Goal: Communication & Community: Answer question/provide support

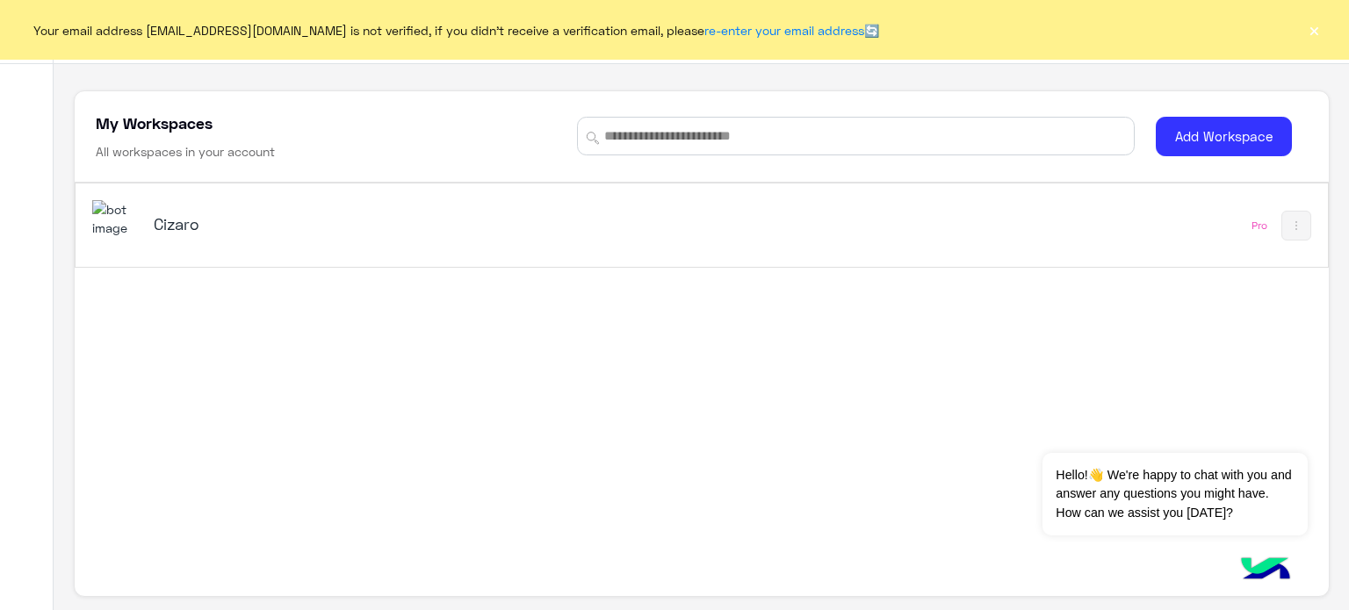
click at [446, 221] on h5 "Cizaro" at bounding box center [373, 223] width 439 height 21
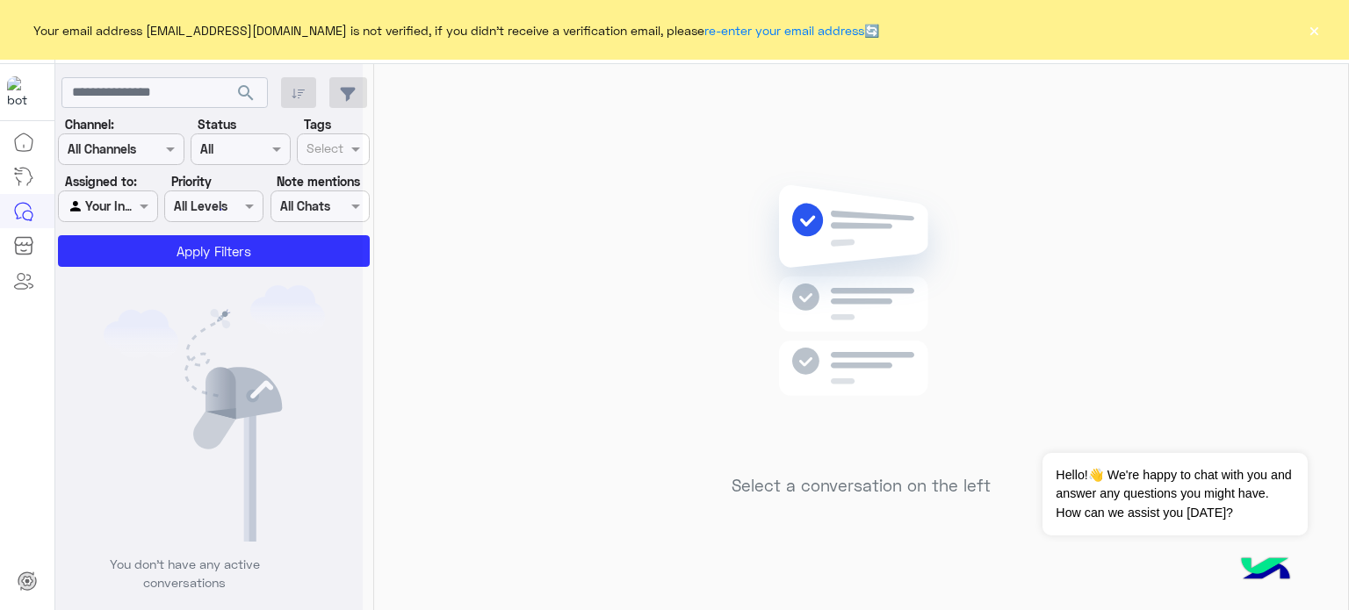
click at [1297, 31] on div "Your email address aminahamdy412@gmail.com is not verified, if you didn't recei…" at bounding box center [674, 30] width 1349 height 60
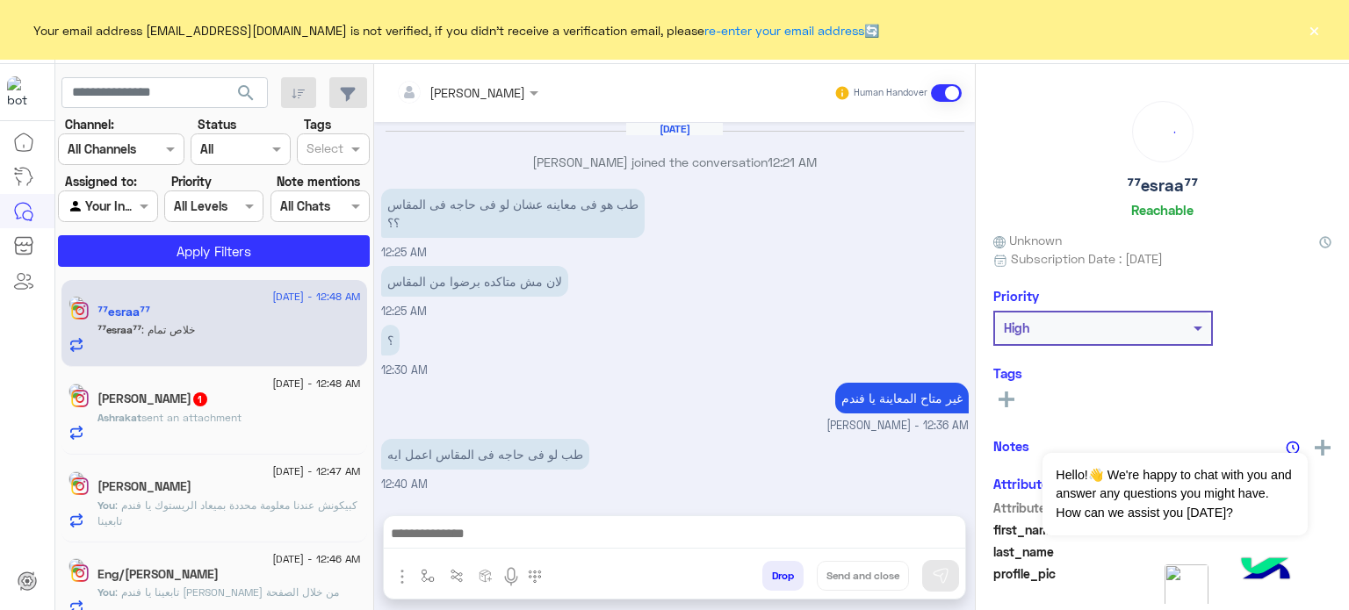
scroll to position [221, 0]
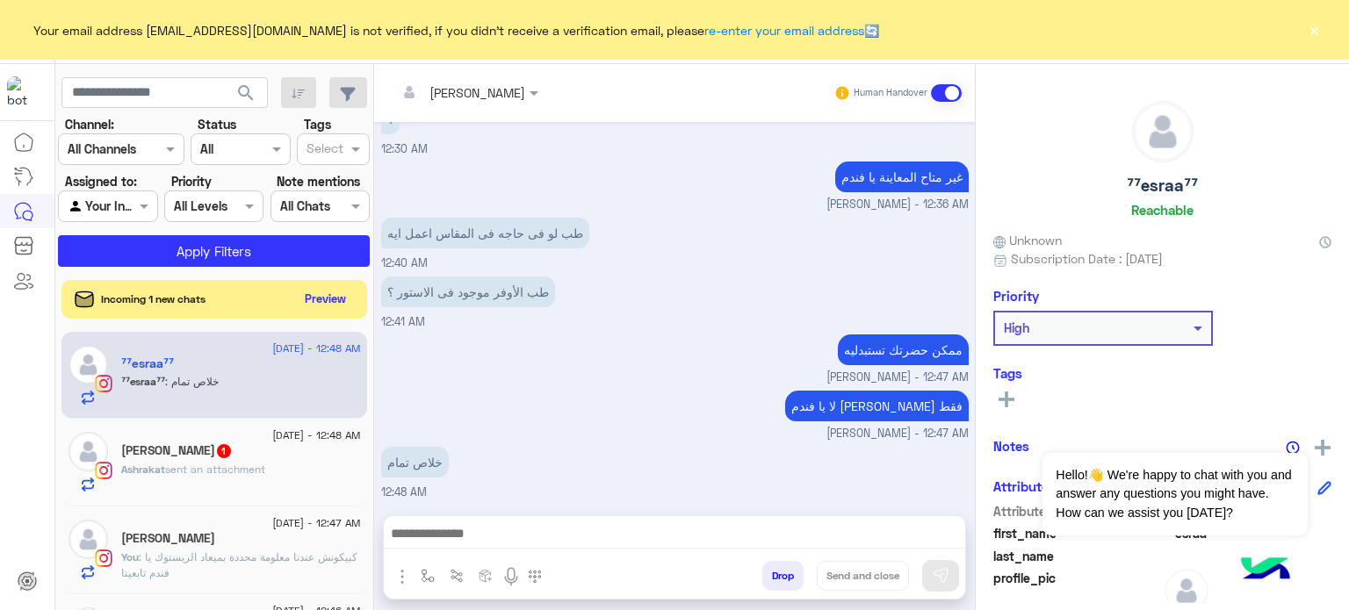
click at [1307, 21] on button "×" at bounding box center [1314, 30] width 18 height 18
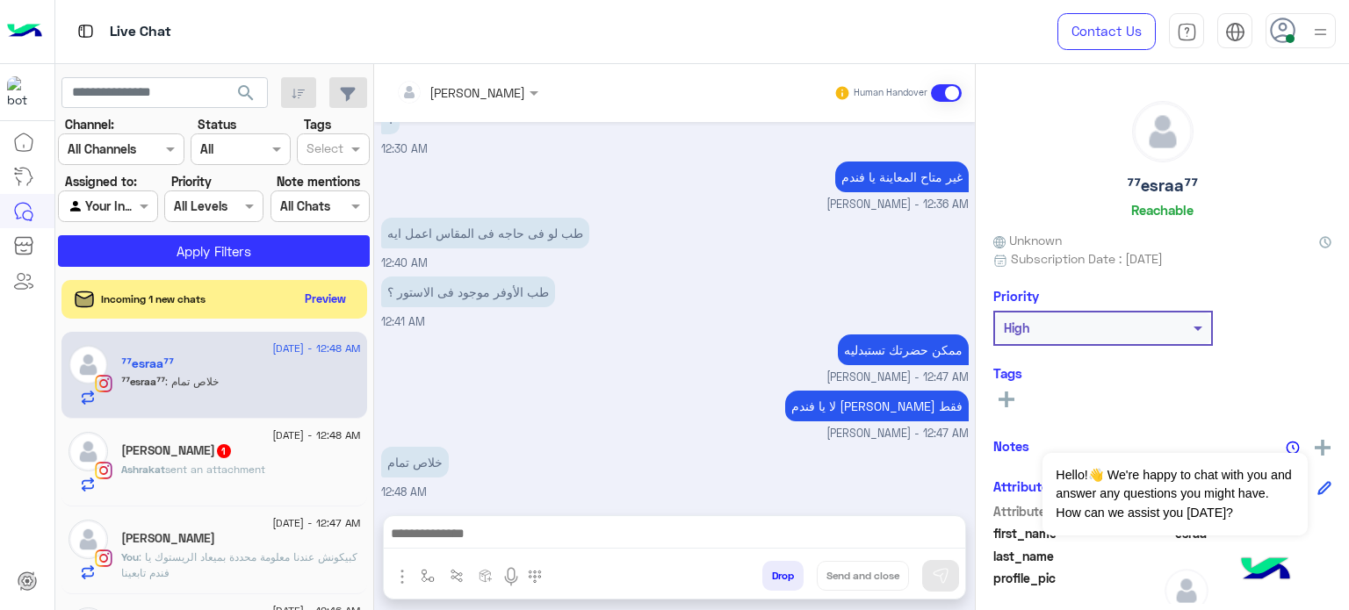
click at [1317, 32] on img at bounding box center [1320, 32] width 22 height 22
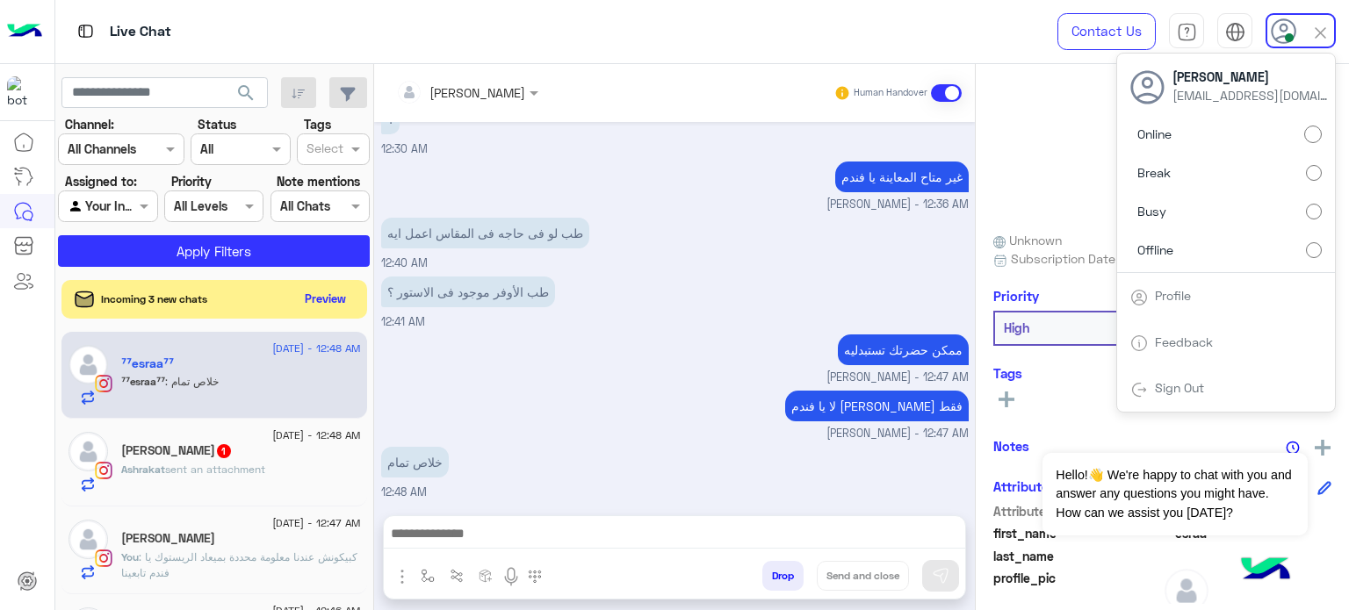
scroll to position [254, 0]
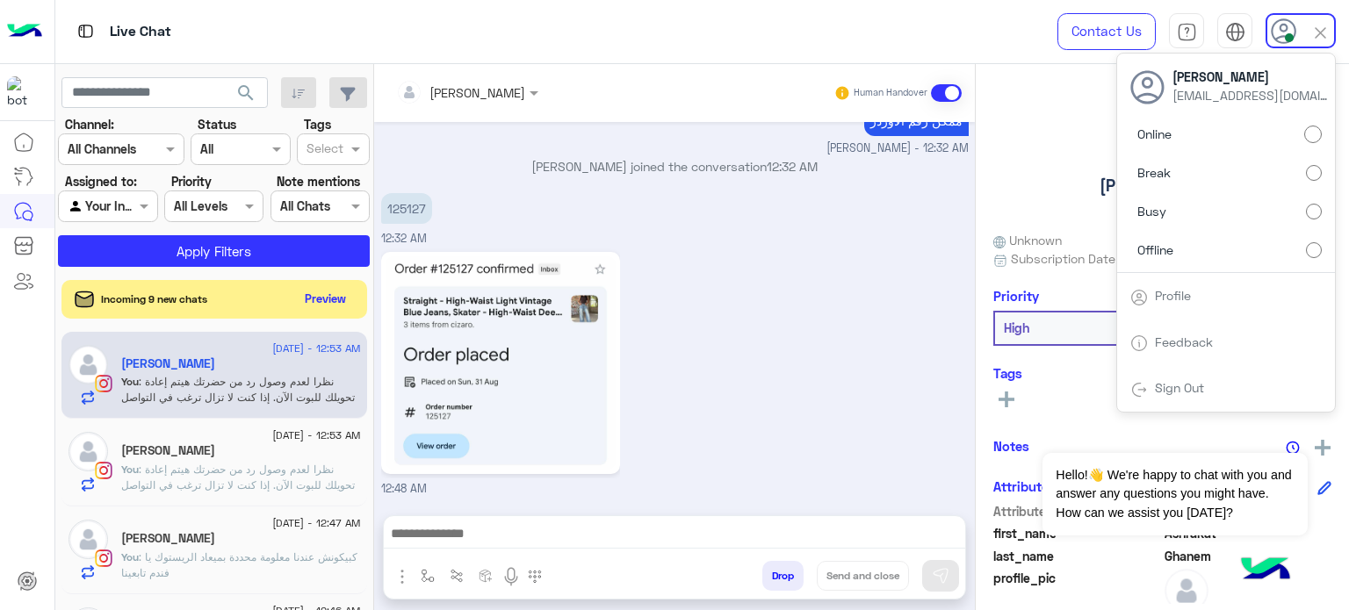
scroll to position [754, 0]
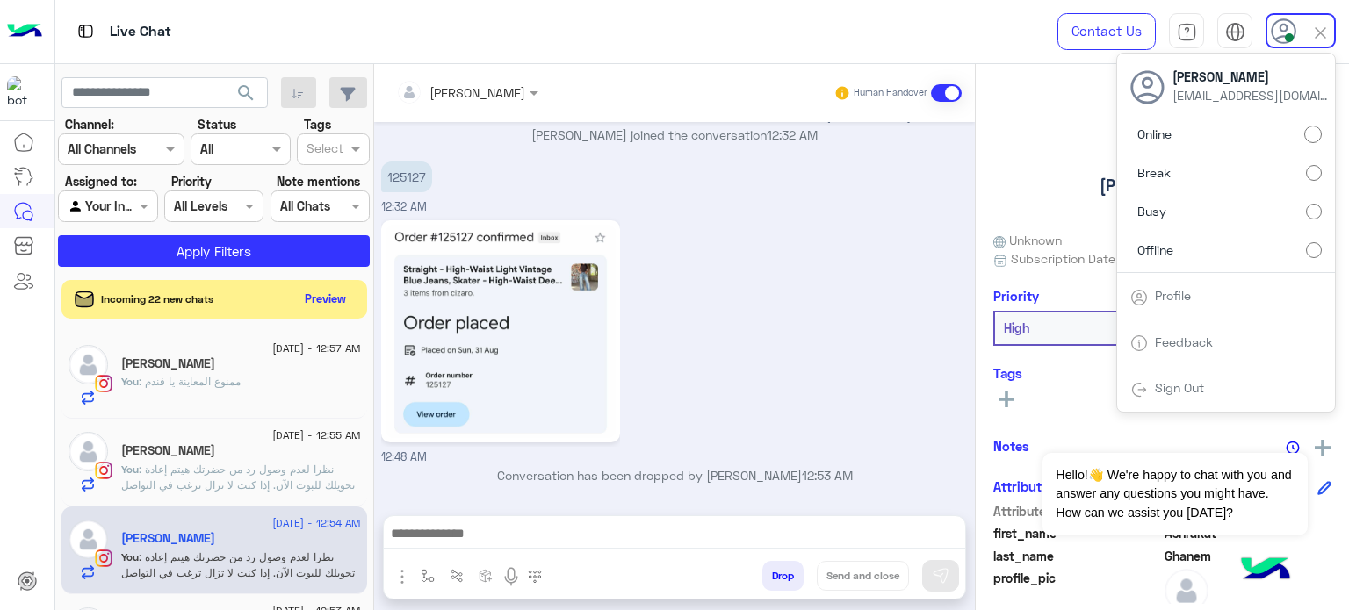
click at [1298, 248] on label "Offline" at bounding box center [1225, 250] width 191 height 32
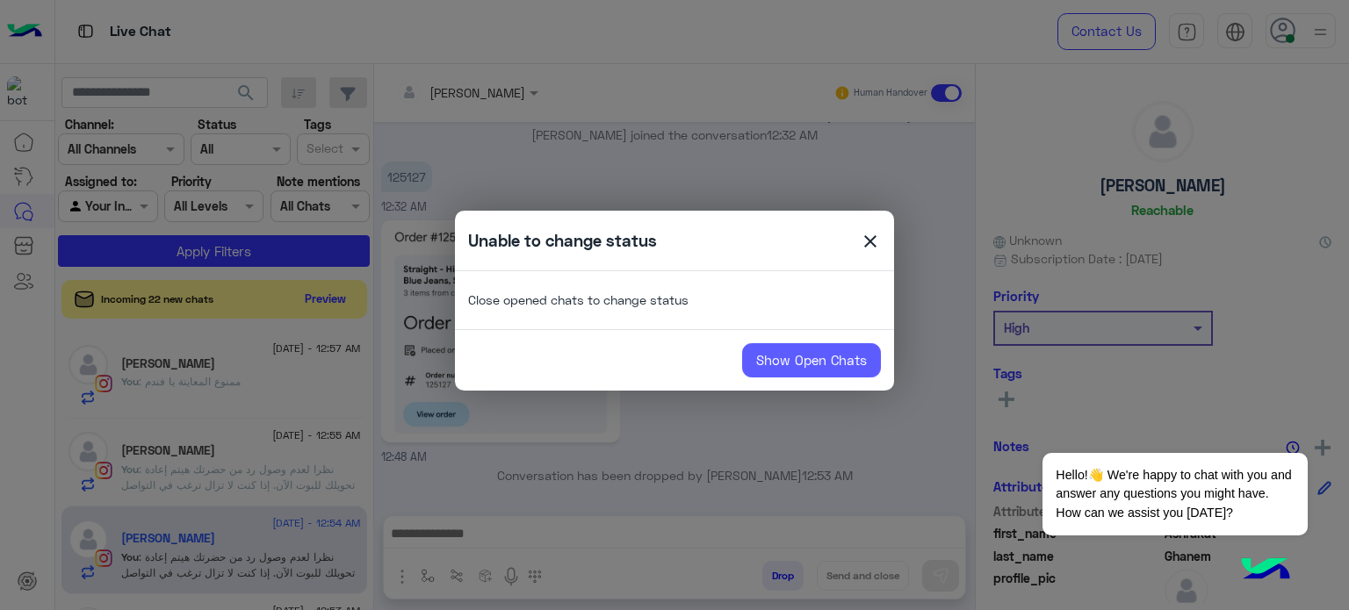
click at [826, 347] on link "Show Open Chats" at bounding box center [811, 360] width 139 height 35
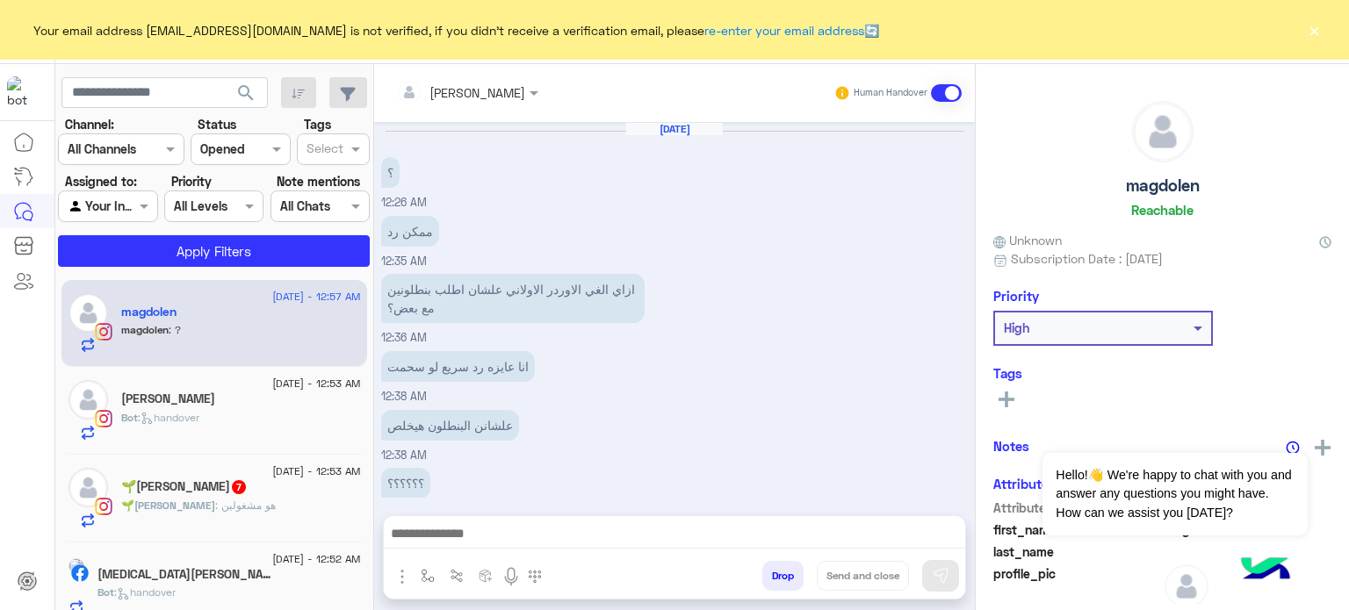
scroll to position [256, 0]
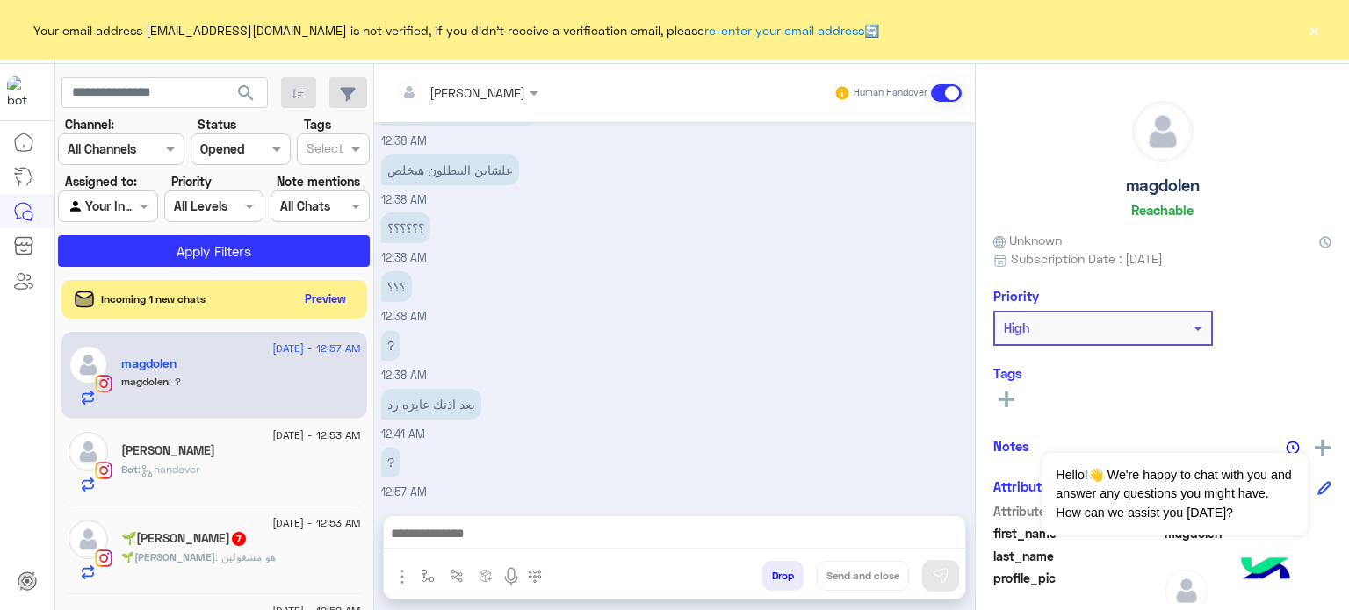
click at [1305, 29] on button "×" at bounding box center [1314, 30] width 18 height 18
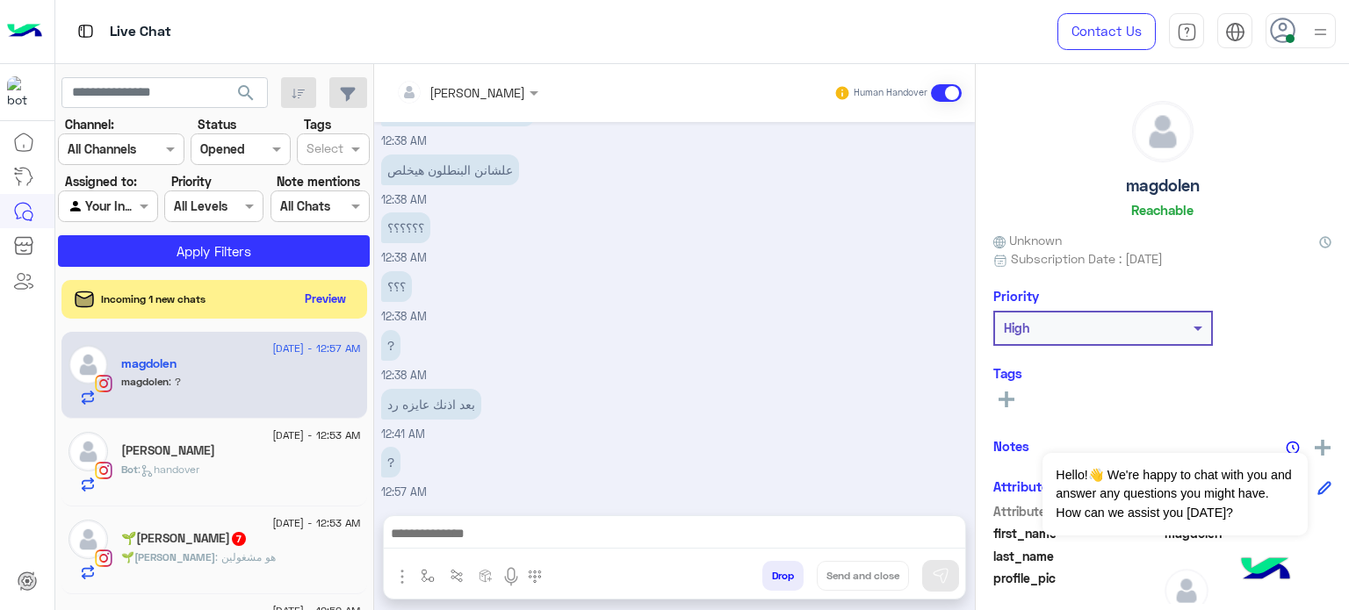
click at [1315, 32] on img at bounding box center [1320, 32] width 22 height 22
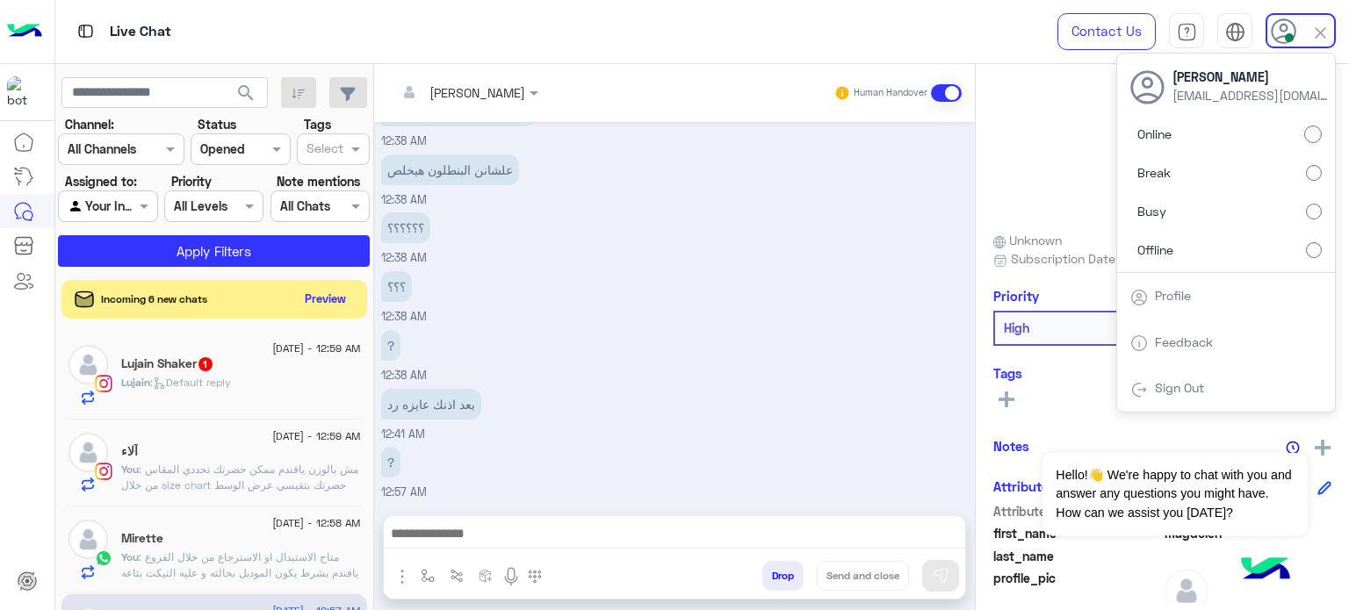
scroll to position [343, 0]
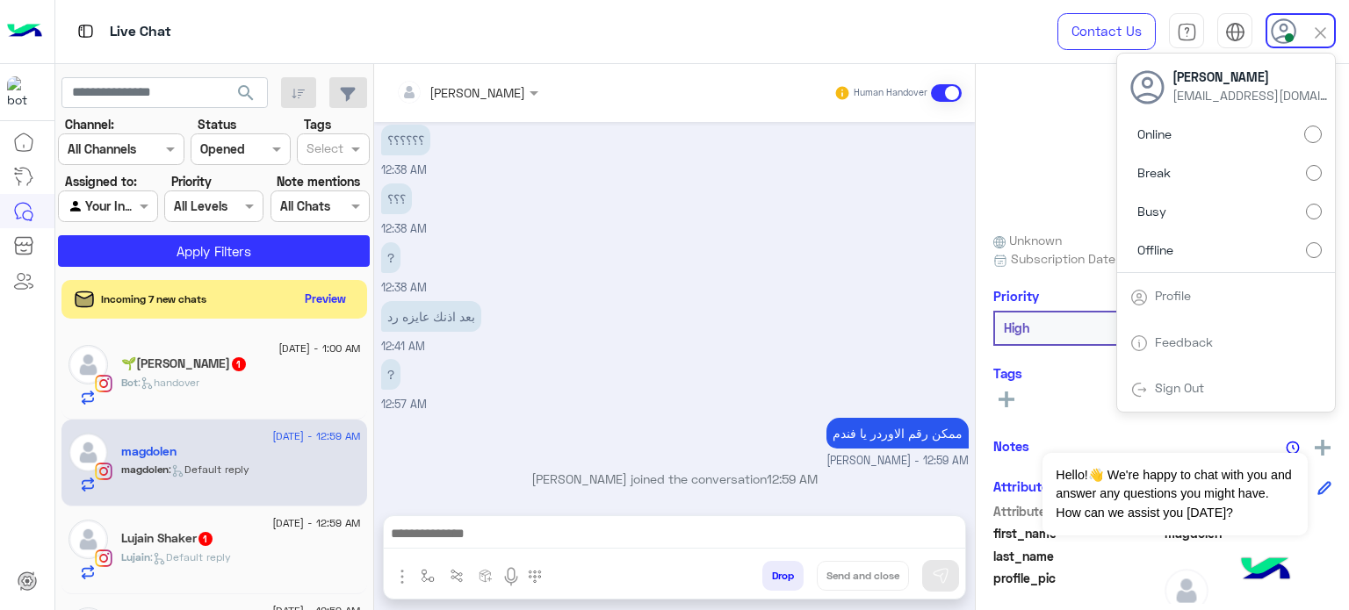
click at [1288, 256] on label "Offline" at bounding box center [1225, 250] width 191 height 32
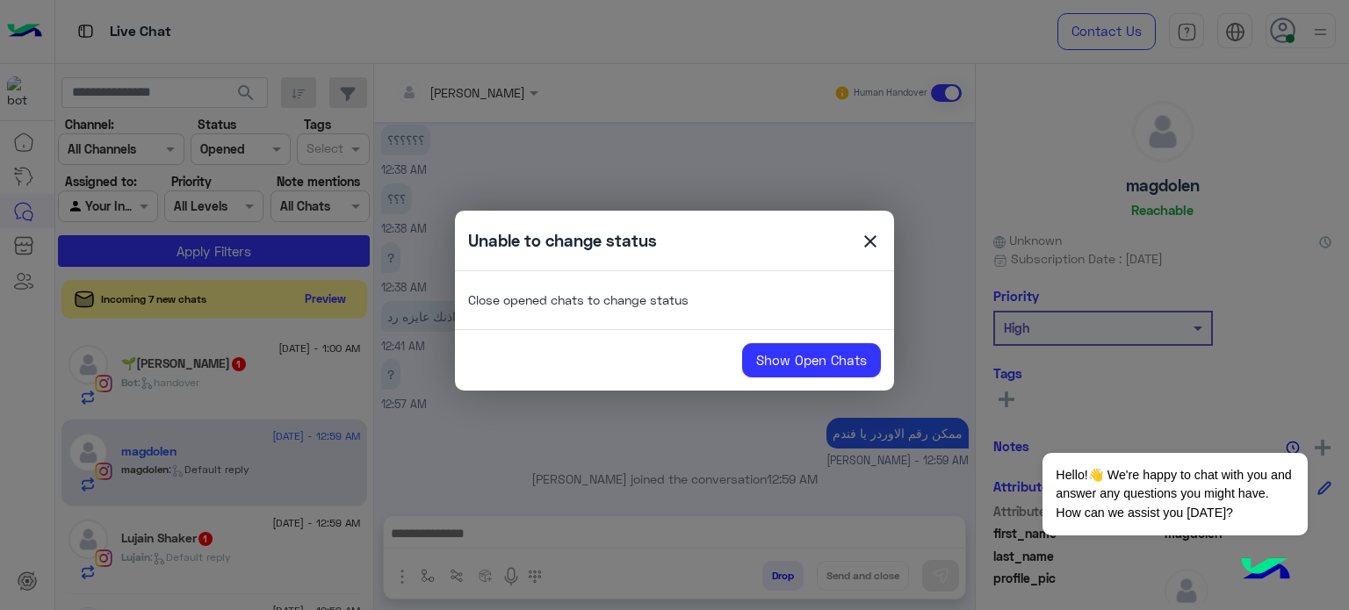
click at [868, 236] on span "close" at bounding box center [870, 244] width 21 height 26
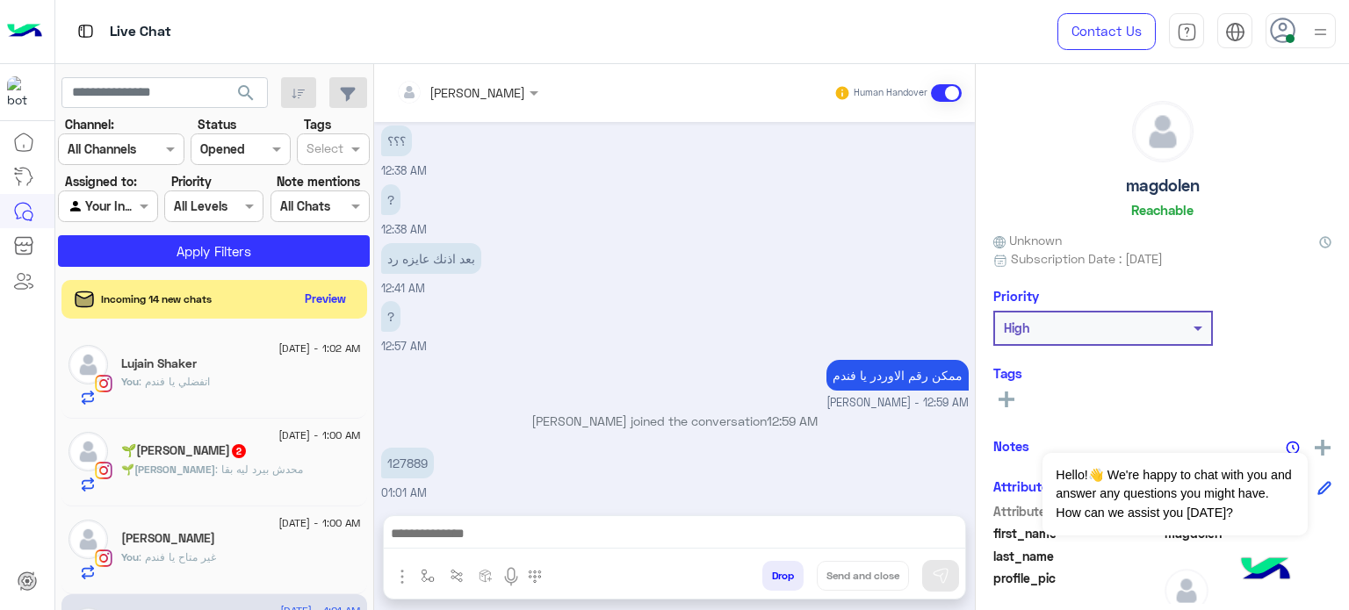
scroll to position [460, 0]
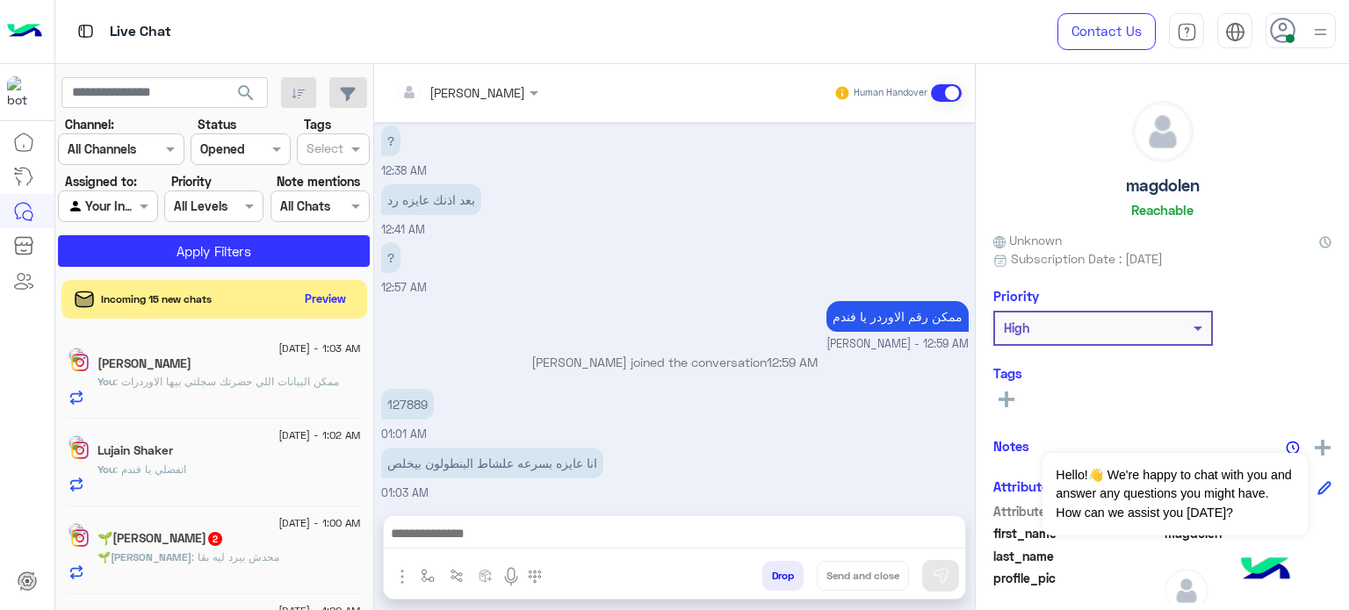
click at [1321, 31] on img at bounding box center [1320, 32] width 22 height 22
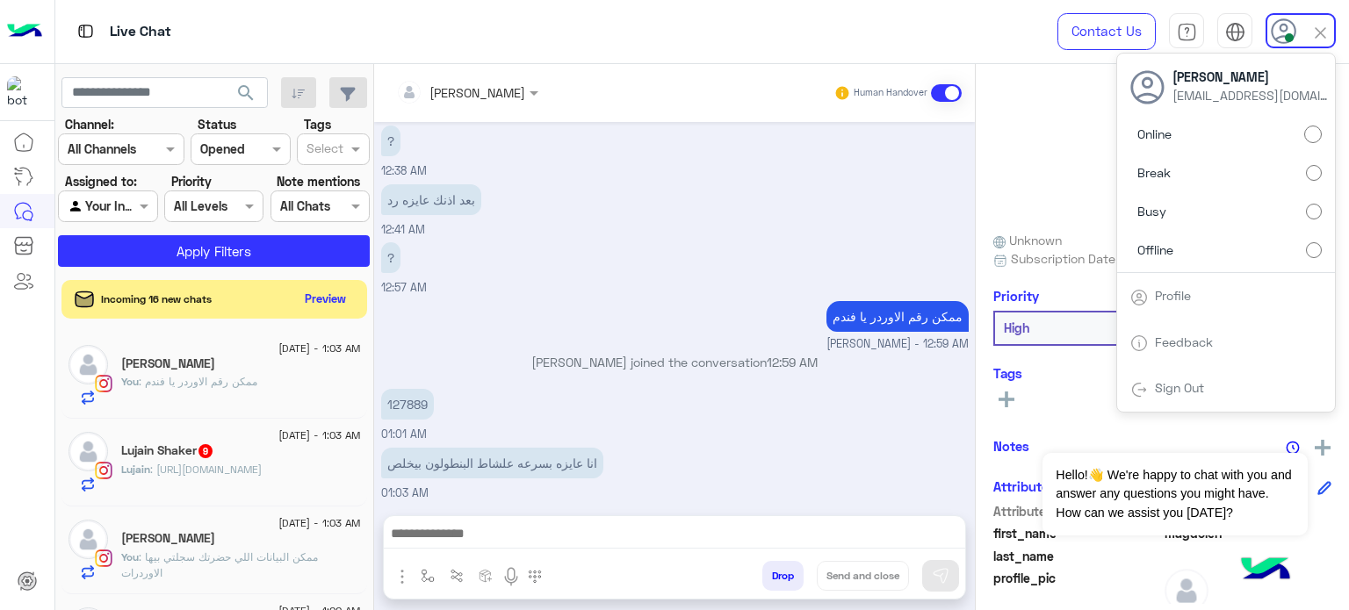
click at [1173, 253] on span "Offline" at bounding box center [1155, 250] width 36 height 18
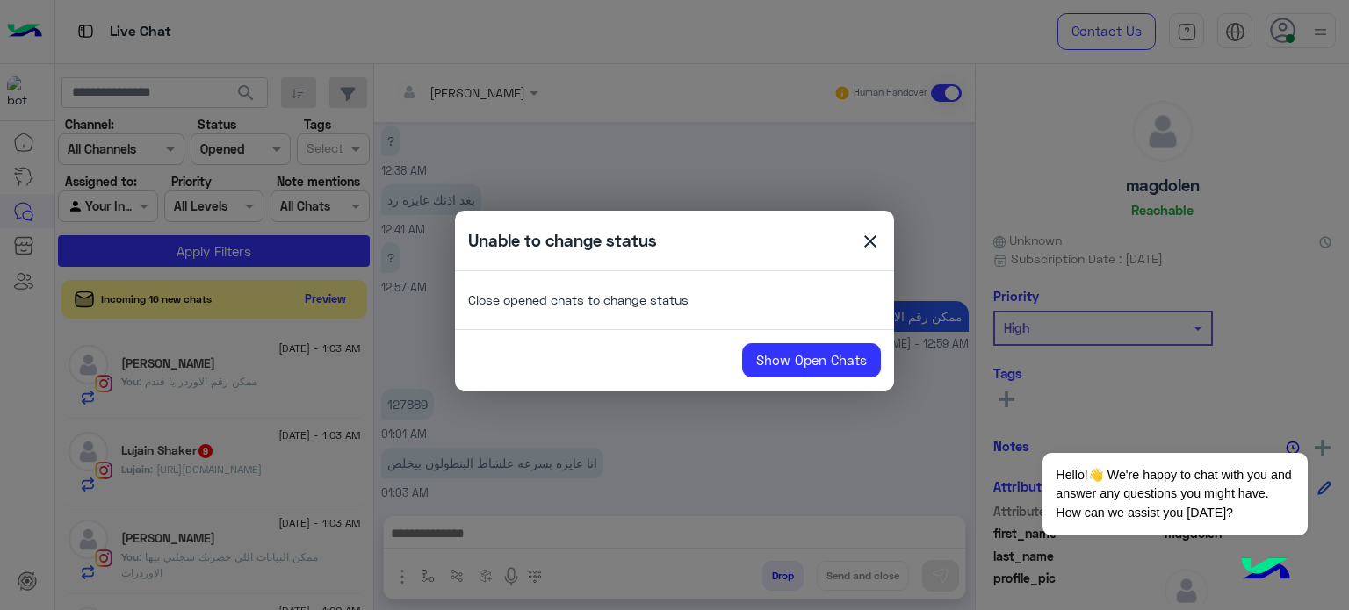
click at [857, 241] on div "Unable to change status close" at bounding box center [674, 240] width 439 height 33
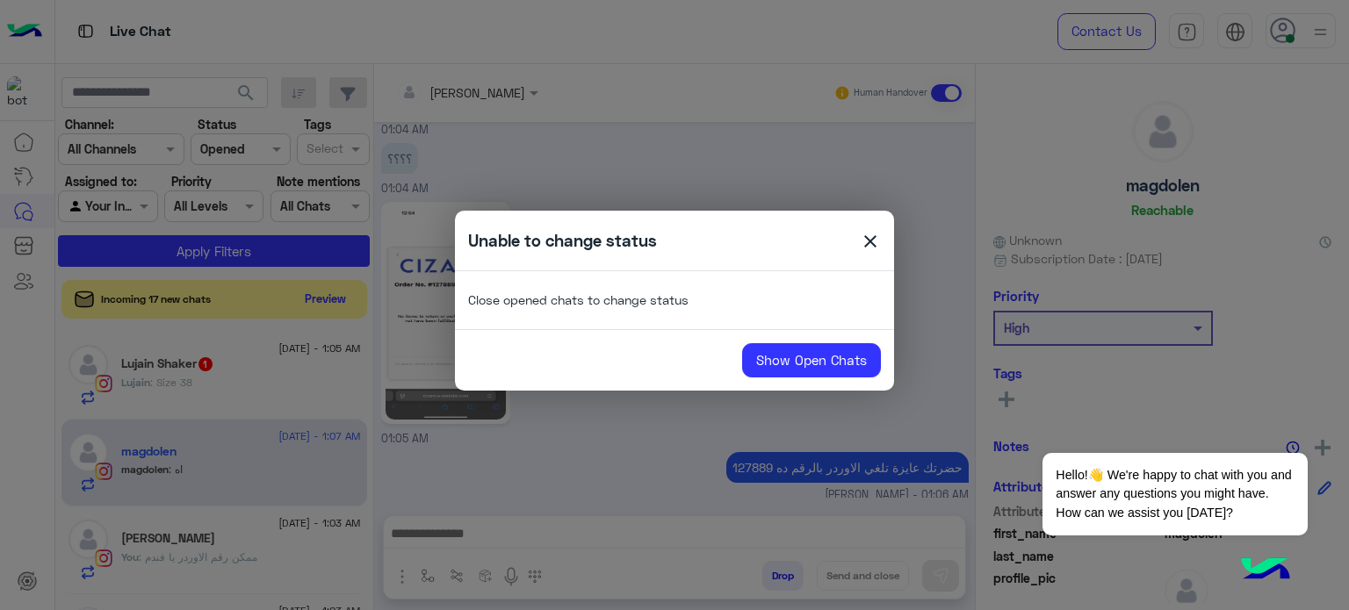
scroll to position [941, 0]
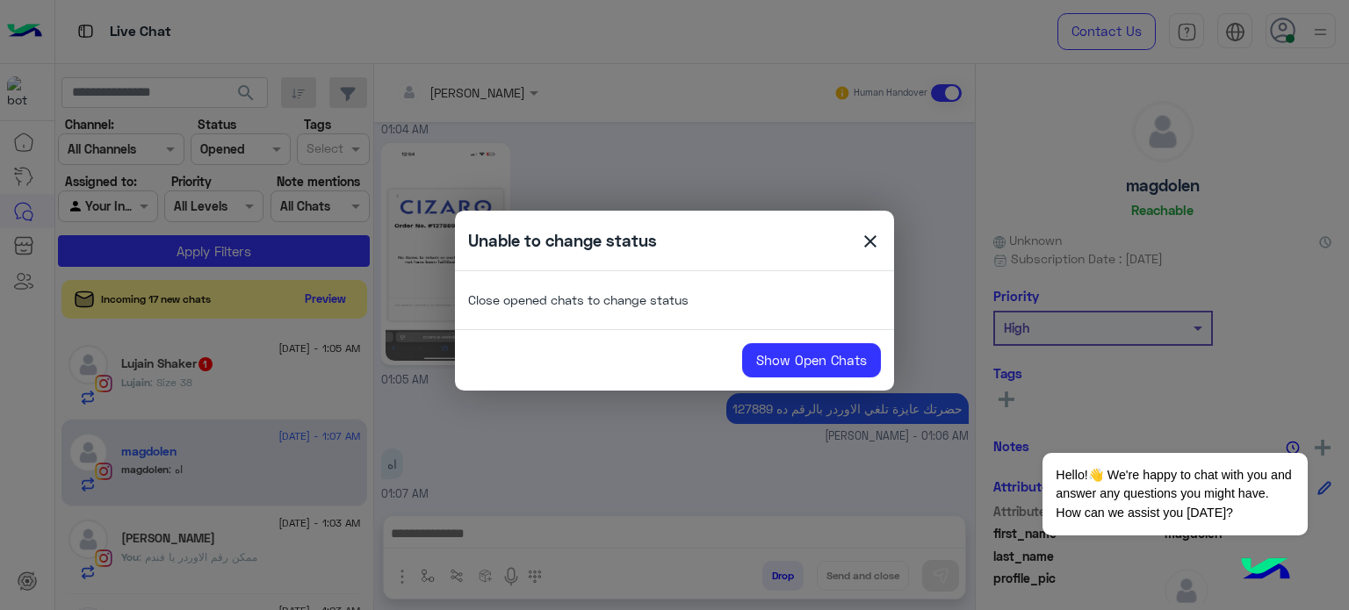
click at [886, 236] on div "Unable to change status close" at bounding box center [674, 240] width 439 height 33
click at [866, 234] on span "close" at bounding box center [870, 244] width 21 height 26
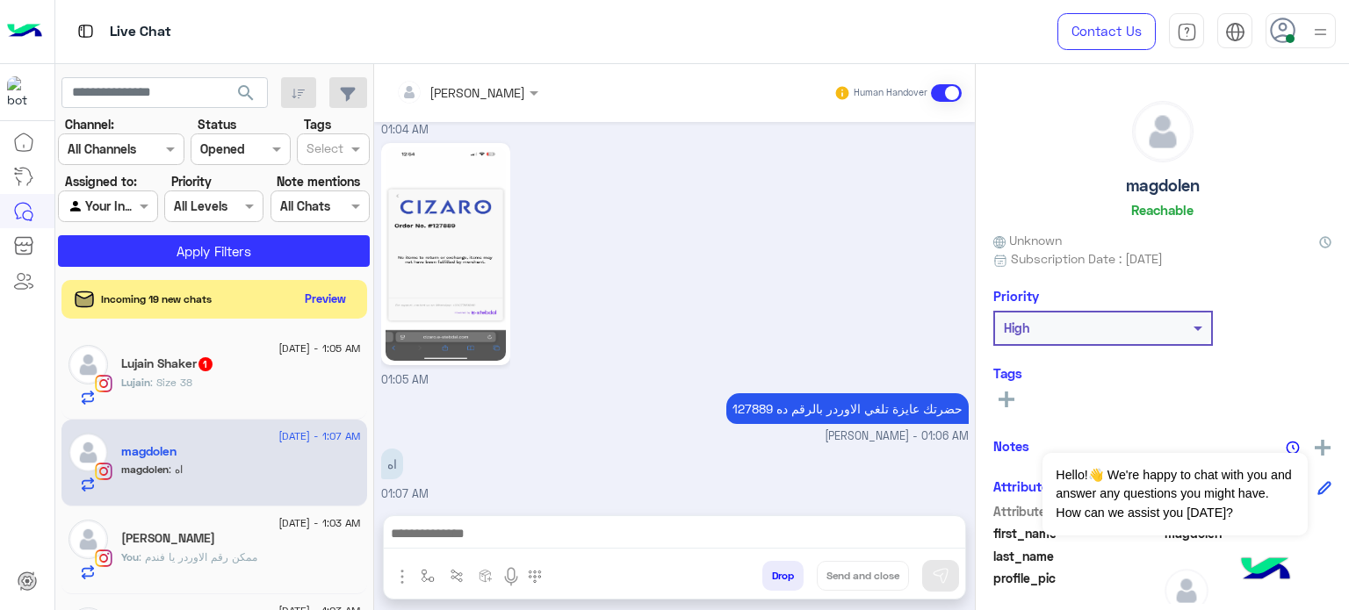
click at [1321, 32] on img at bounding box center [1320, 32] width 22 height 22
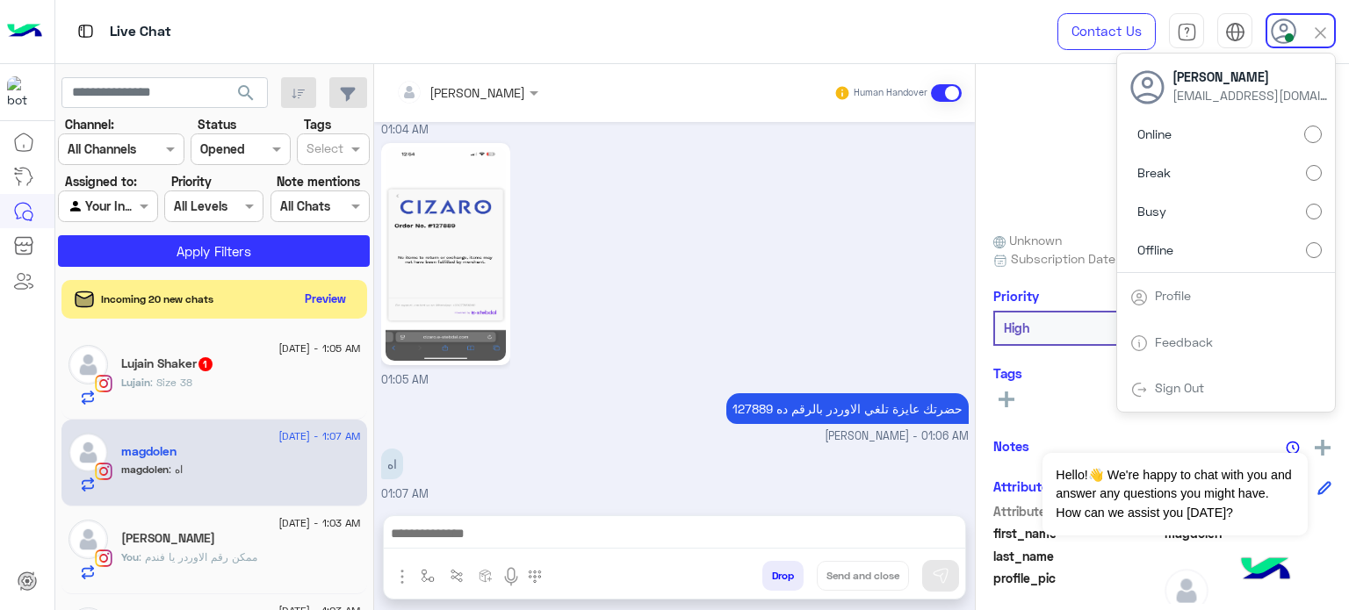
scroll to position [972, 0]
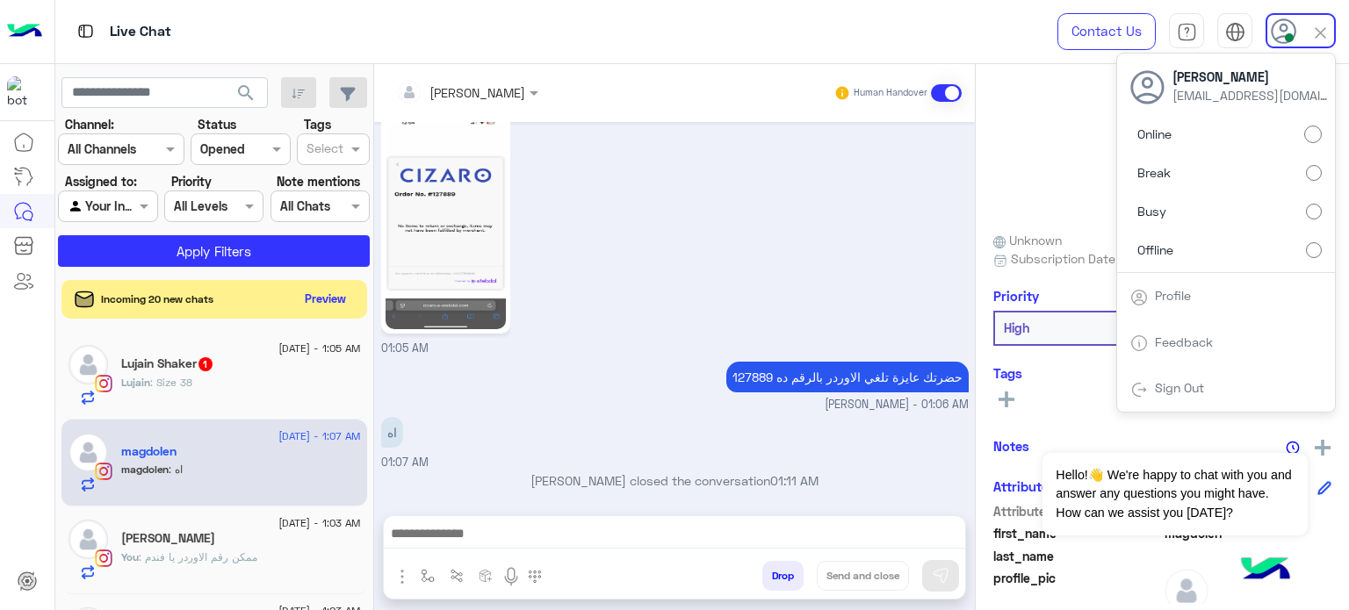
click at [1296, 254] on label "Offline" at bounding box center [1225, 250] width 191 height 32
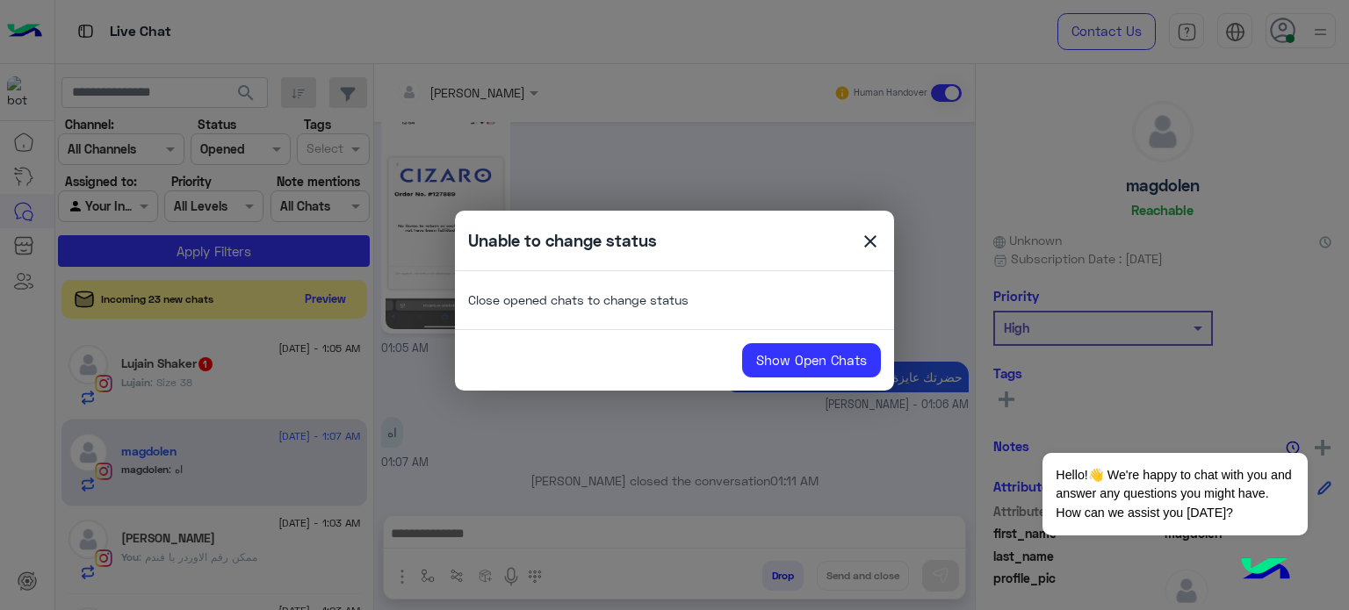
click at [863, 244] on span "close" at bounding box center [870, 244] width 21 height 26
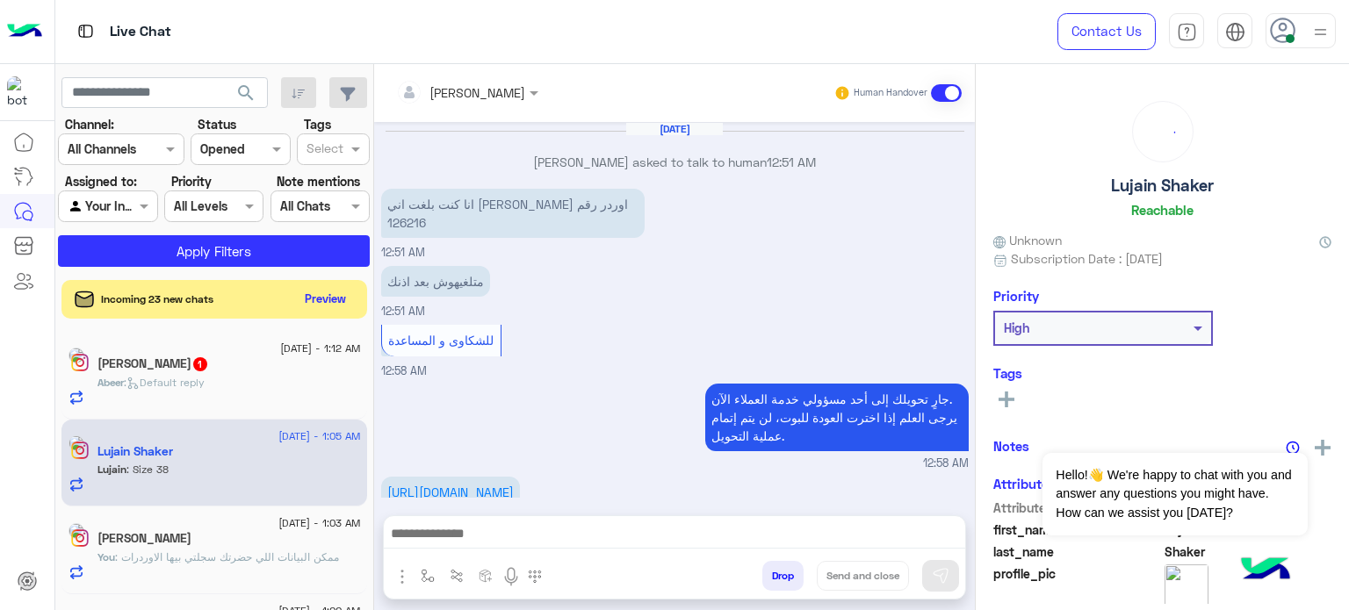
scroll to position [534, 0]
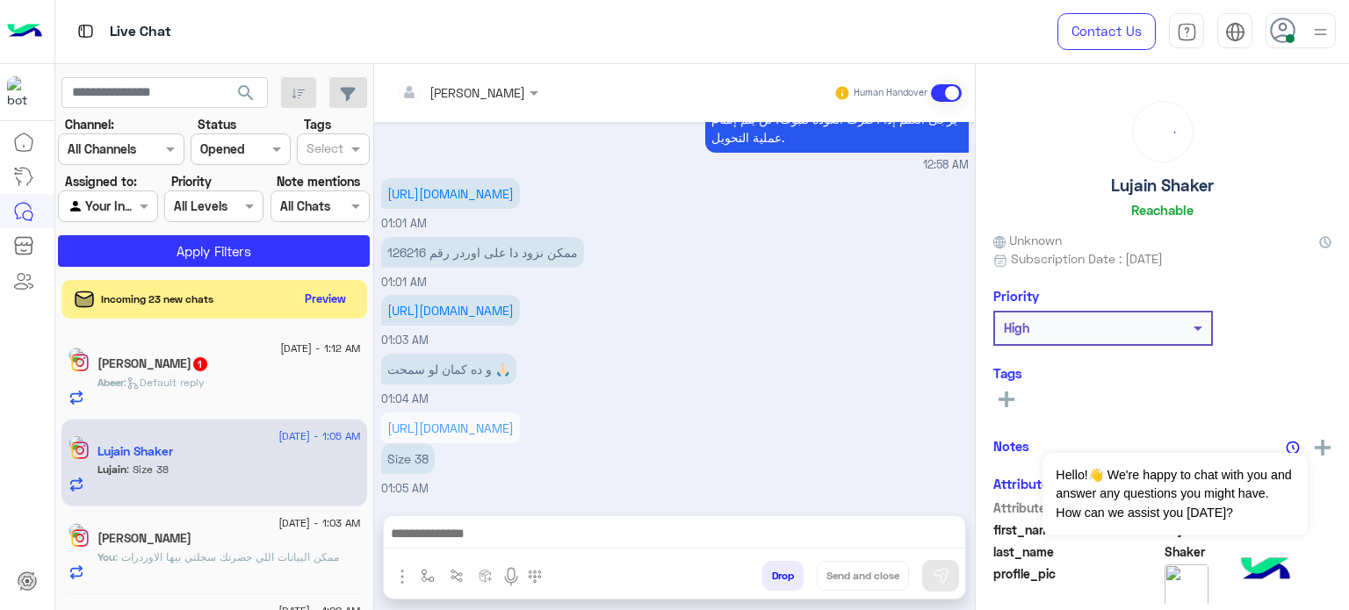
click at [1309, 39] on img at bounding box center [1320, 32] width 22 height 22
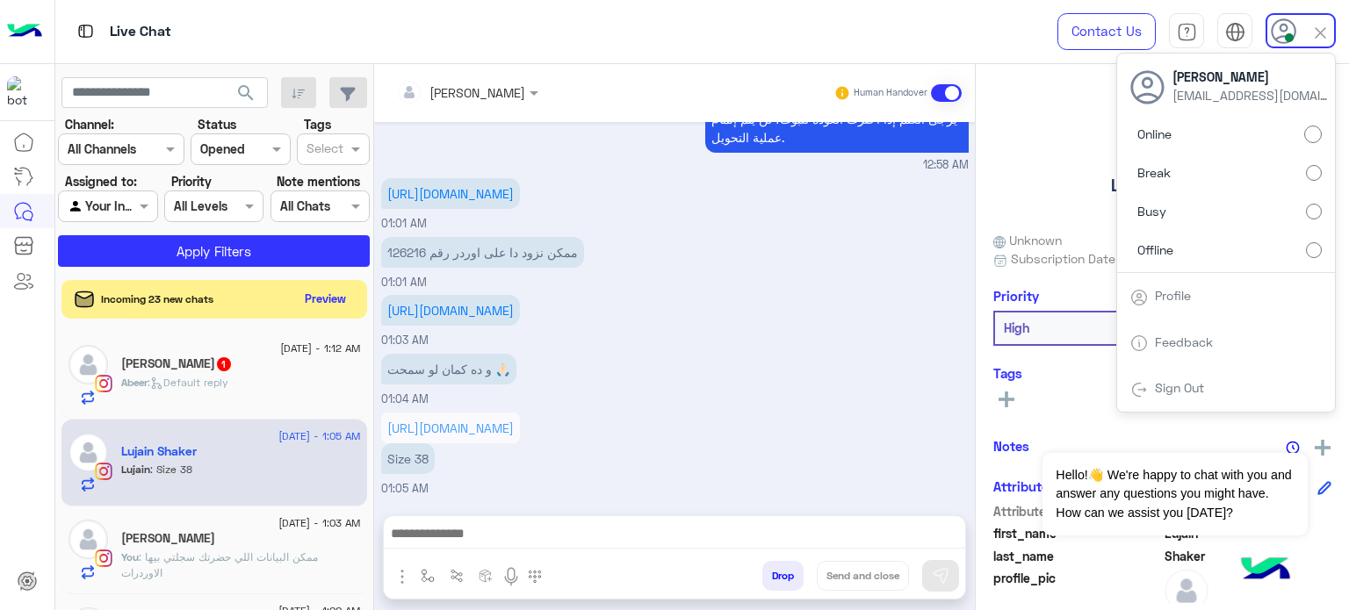
click at [1207, 244] on label "Offline" at bounding box center [1225, 250] width 191 height 32
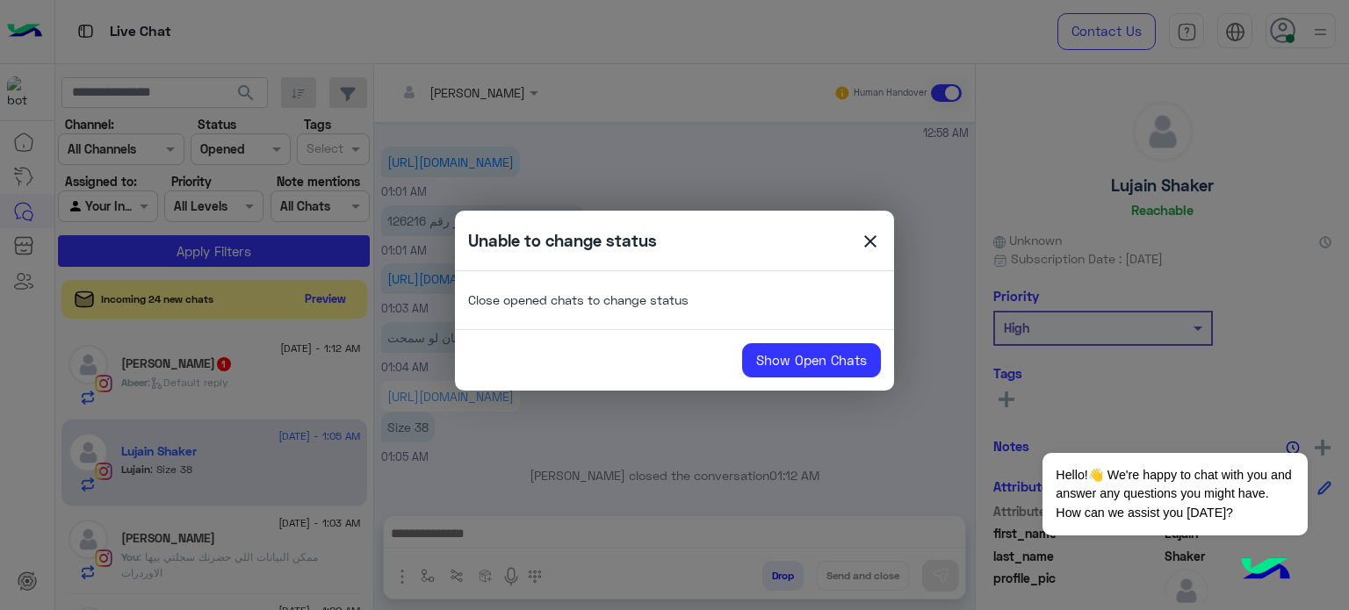
scroll to position [566, 0]
click at [858, 232] on div "Unable to change status close" at bounding box center [674, 240] width 439 height 33
click at [865, 234] on span "close" at bounding box center [870, 244] width 21 height 26
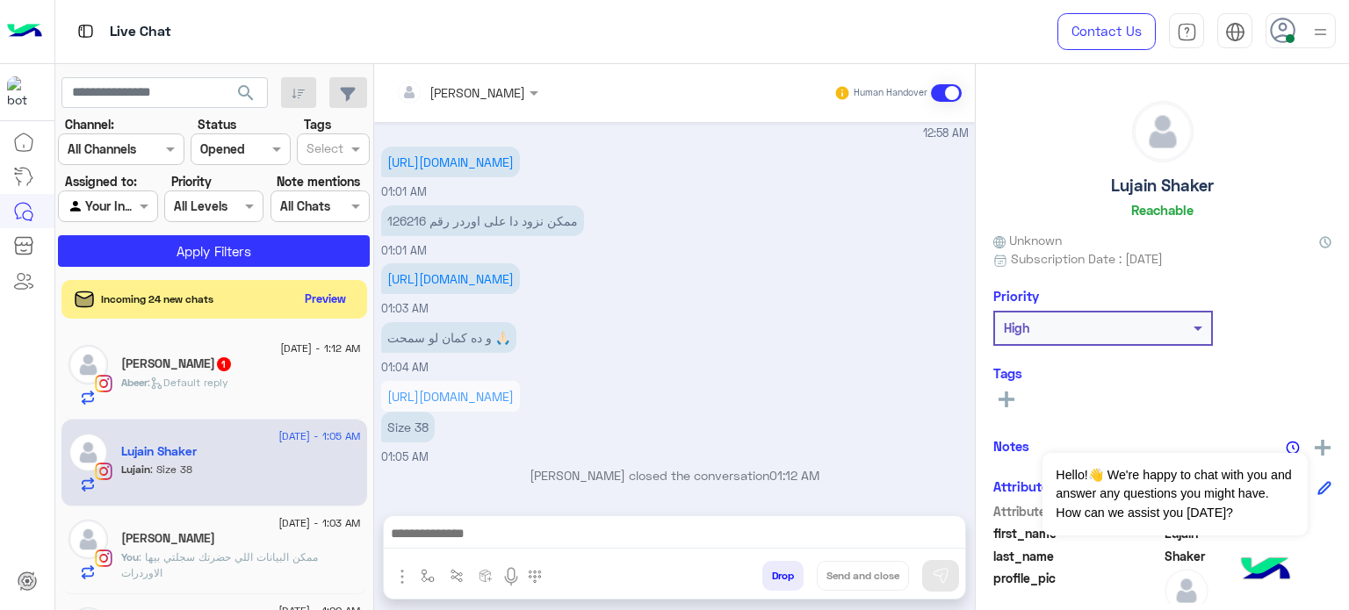
click at [1317, 27] on img at bounding box center [1320, 32] width 22 height 22
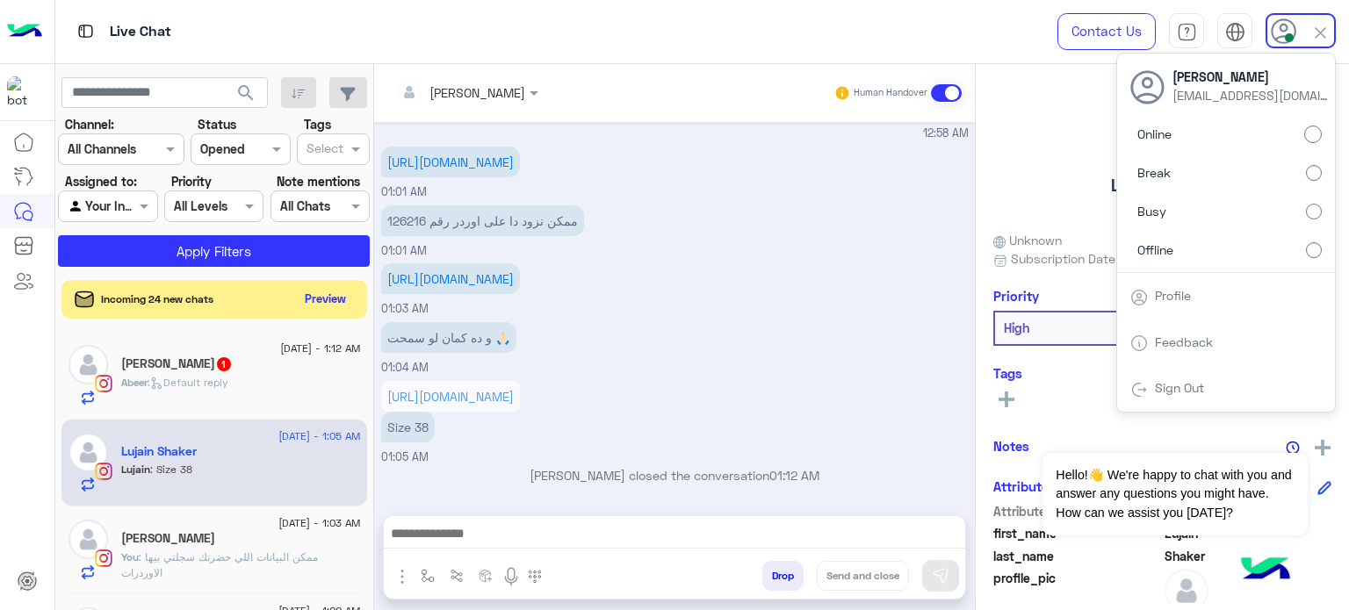
click at [1203, 239] on label "Offline" at bounding box center [1225, 250] width 191 height 32
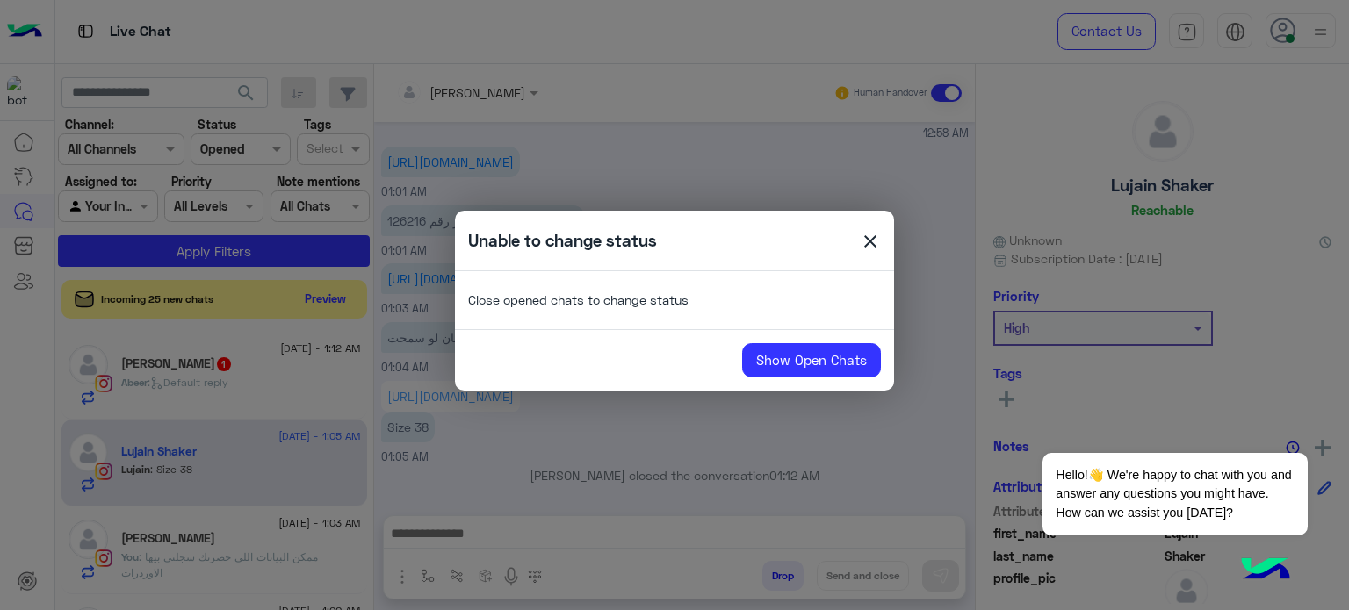
click at [872, 244] on span "close" at bounding box center [870, 244] width 21 height 26
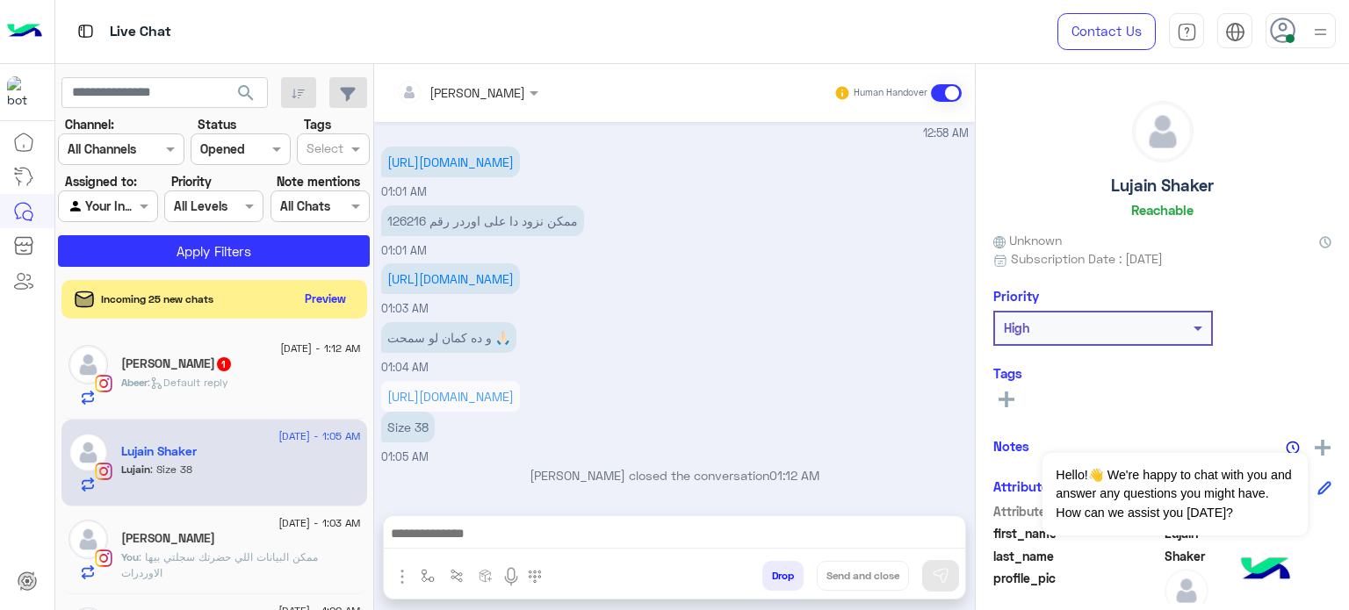
click at [1316, 28] on img at bounding box center [1320, 32] width 22 height 22
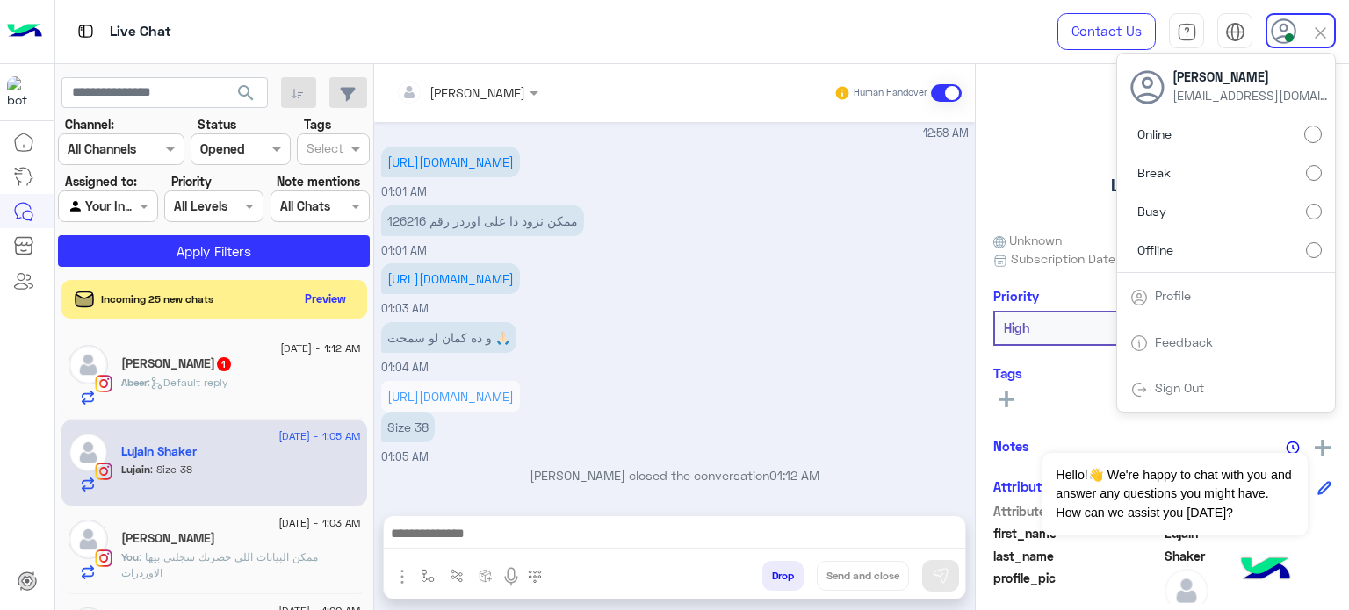
click at [1219, 252] on label "Offline" at bounding box center [1225, 250] width 191 height 32
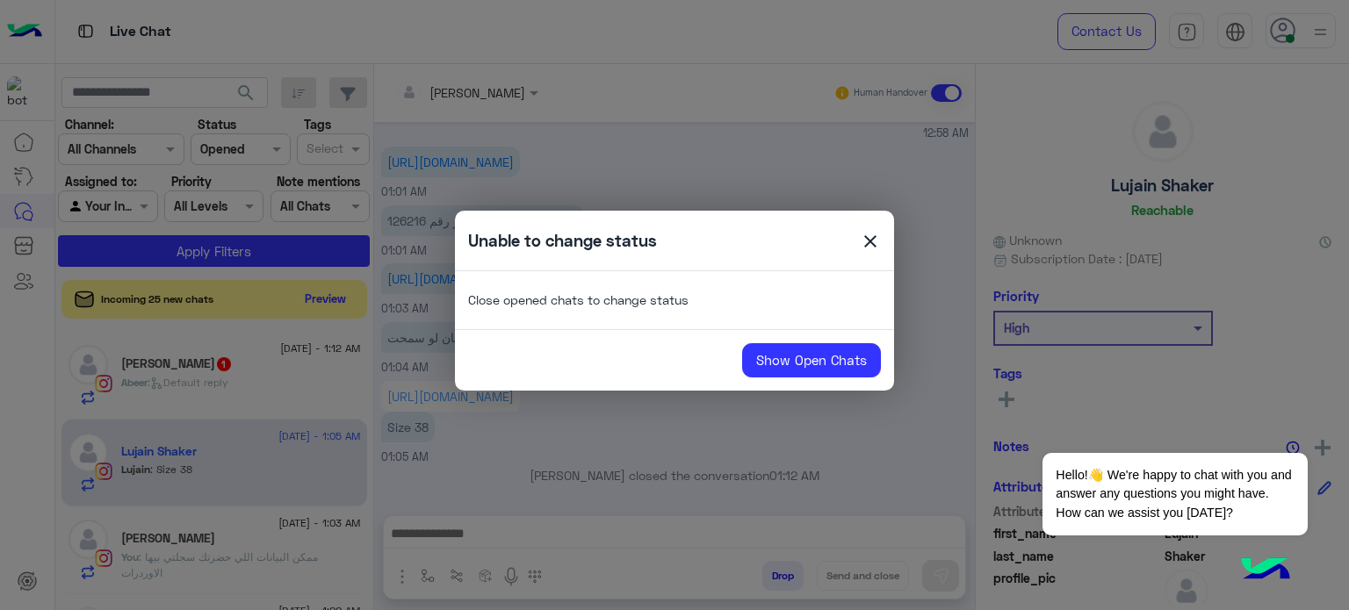
click at [876, 251] on span "close" at bounding box center [870, 244] width 21 height 26
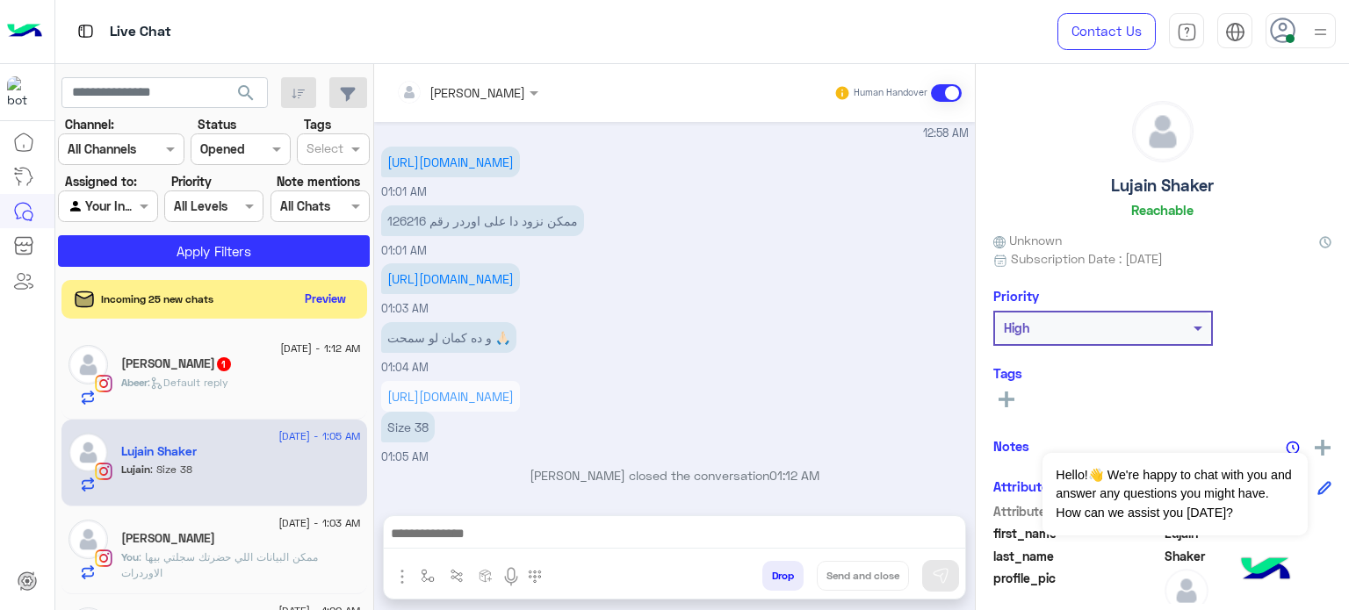
click at [937, 84] on span at bounding box center [946, 93] width 31 height 18
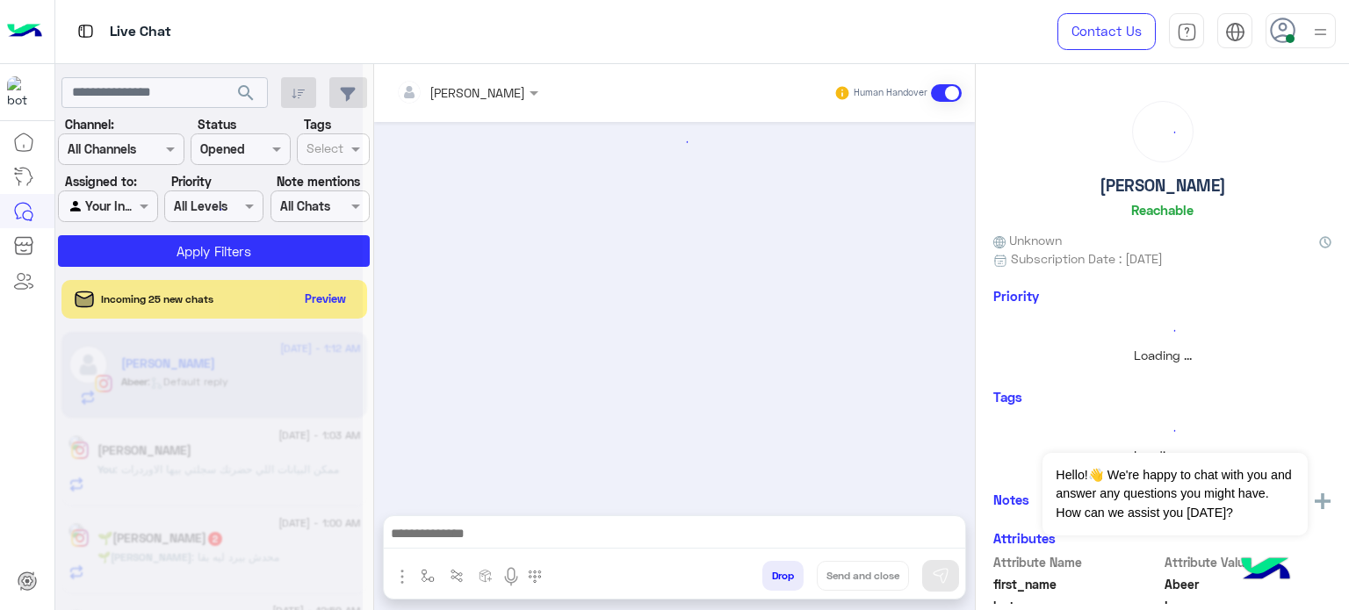
scroll to position [894, 0]
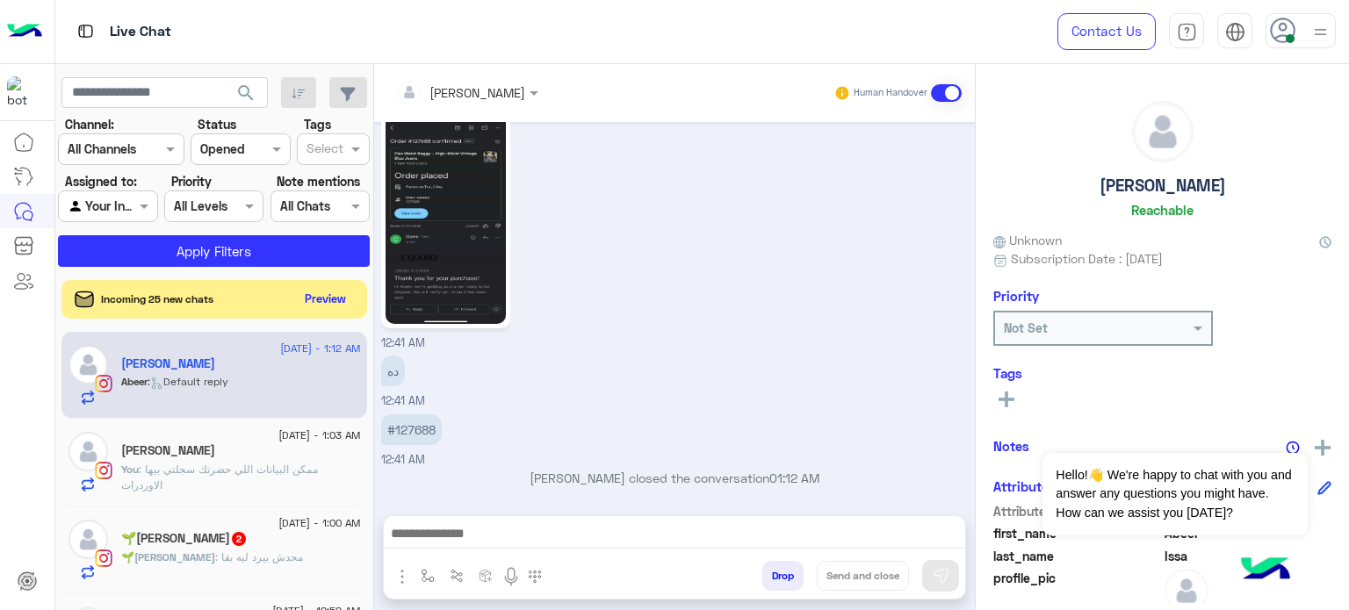
click at [941, 88] on span at bounding box center [946, 93] width 31 height 18
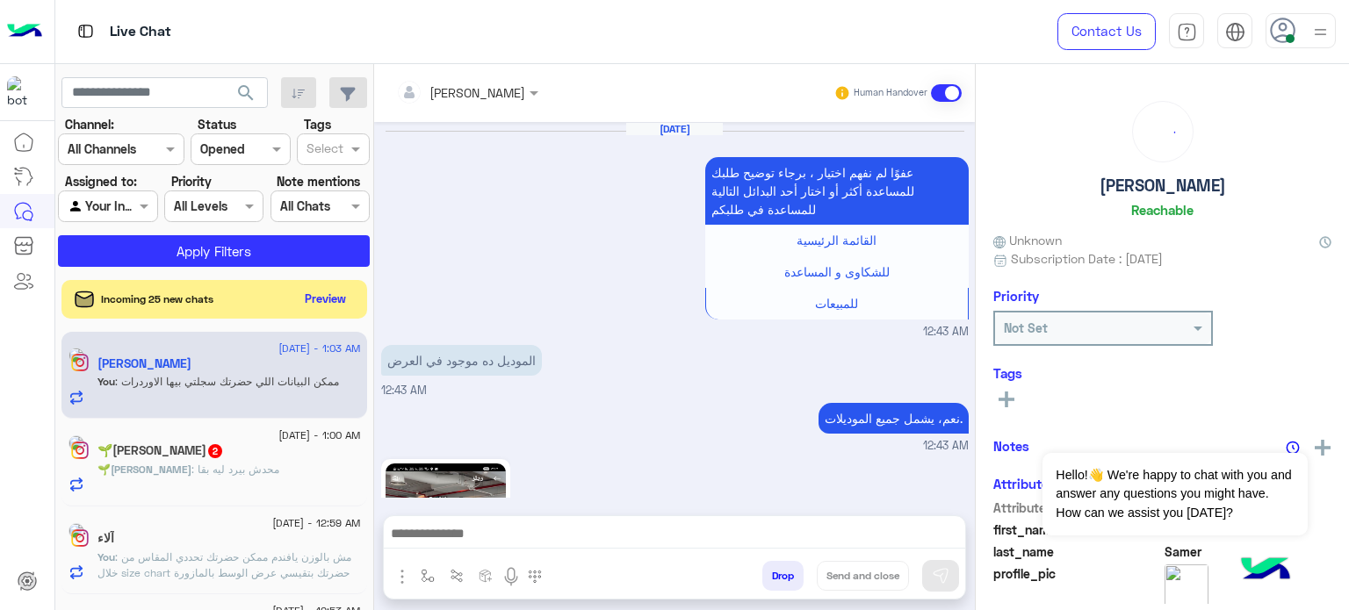
scroll to position [673, 0]
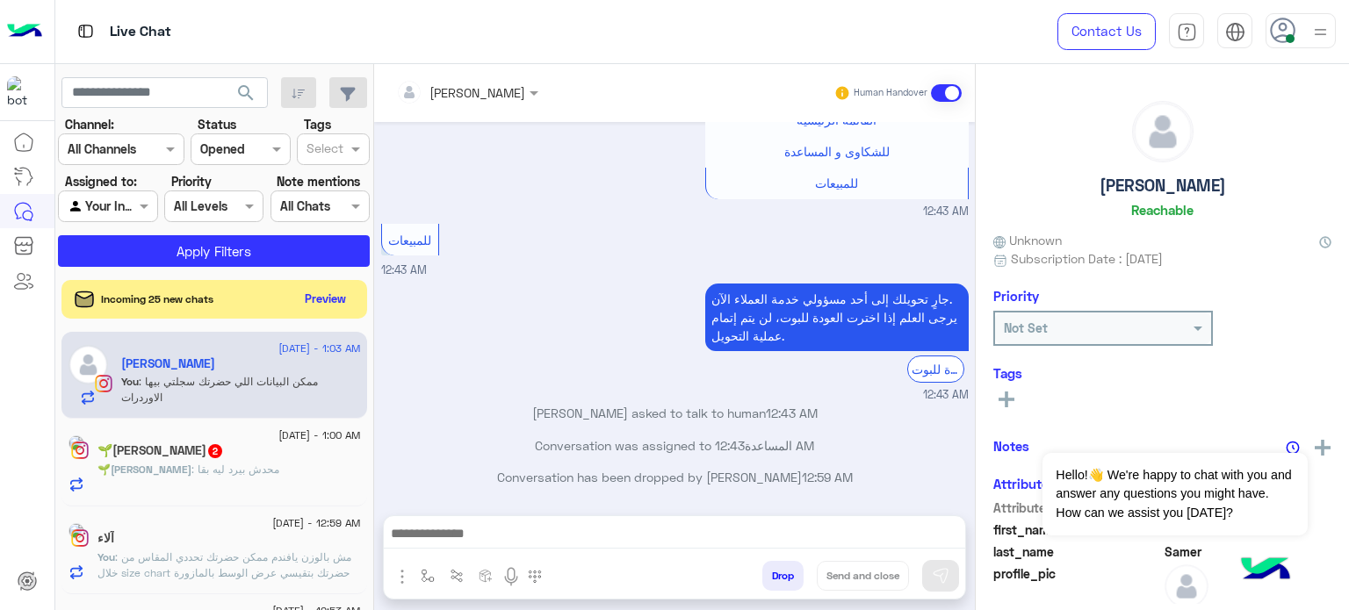
click at [941, 88] on span at bounding box center [946, 93] width 31 height 18
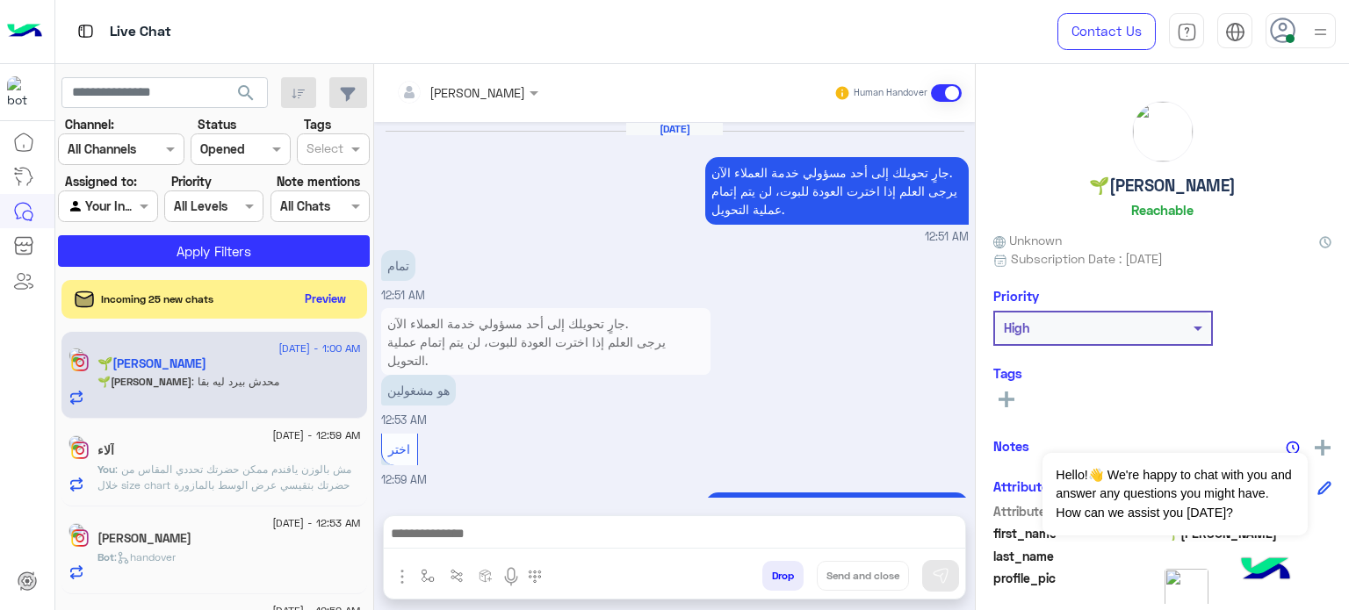
scroll to position [444, 0]
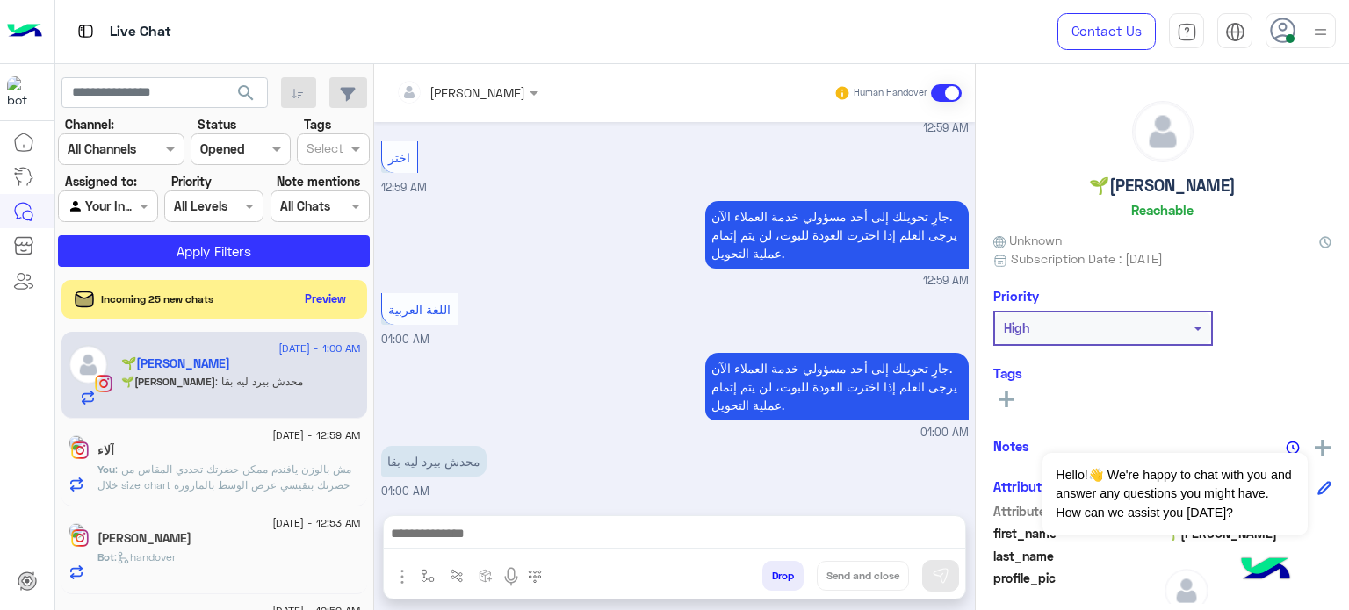
click at [941, 88] on span at bounding box center [946, 93] width 31 height 18
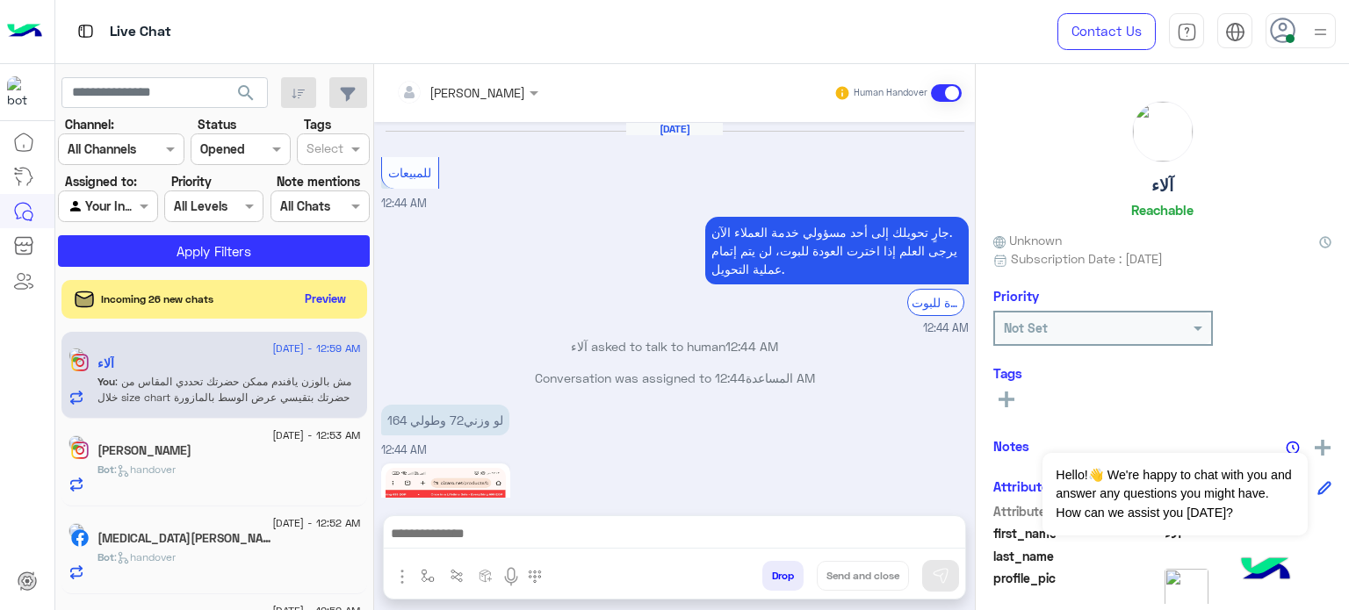
scroll to position [480, 0]
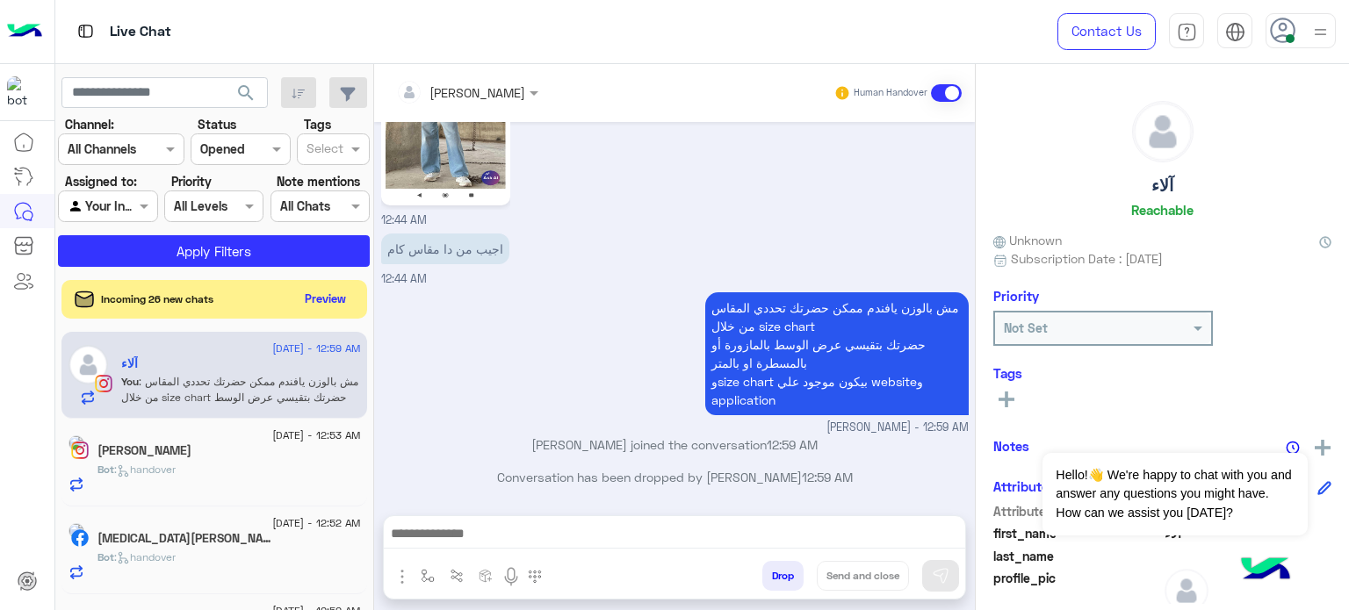
click at [941, 88] on span at bounding box center [946, 93] width 31 height 18
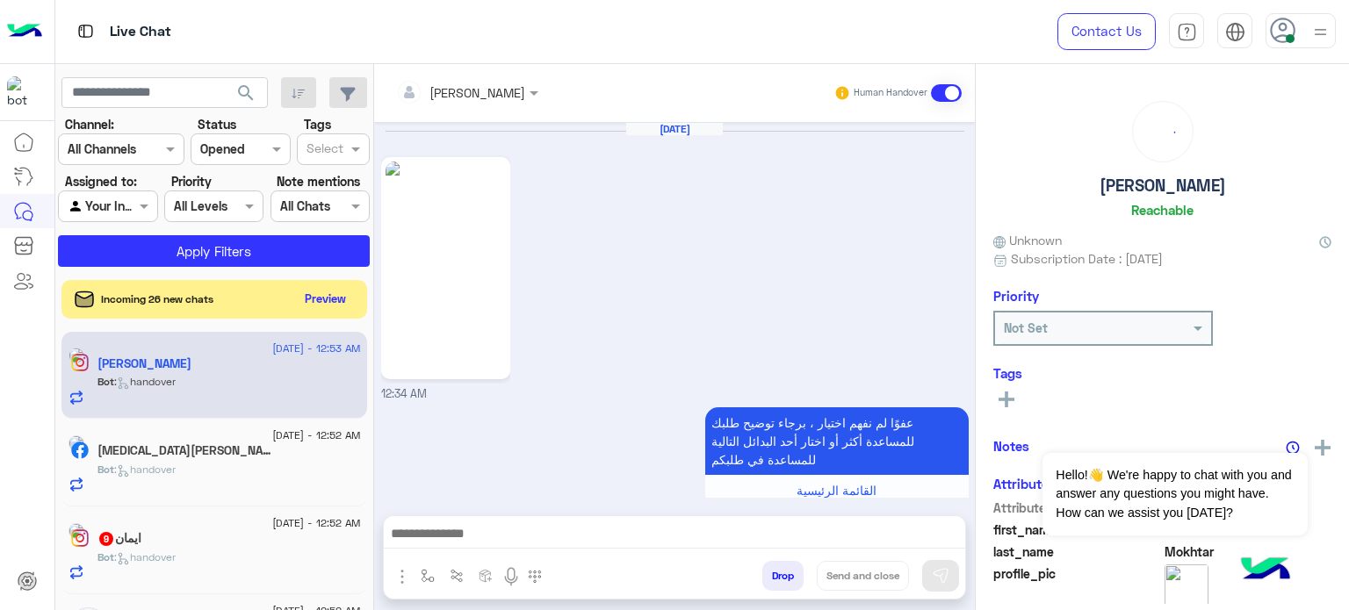
scroll to position [617, 0]
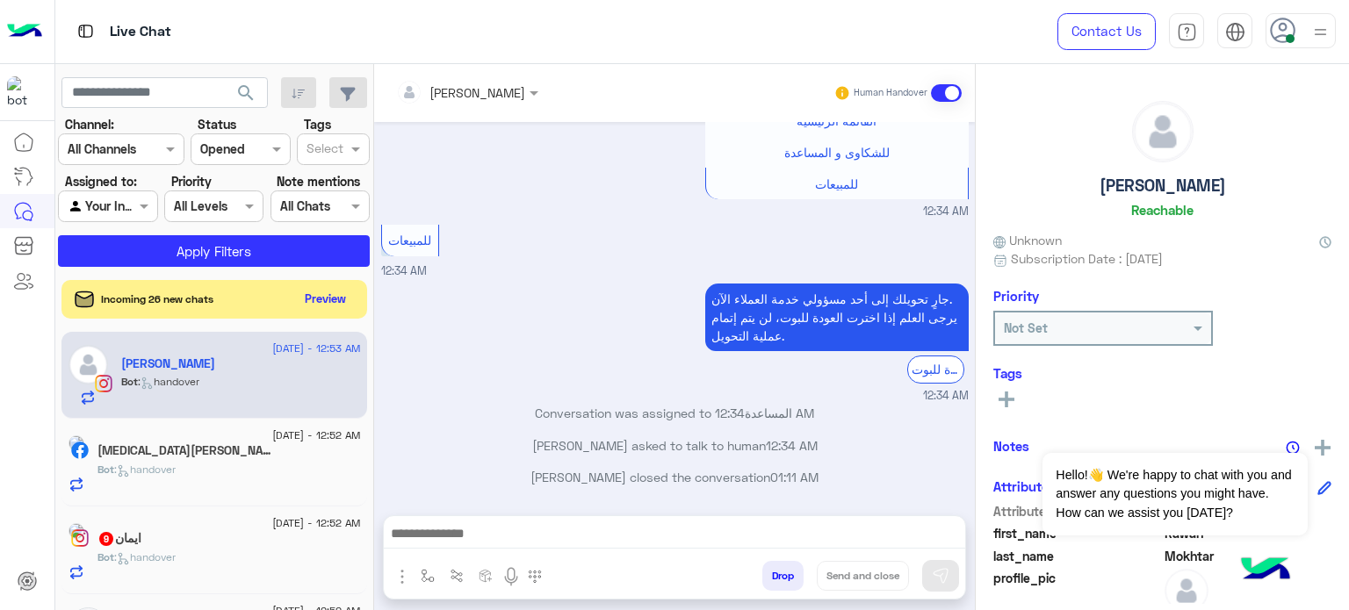
click at [941, 88] on span at bounding box center [946, 93] width 31 height 18
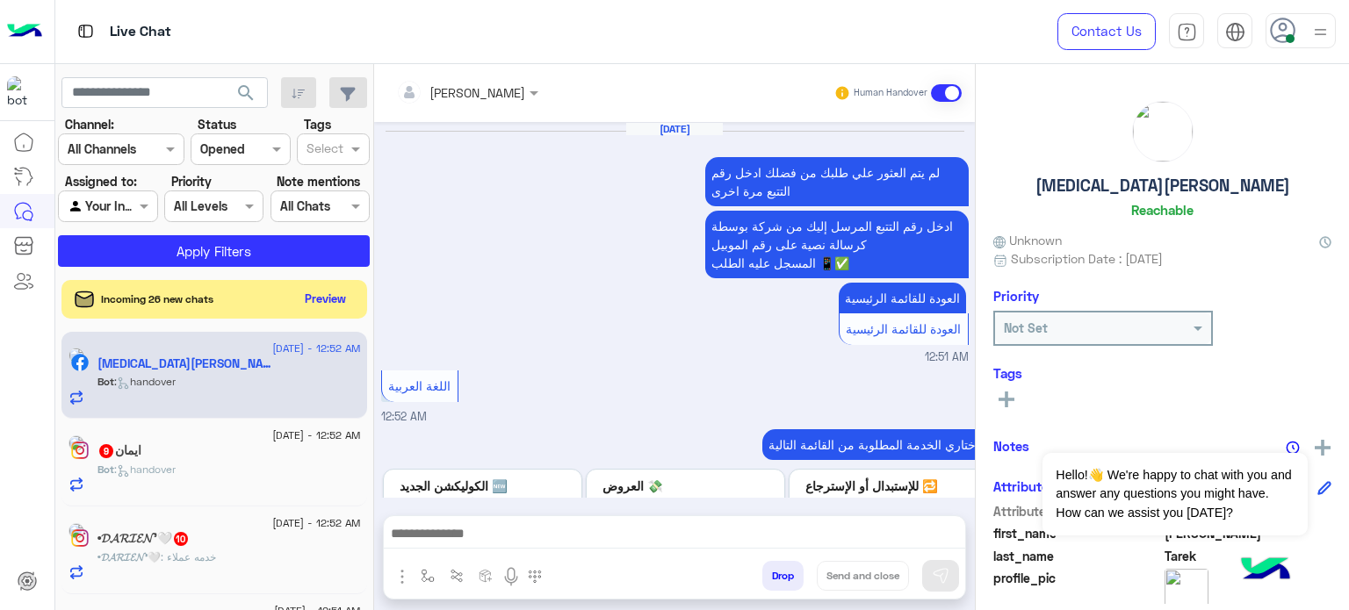
scroll to position [723, 0]
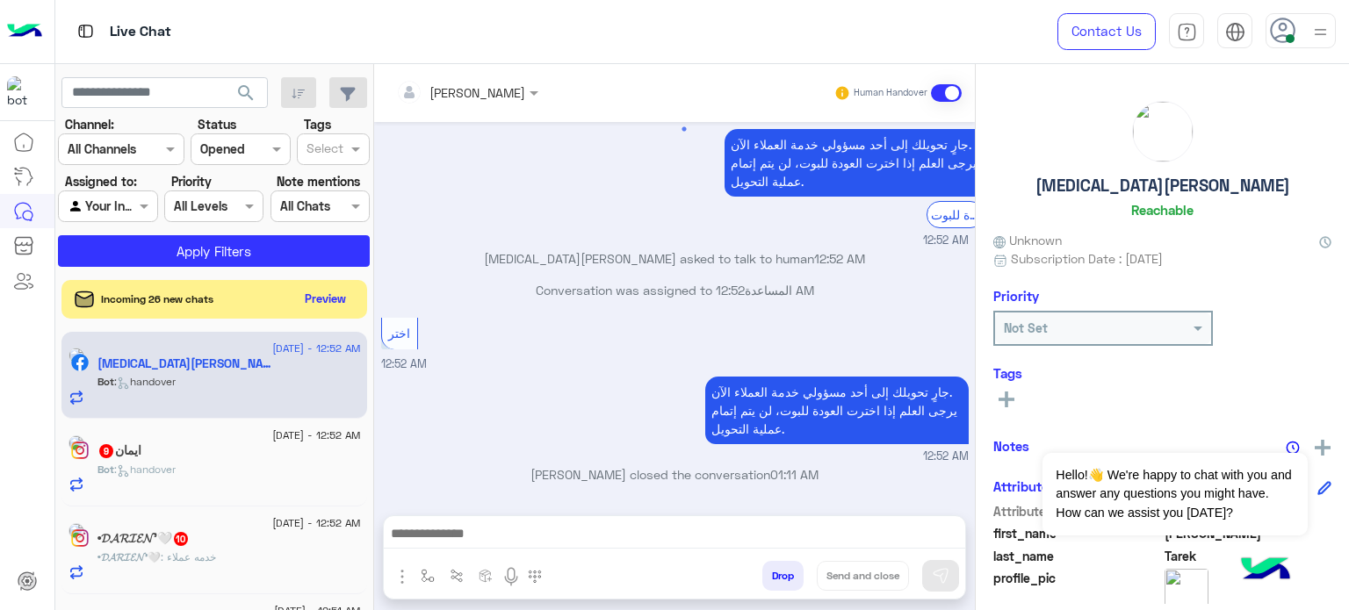
click at [941, 88] on span at bounding box center [946, 93] width 31 height 18
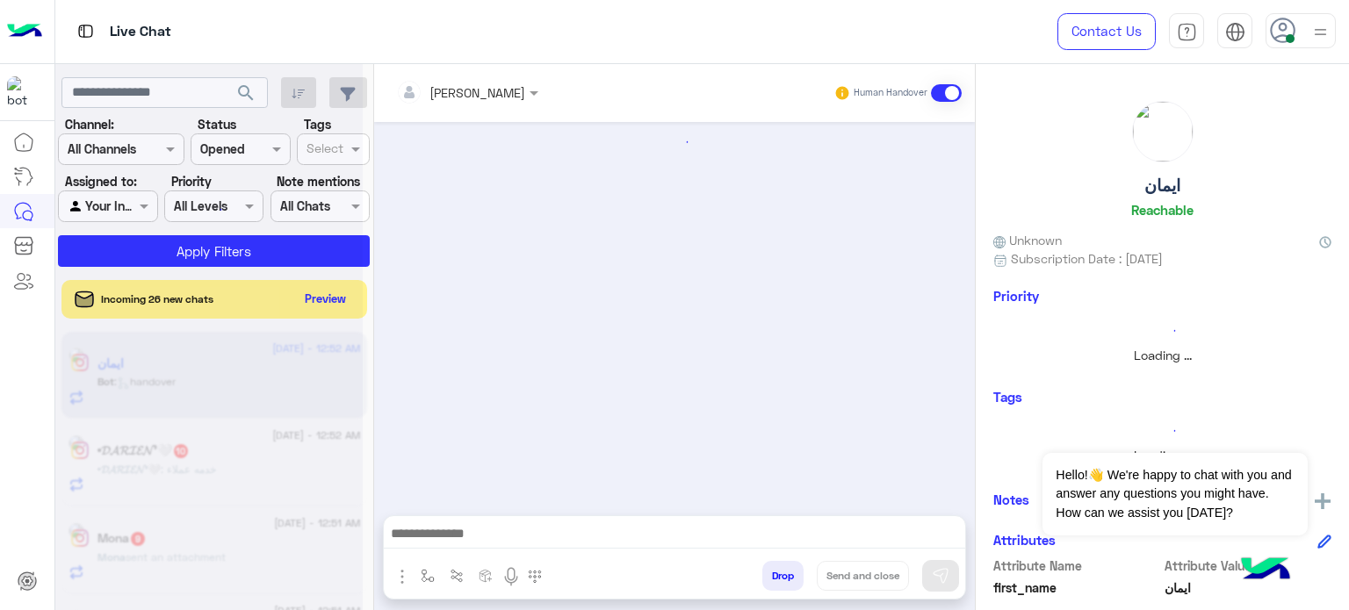
scroll to position [957, 0]
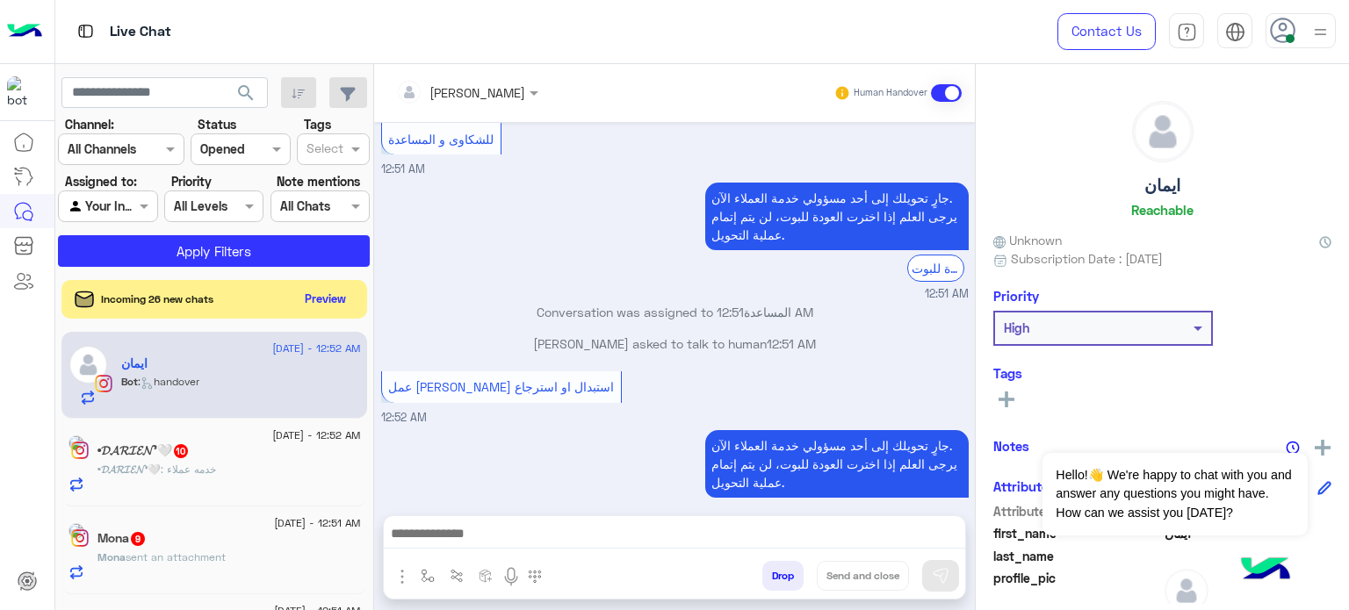
click at [941, 88] on span at bounding box center [946, 93] width 31 height 18
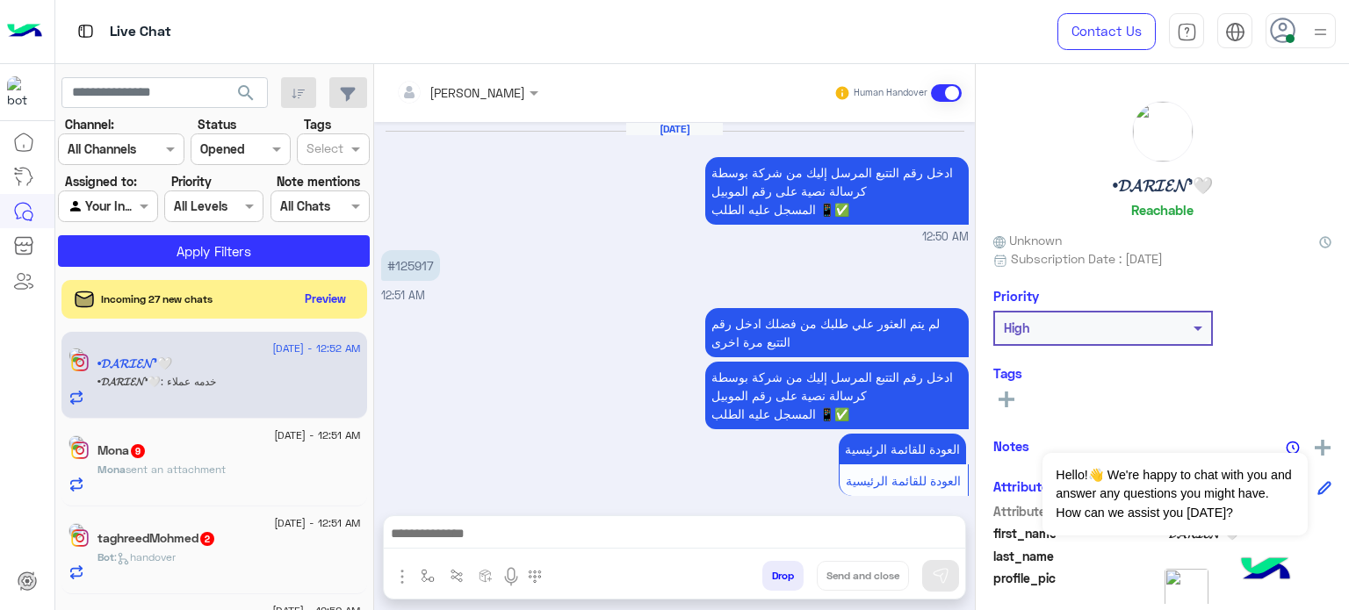
scroll to position [899, 0]
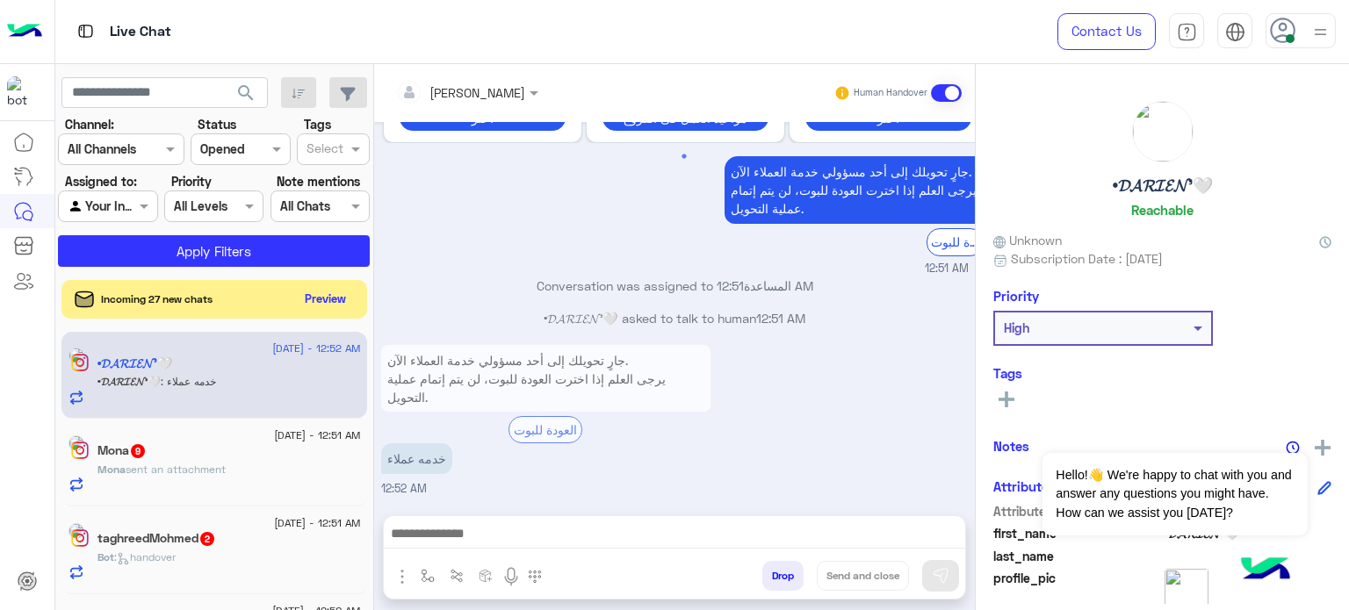
click at [941, 88] on span at bounding box center [946, 93] width 31 height 18
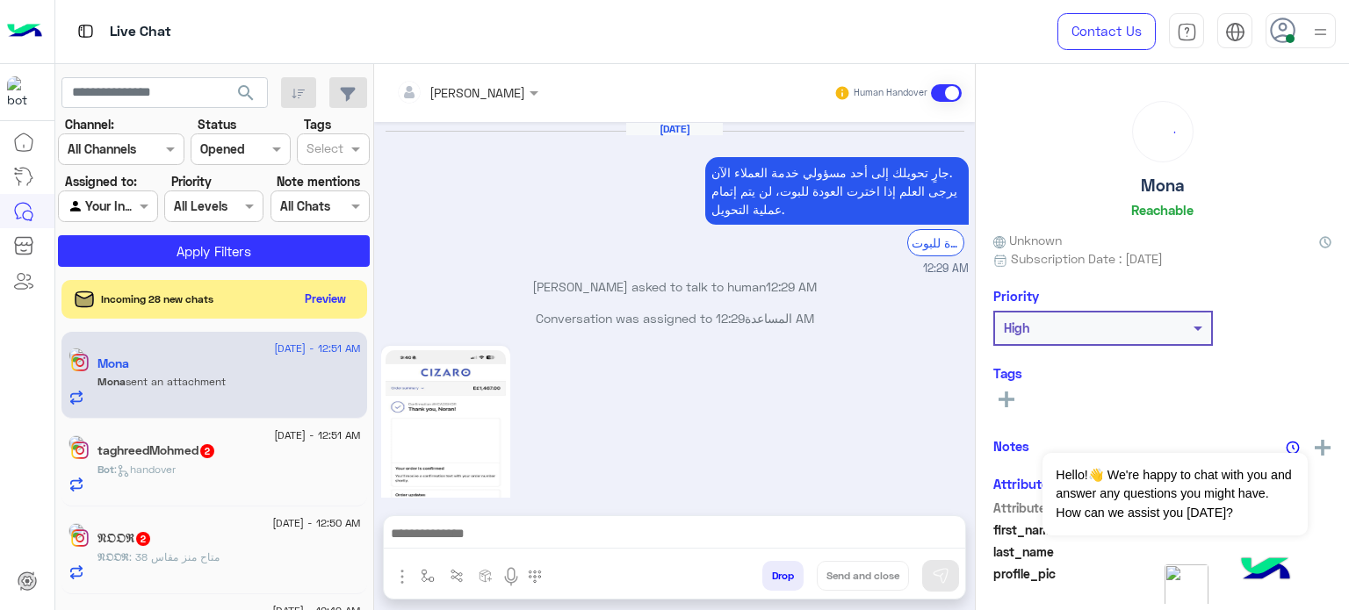
scroll to position [732, 0]
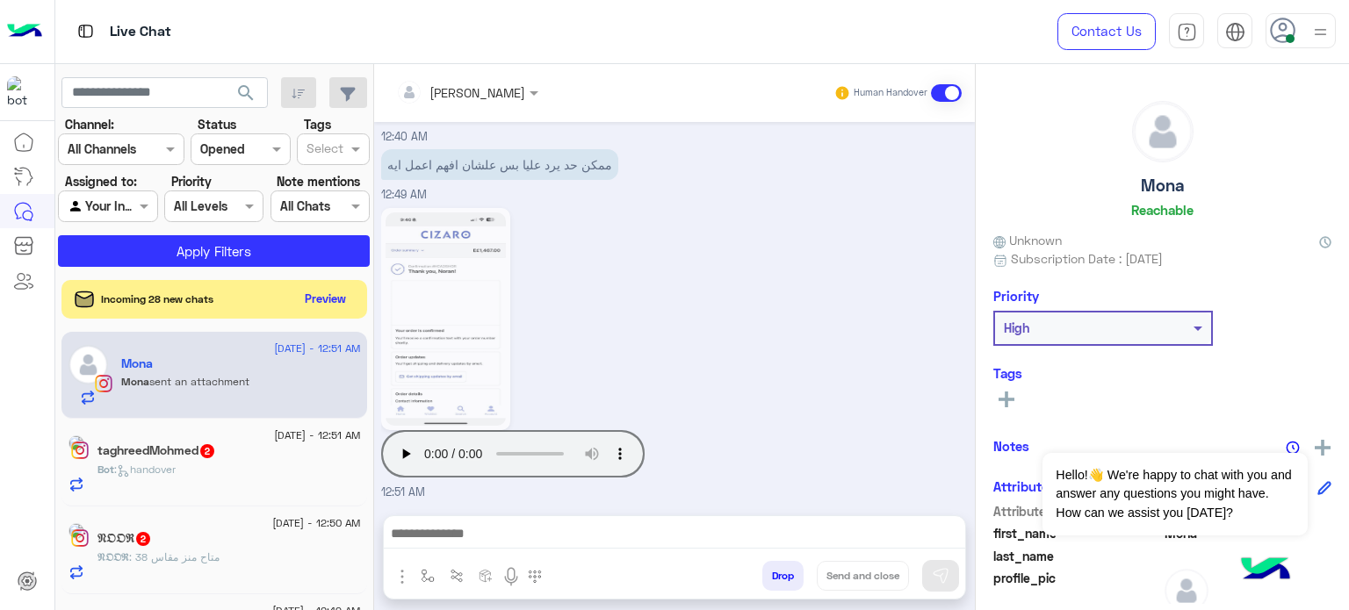
click at [941, 88] on span at bounding box center [946, 93] width 31 height 18
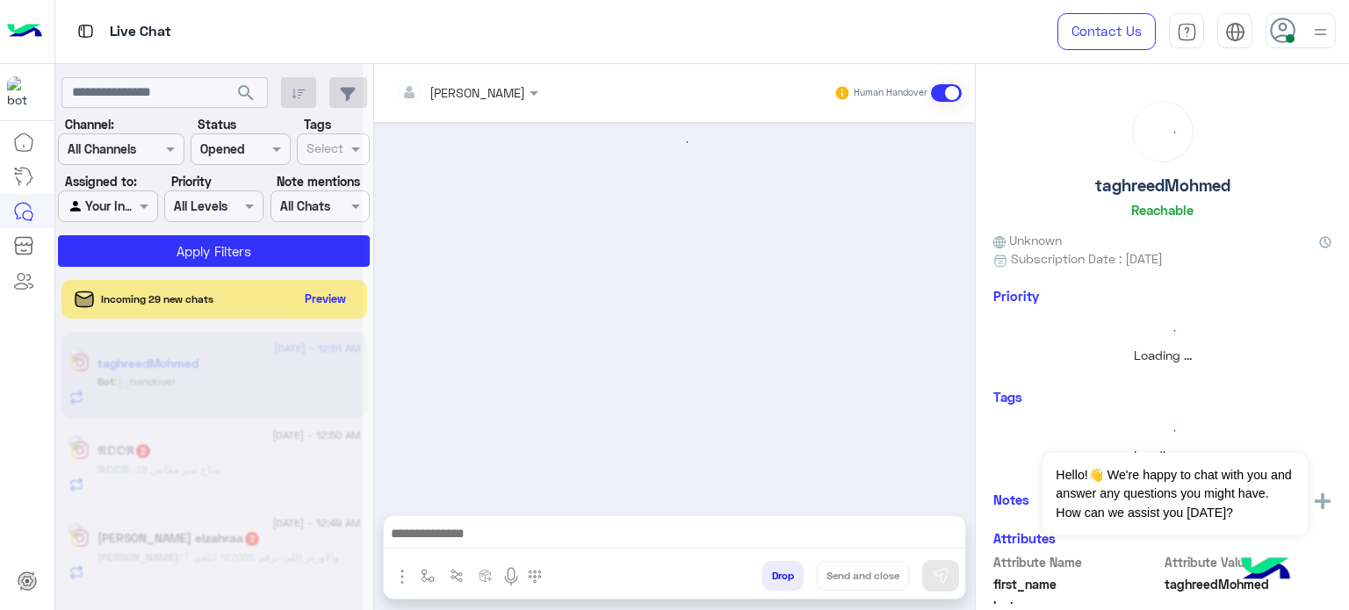
scroll to position [409, 0]
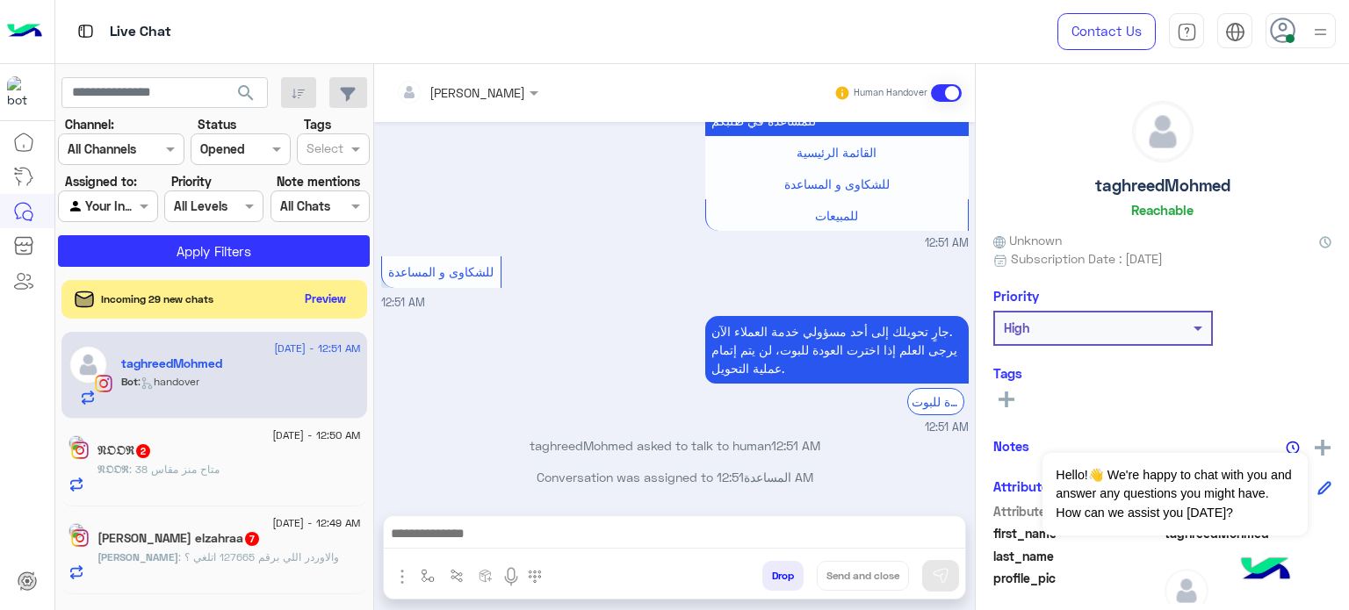
click at [941, 88] on span at bounding box center [946, 93] width 31 height 18
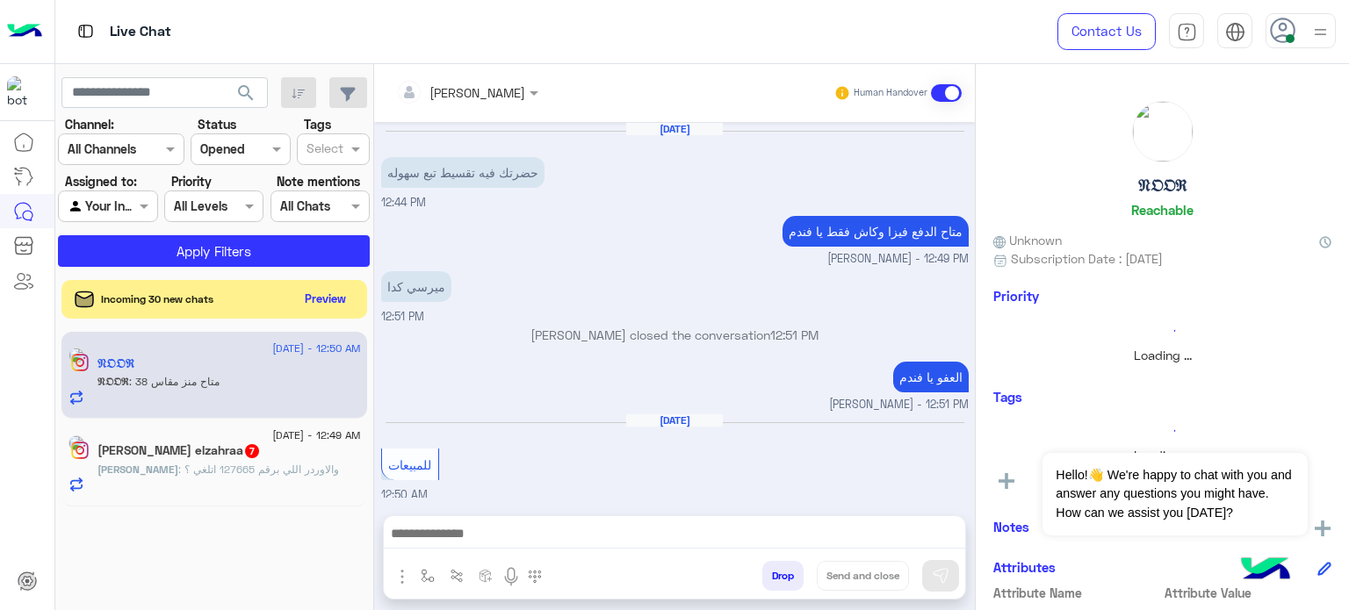
scroll to position [251, 0]
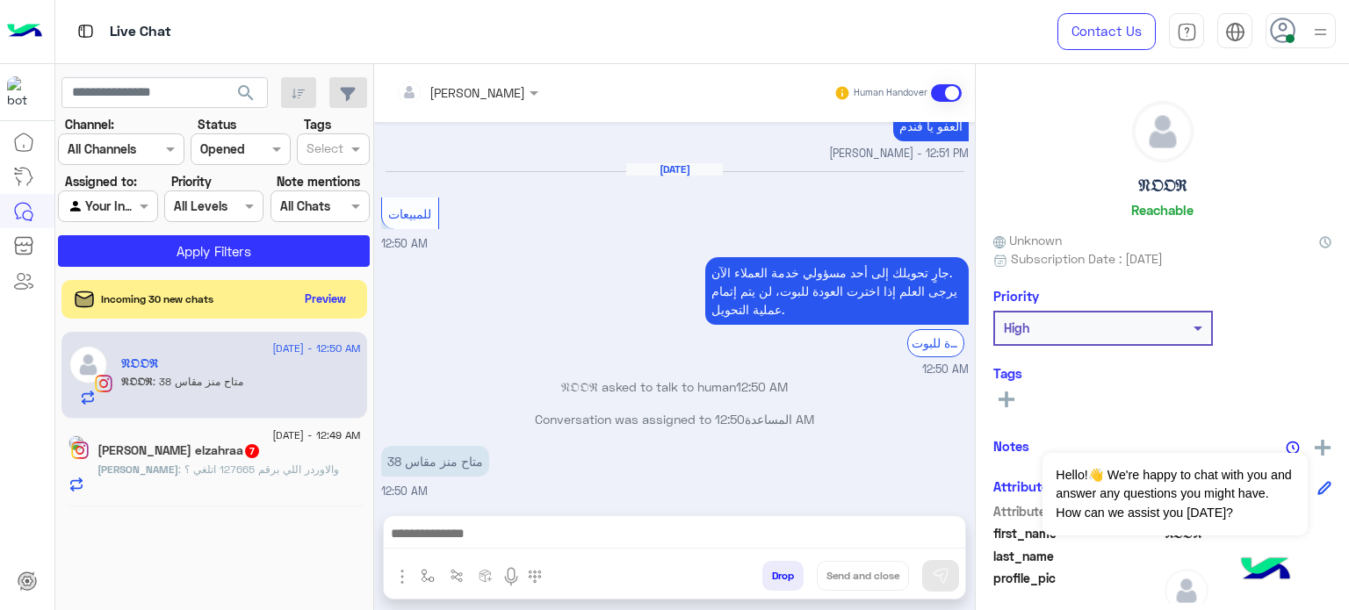
click at [941, 88] on span at bounding box center [946, 93] width 31 height 18
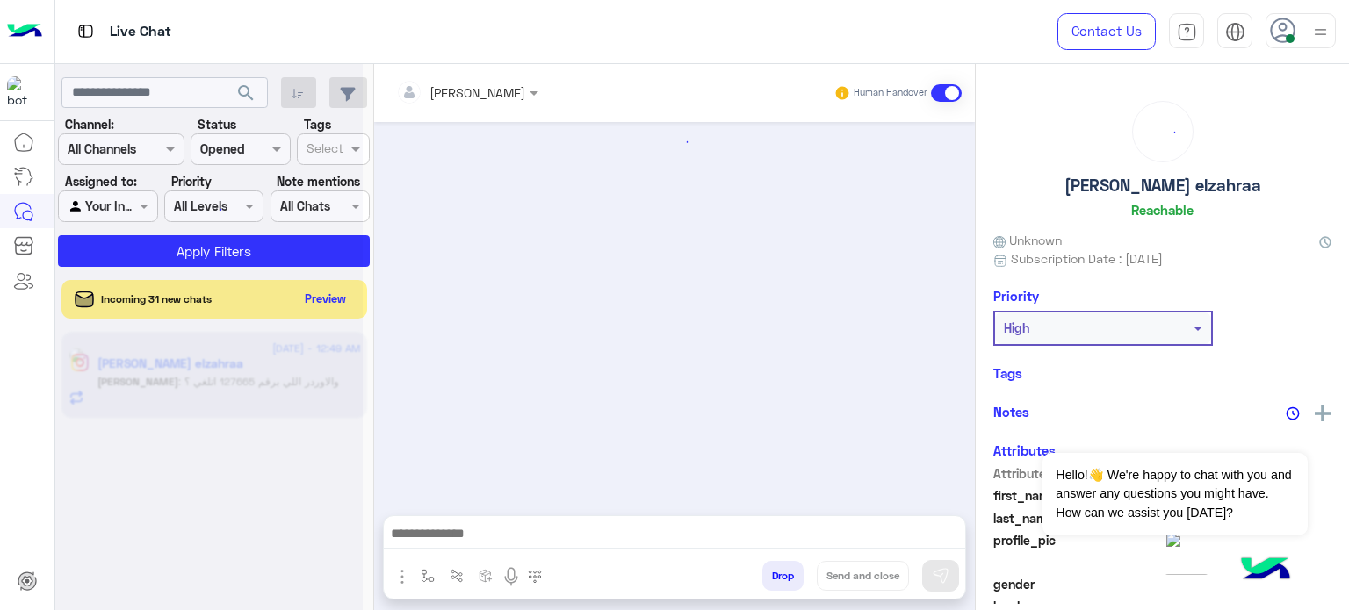
scroll to position [732, 0]
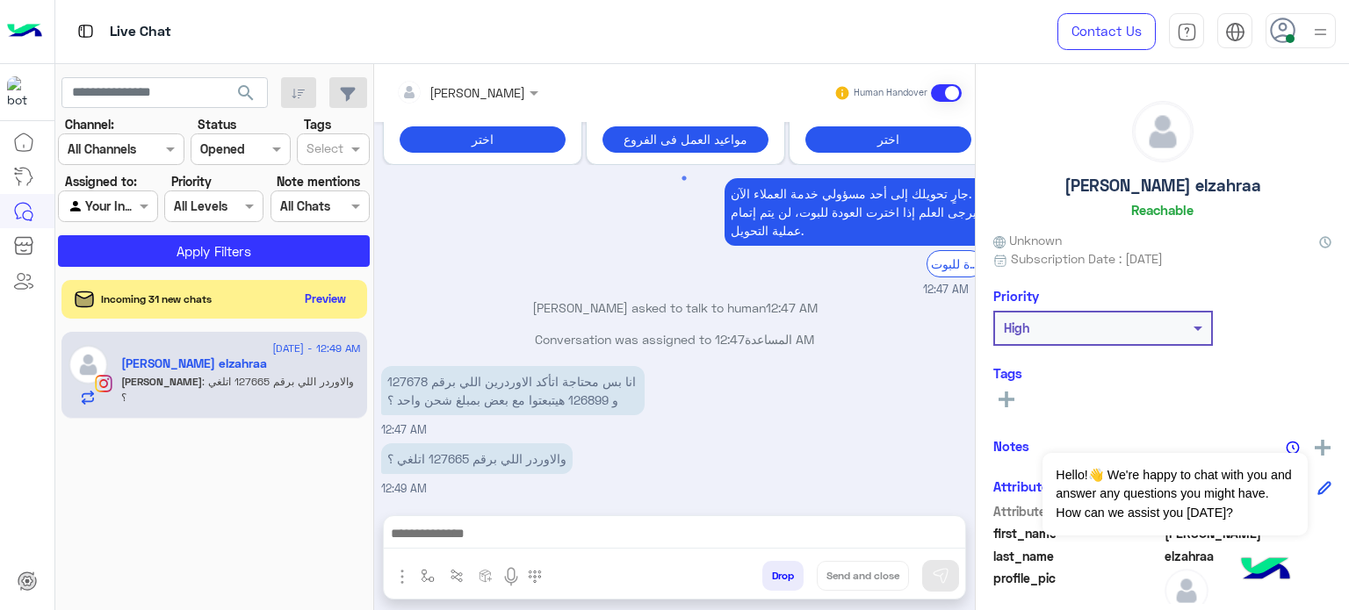
click at [941, 88] on span at bounding box center [946, 93] width 31 height 18
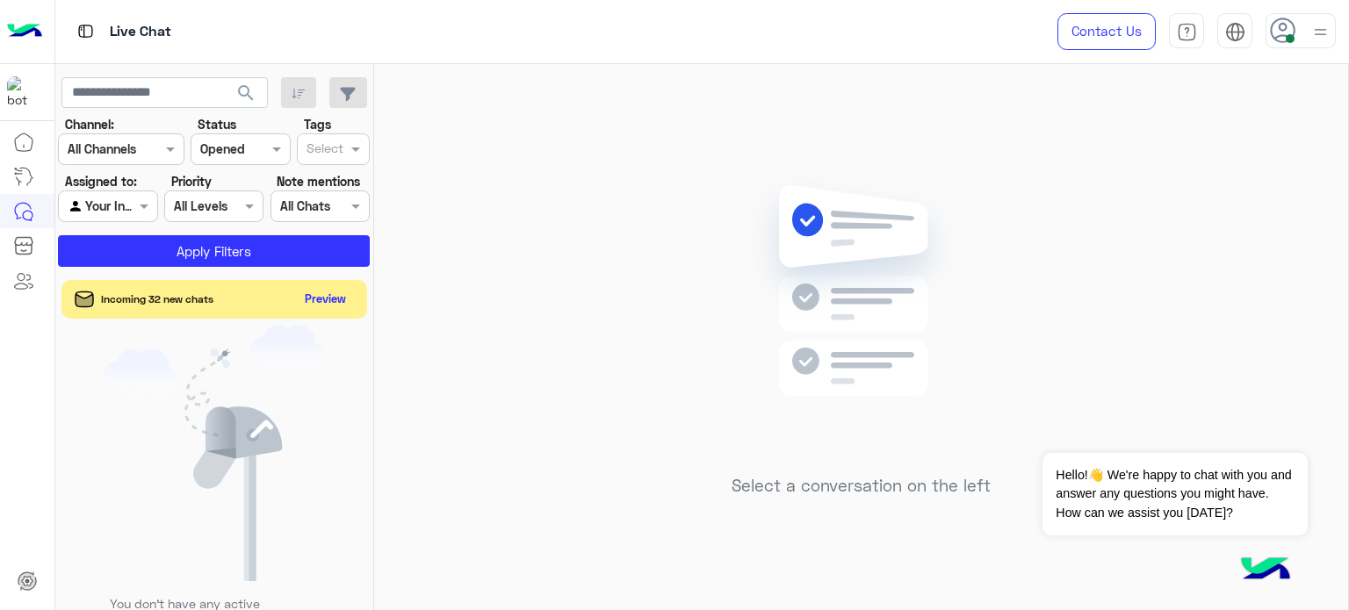
click at [1327, 38] on img at bounding box center [1320, 32] width 22 height 22
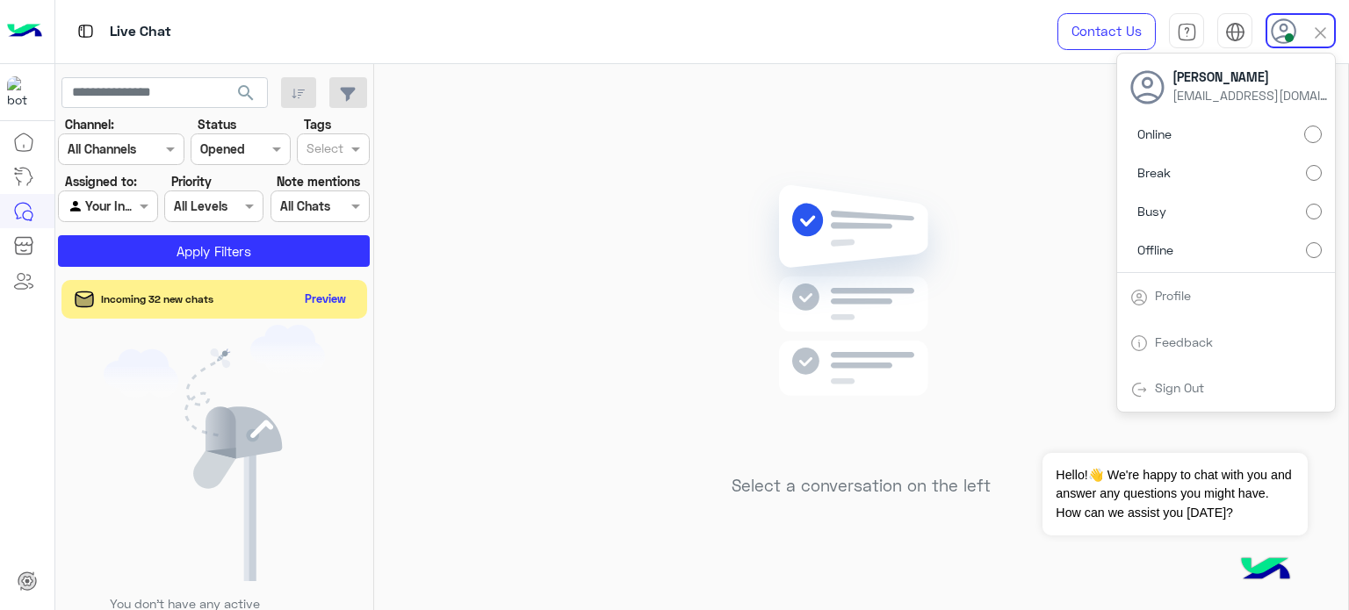
click at [1152, 245] on span "Offline" at bounding box center [1155, 250] width 36 height 18
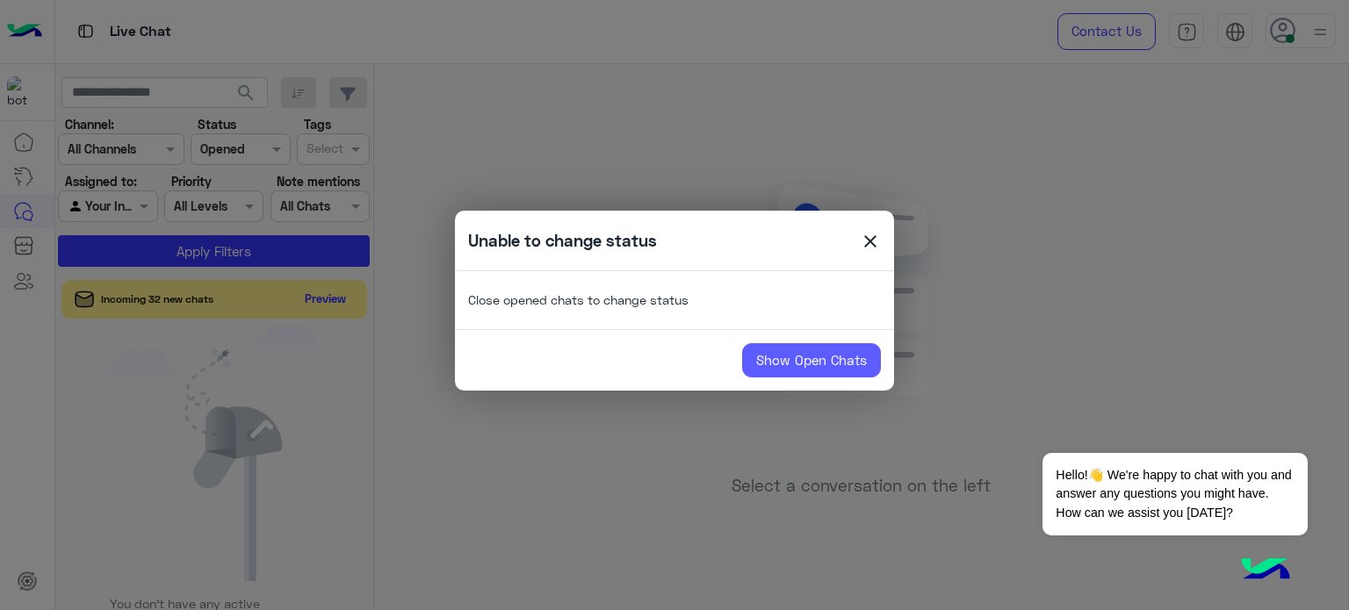
click at [800, 350] on link "Show Open Chats" at bounding box center [811, 360] width 139 height 35
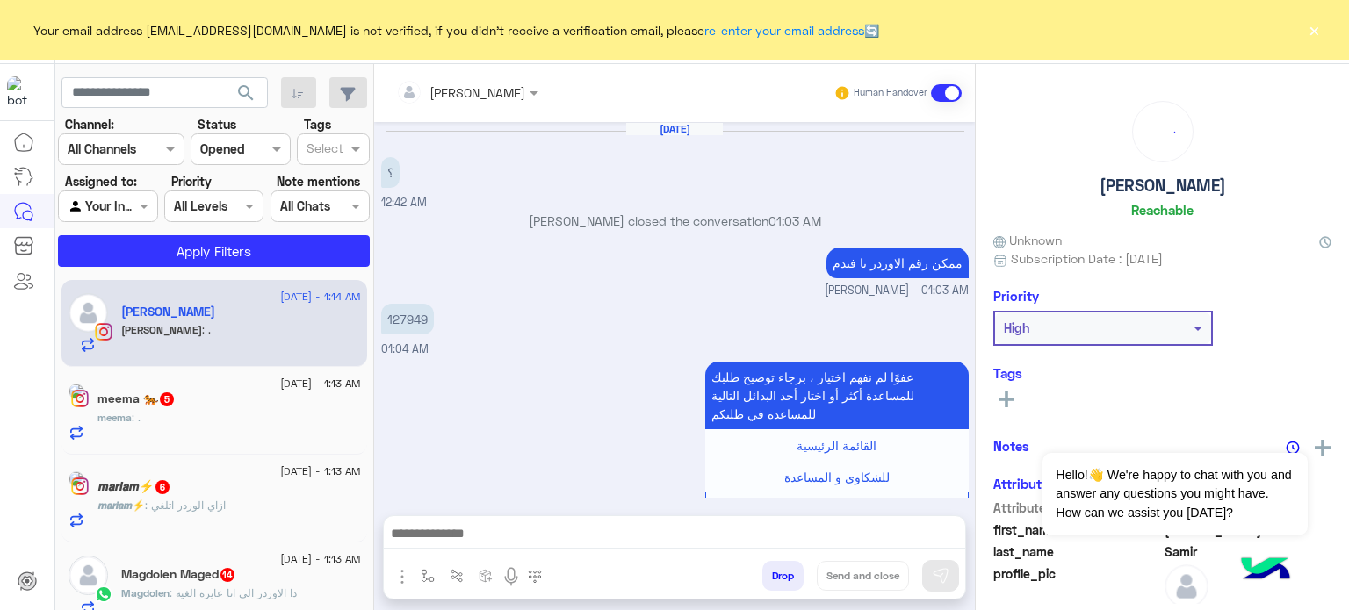
scroll to position [612, 0]
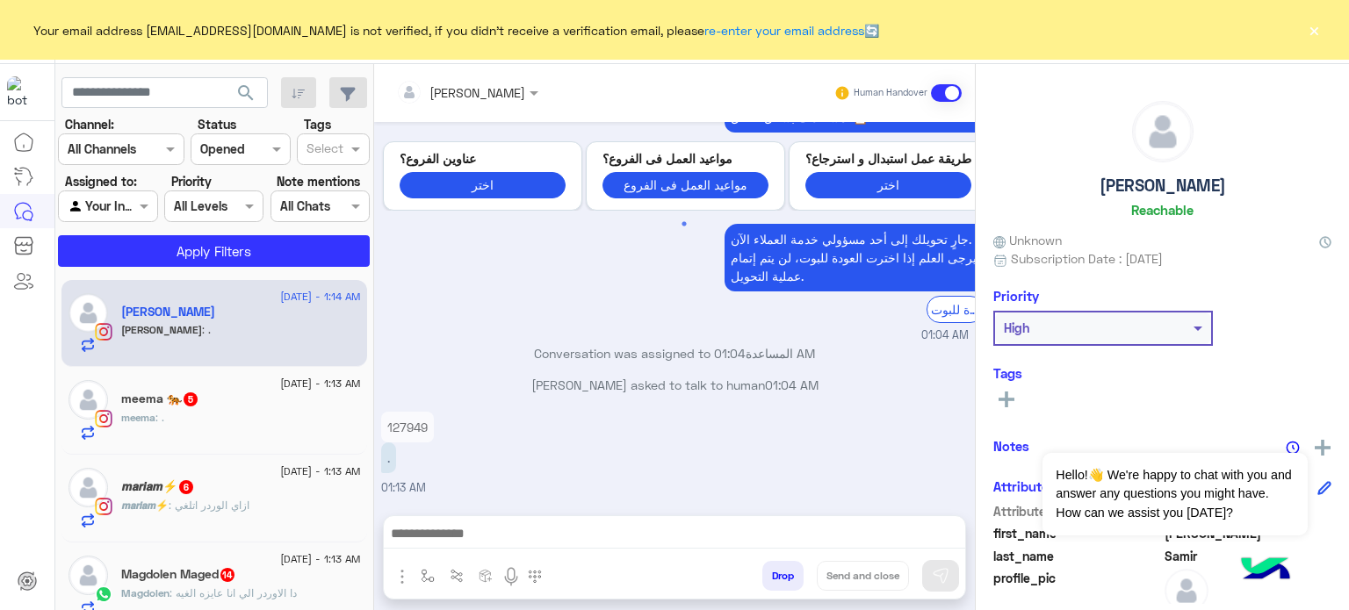
click at [953, 94] on span at bounding box center [946, 93] width 31 height 18
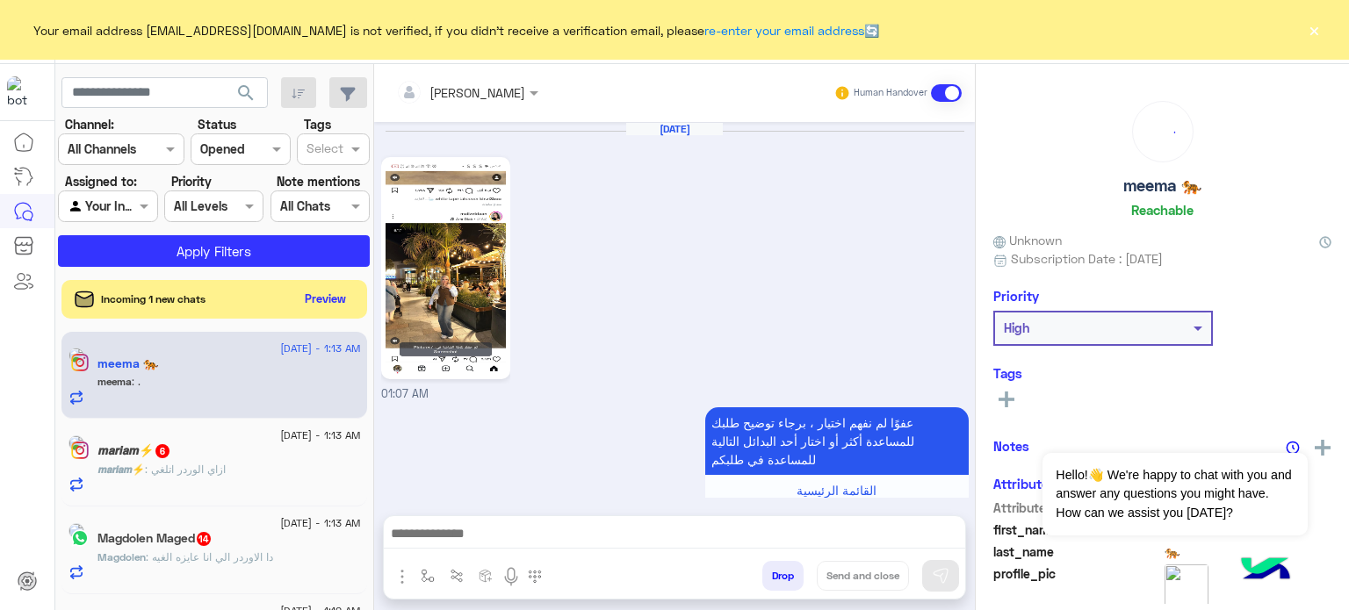
scroll to position [924, 0]
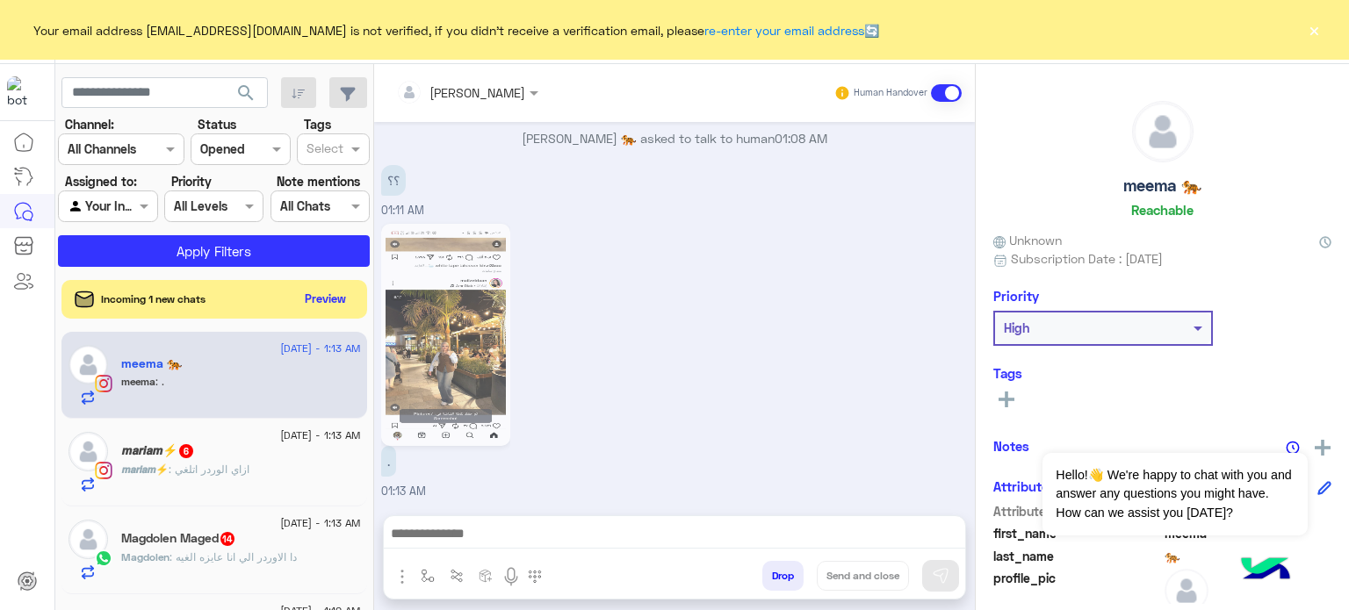
click at [953, 94] on span at bounding box center [946, 93] width 31 height 18
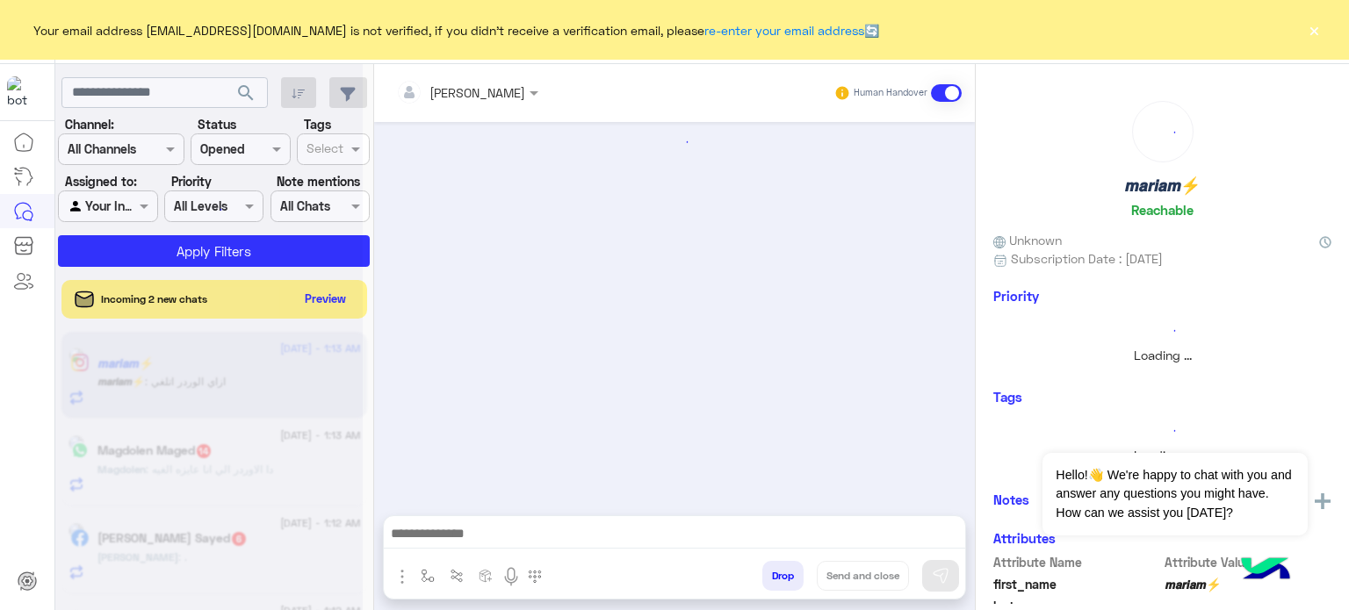
scroll to position [541, 0]
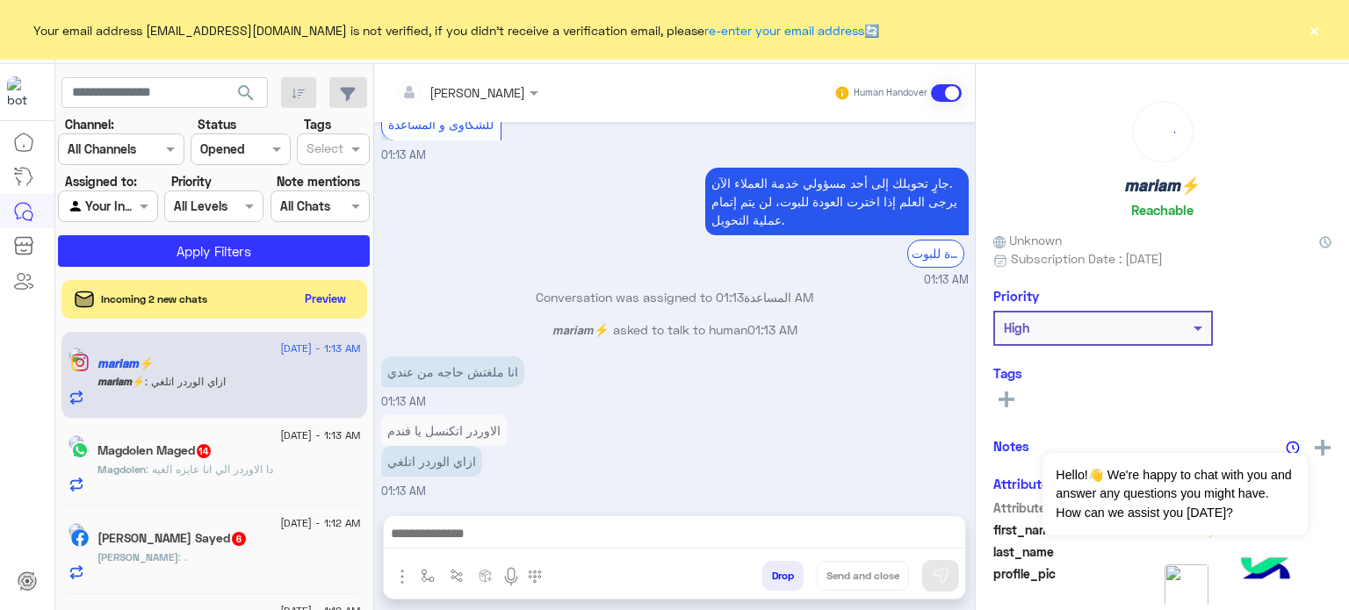
click at [953, 94] on span at bounding box center [946, 93] width 31 height 18
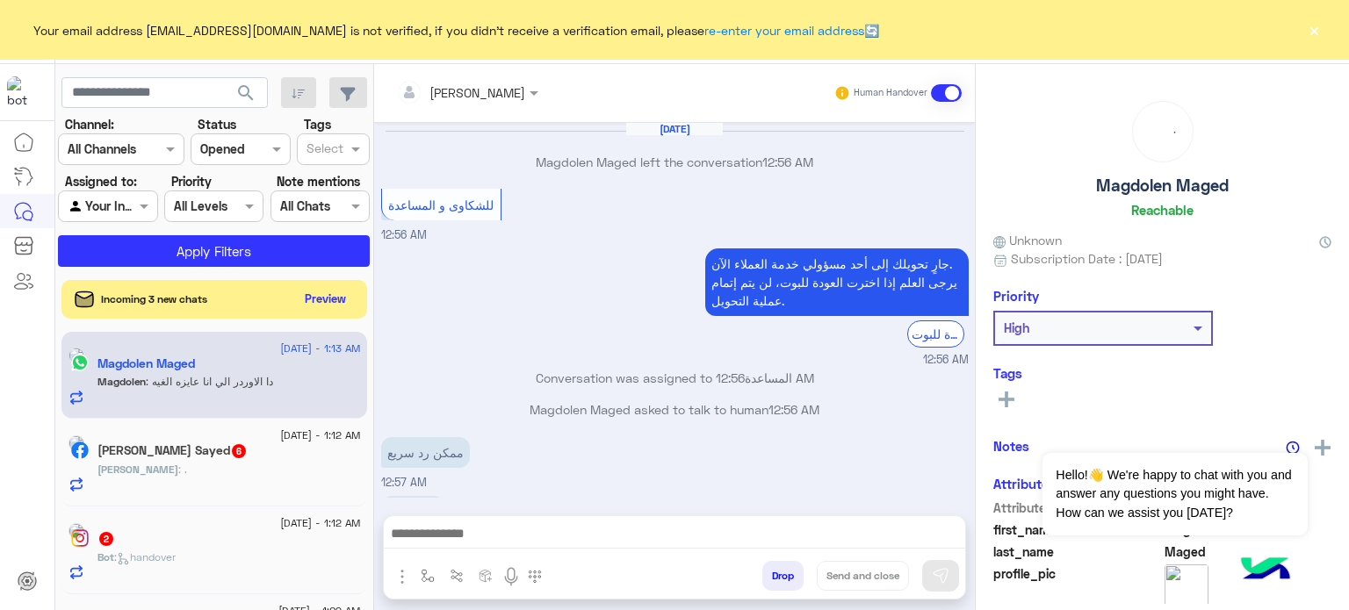
click at [953, 94] on span at bounding box center [946, 93] width 31 height 18
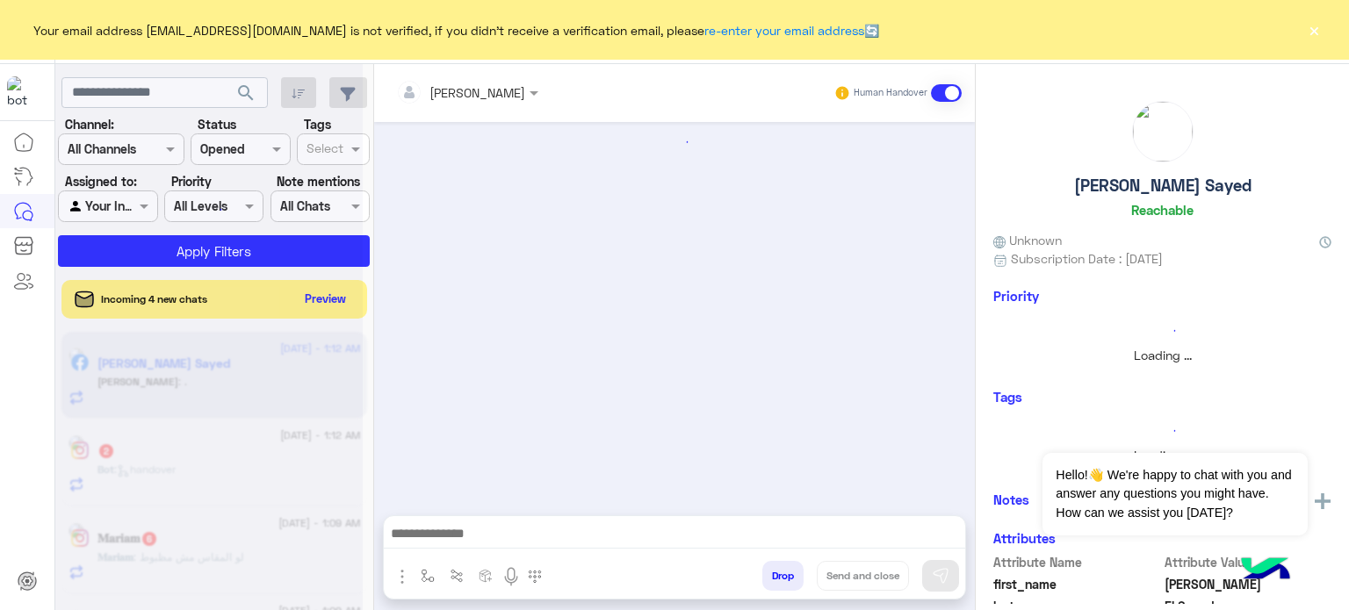
click at [953, 94] on span at bounding box center [946, 93] width 31 height 18
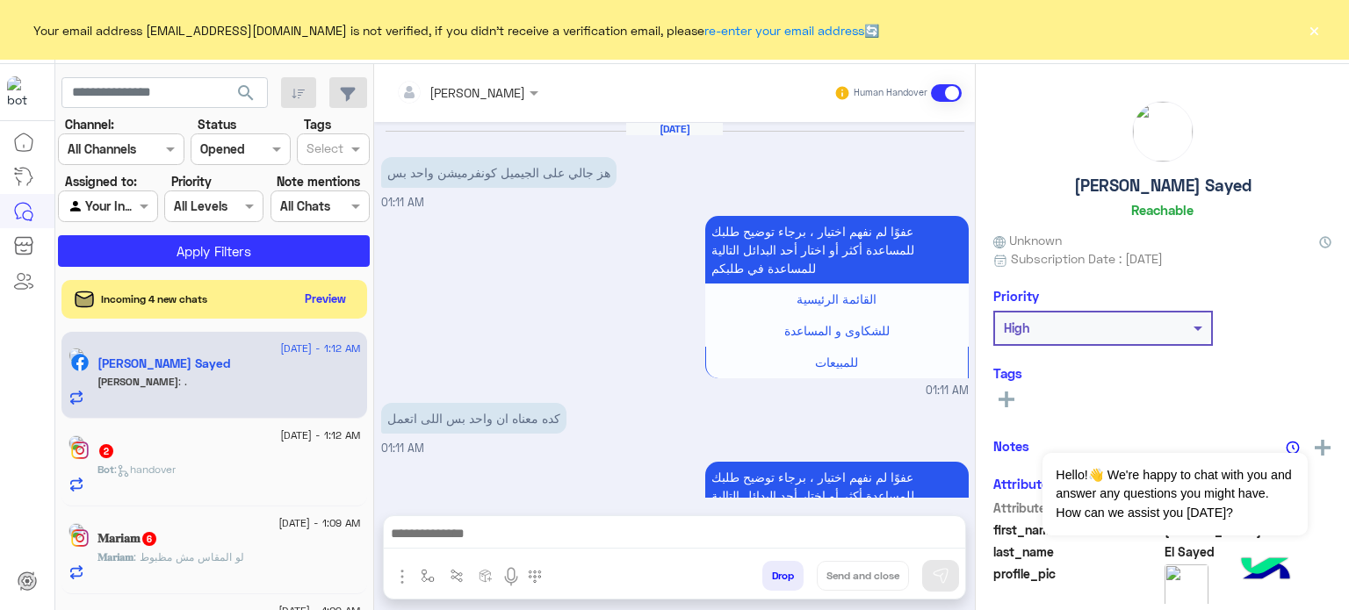
scroll to position [572, 0]
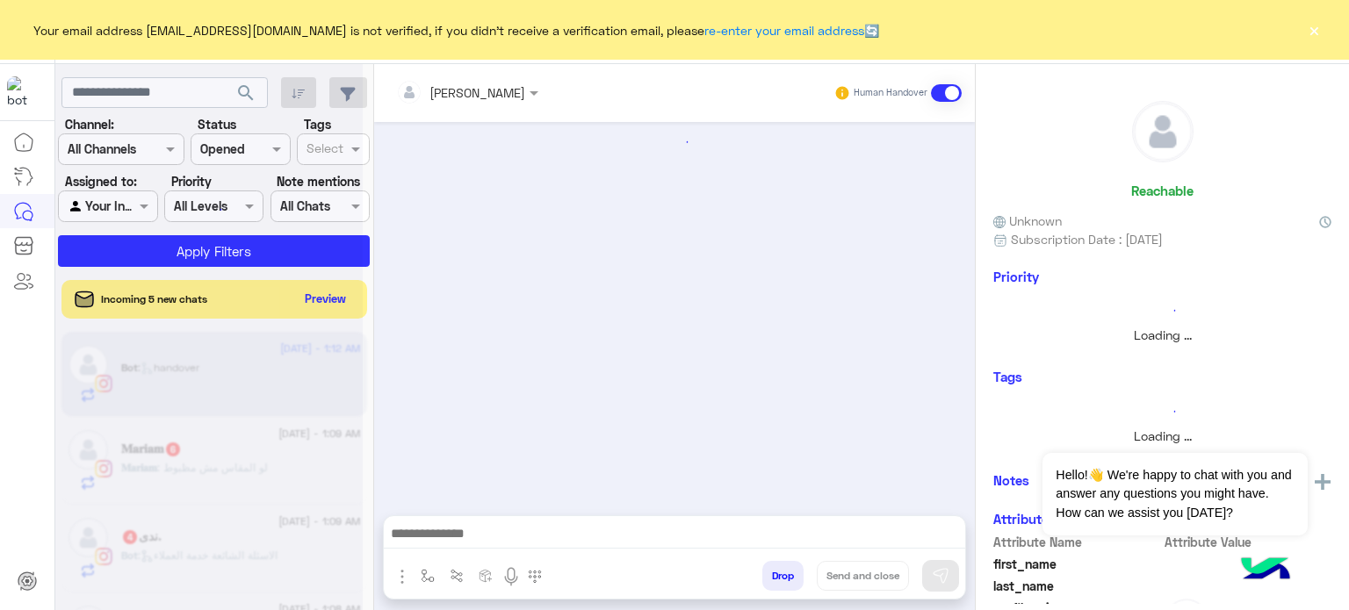
scroll to position [53, 0]
click at [953, 94] on span at bounding box center [946, 93] width 31 height 18
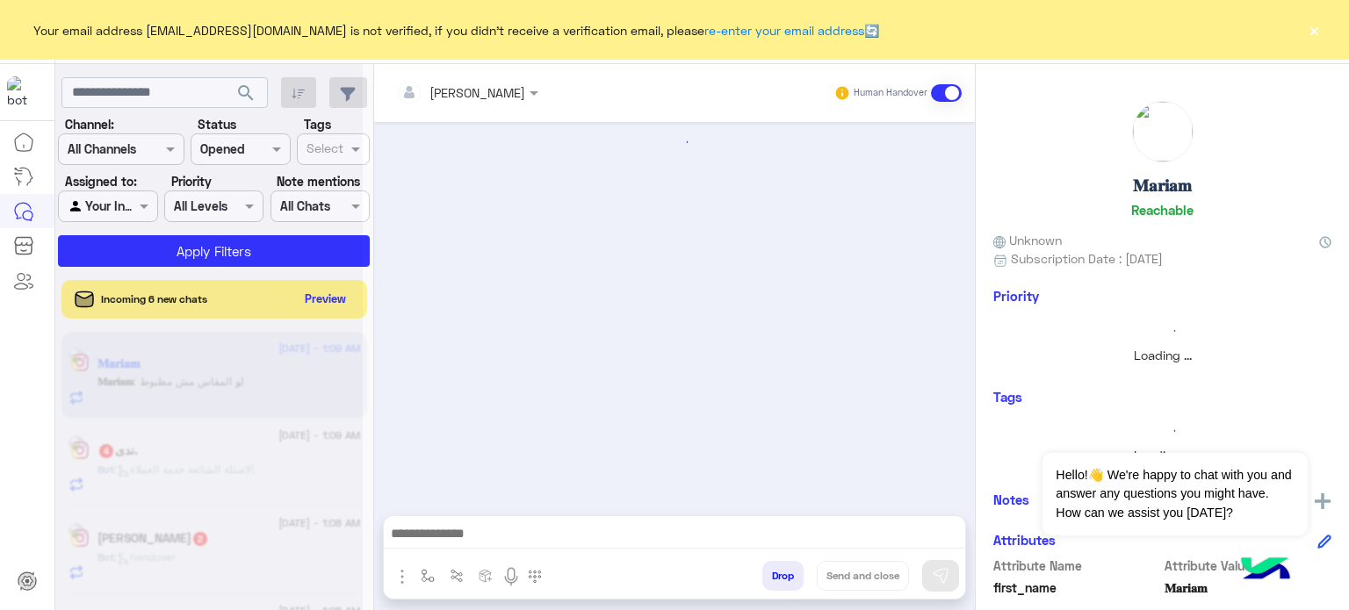
click at [953, 94] on span at bounding box center [946, 93] width 31 height 18
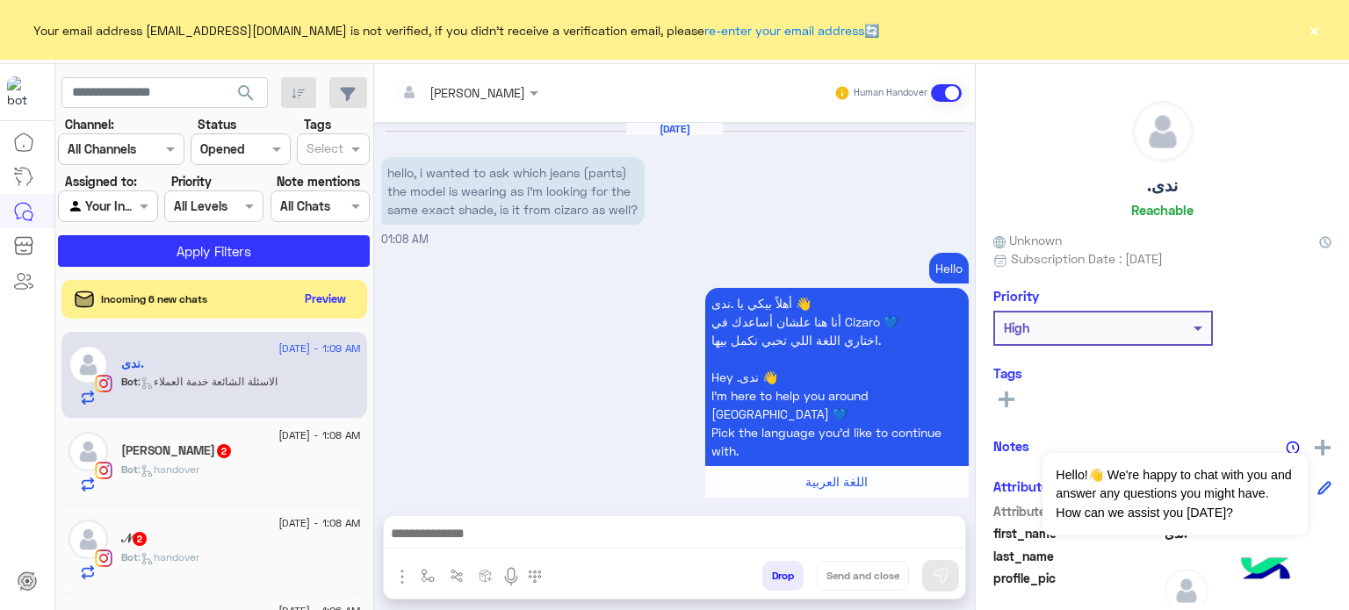
scroll to position [1159, 0]
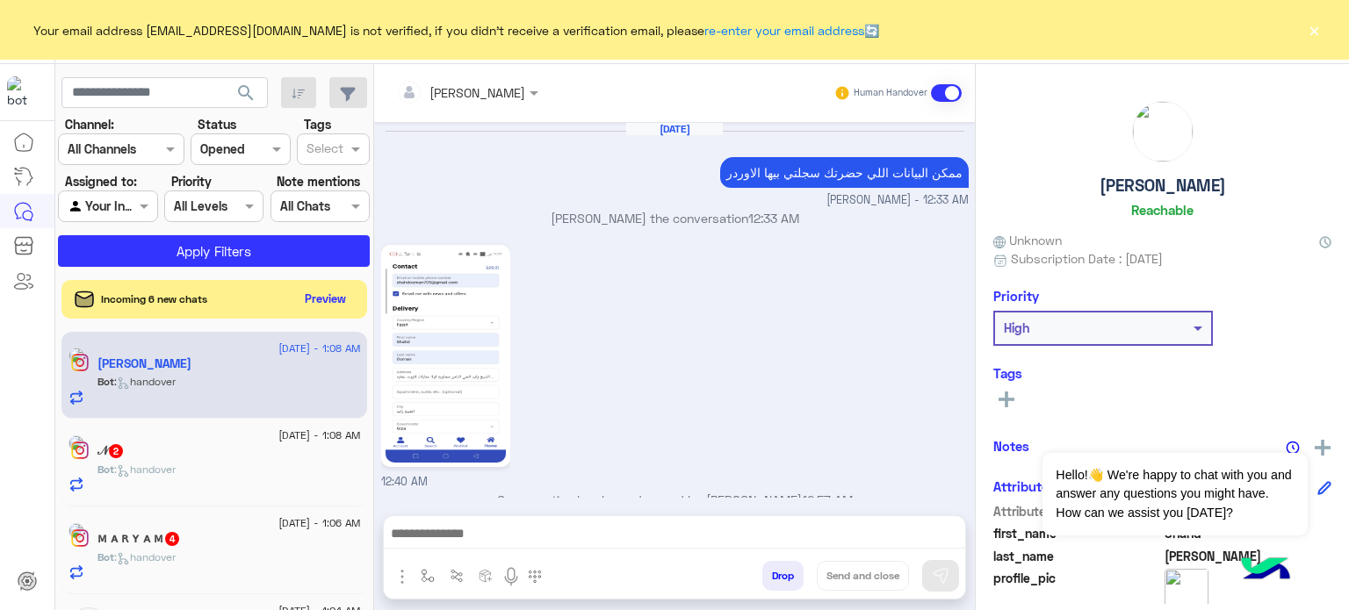
scroll to position [516, 0]
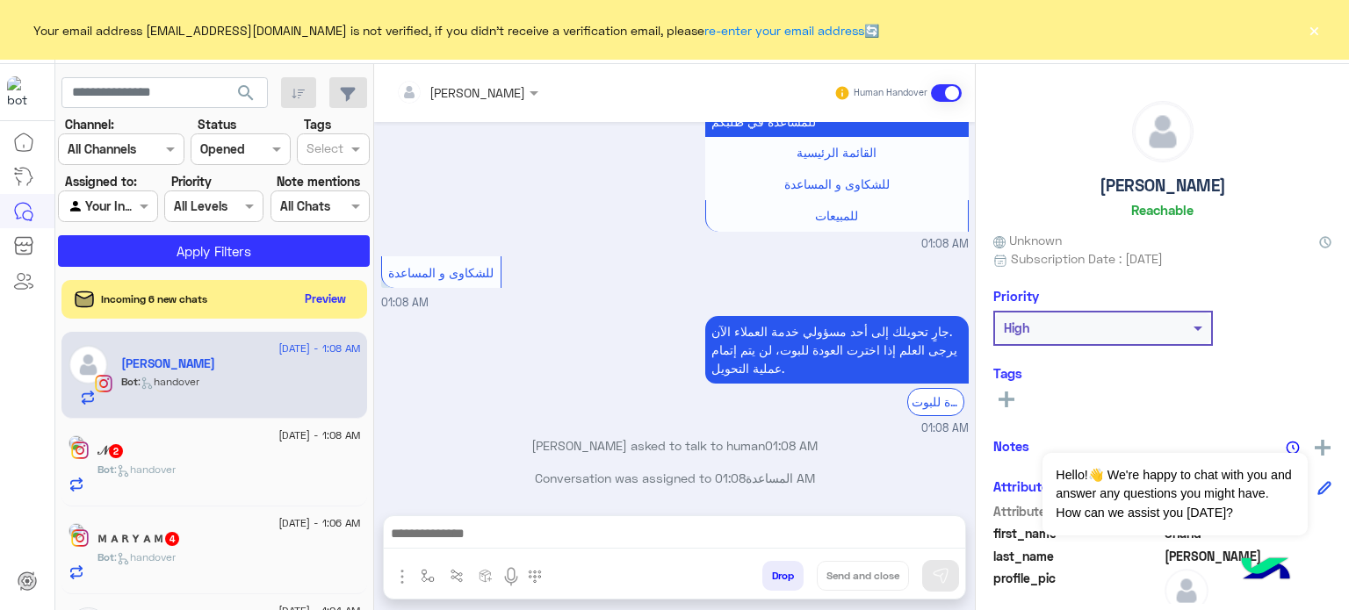
click at [953, 94] on span at bounding box center [946, 93] width 31 height 18
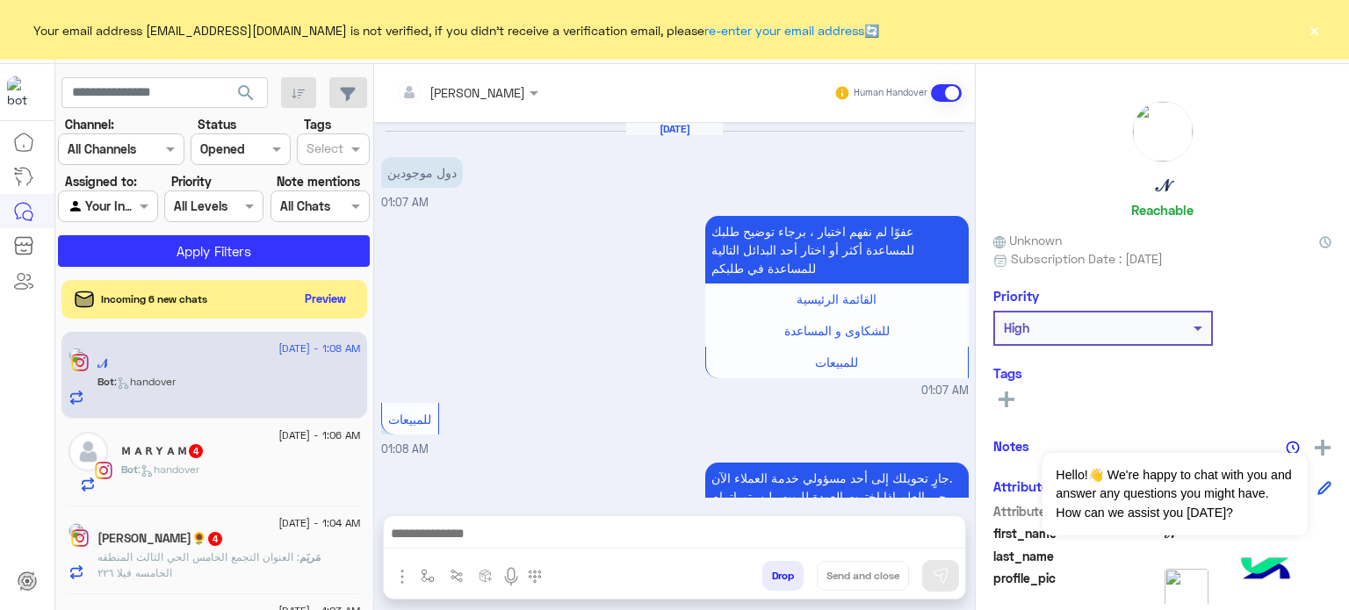
scroll to position [148, 0]
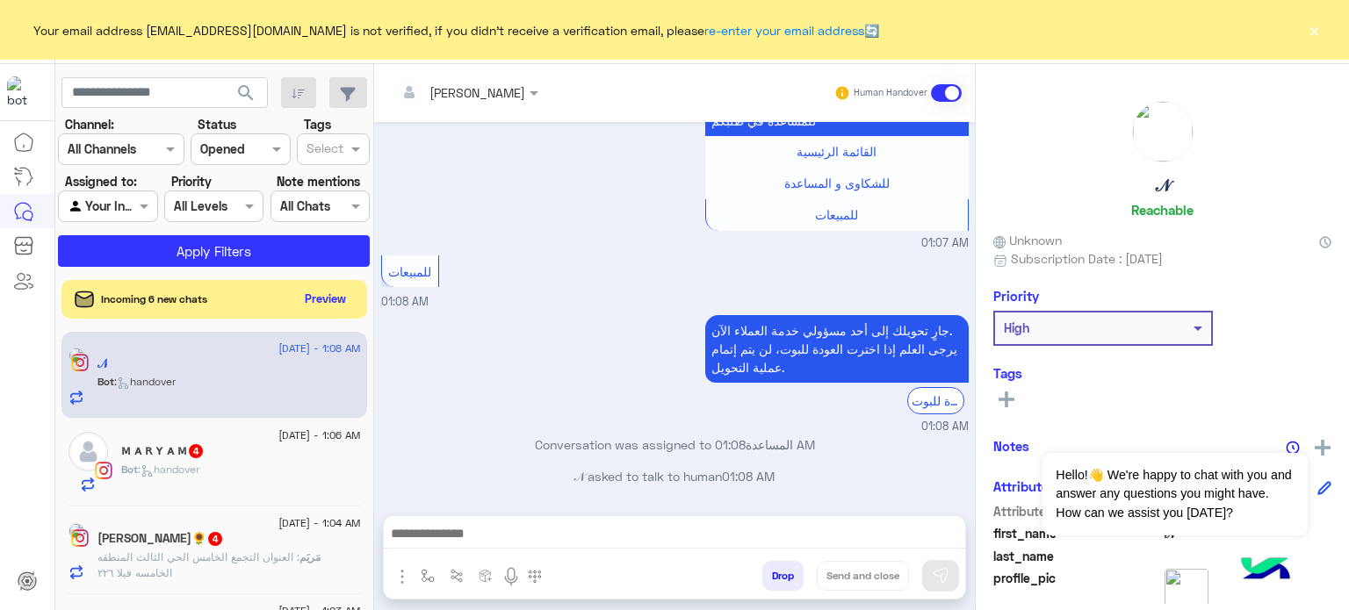
click at [953, 94] on span at bounding box center [946, 93] width 31 height 18
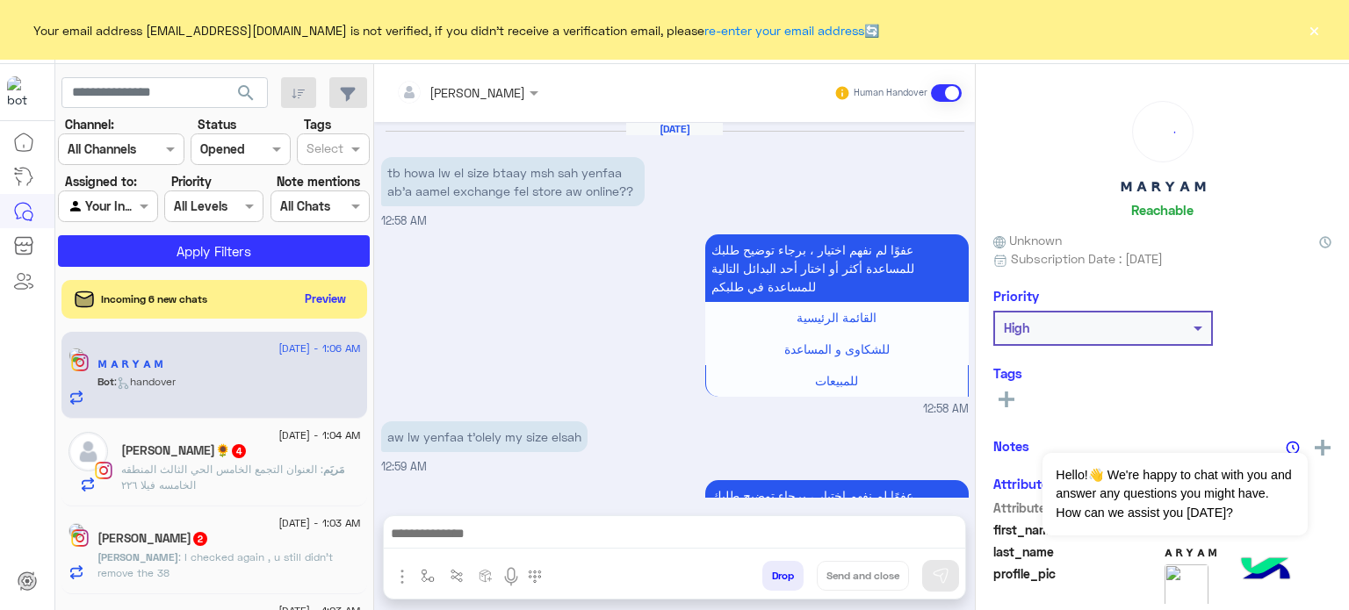
scroll to position [658, 0]
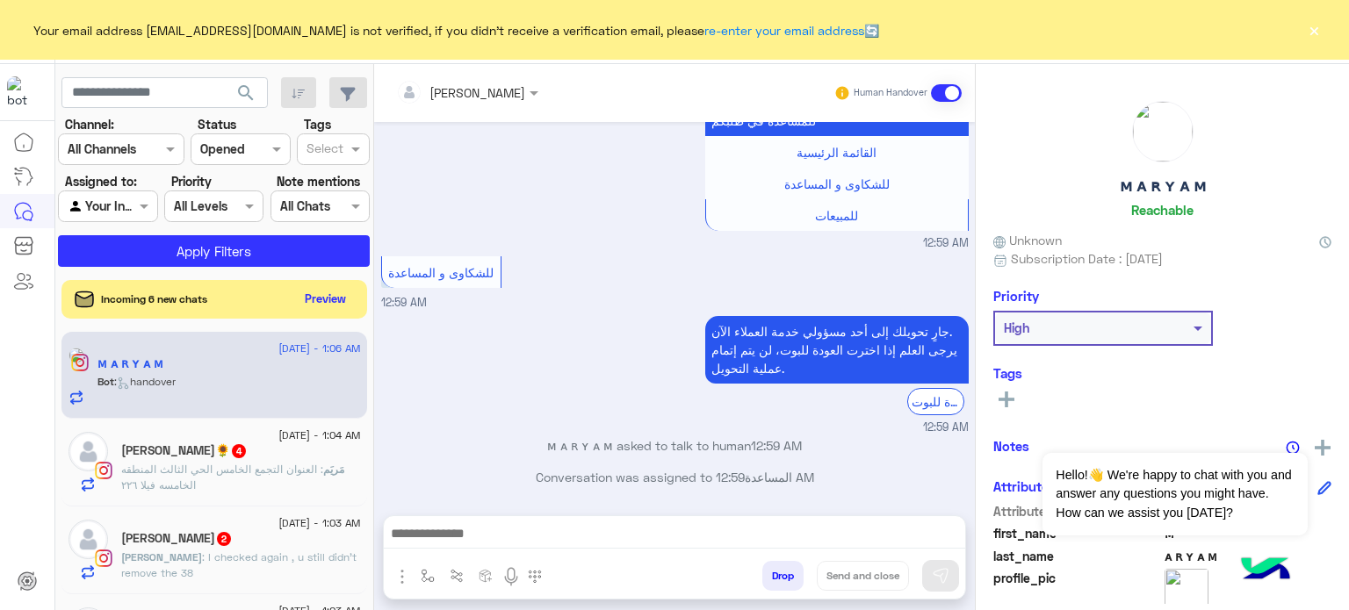
click at [953, 94] on span at bounding box center [946, 93] width 31 height 18
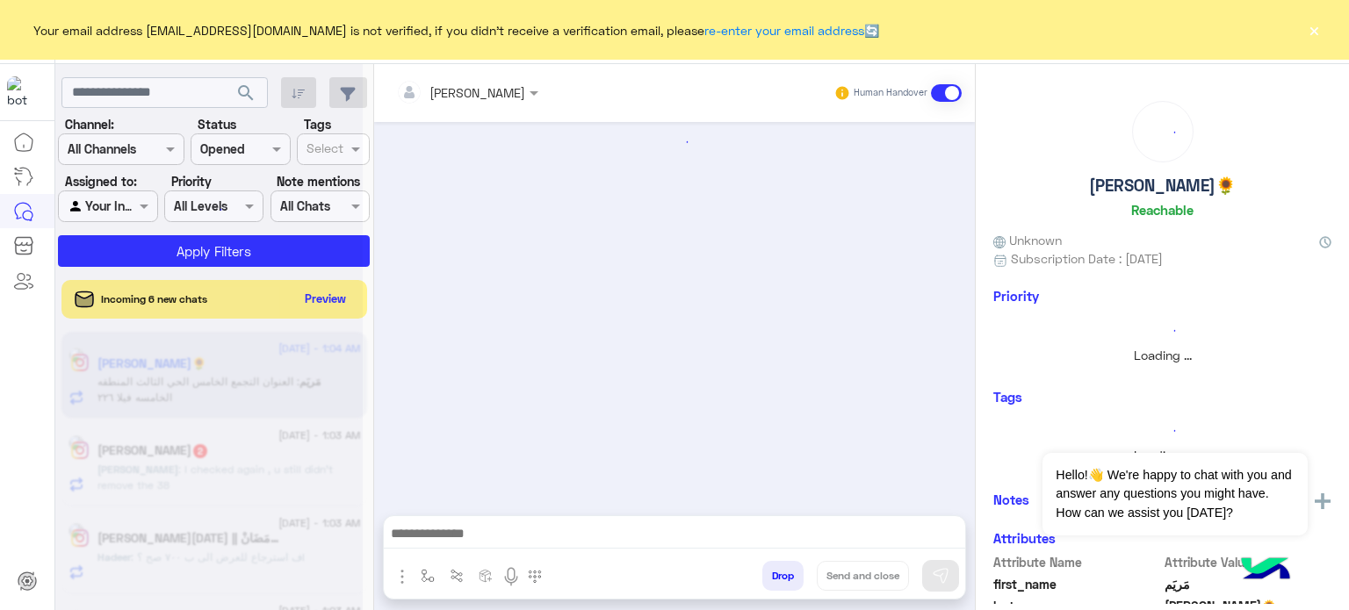
scroll to position [526, 0]
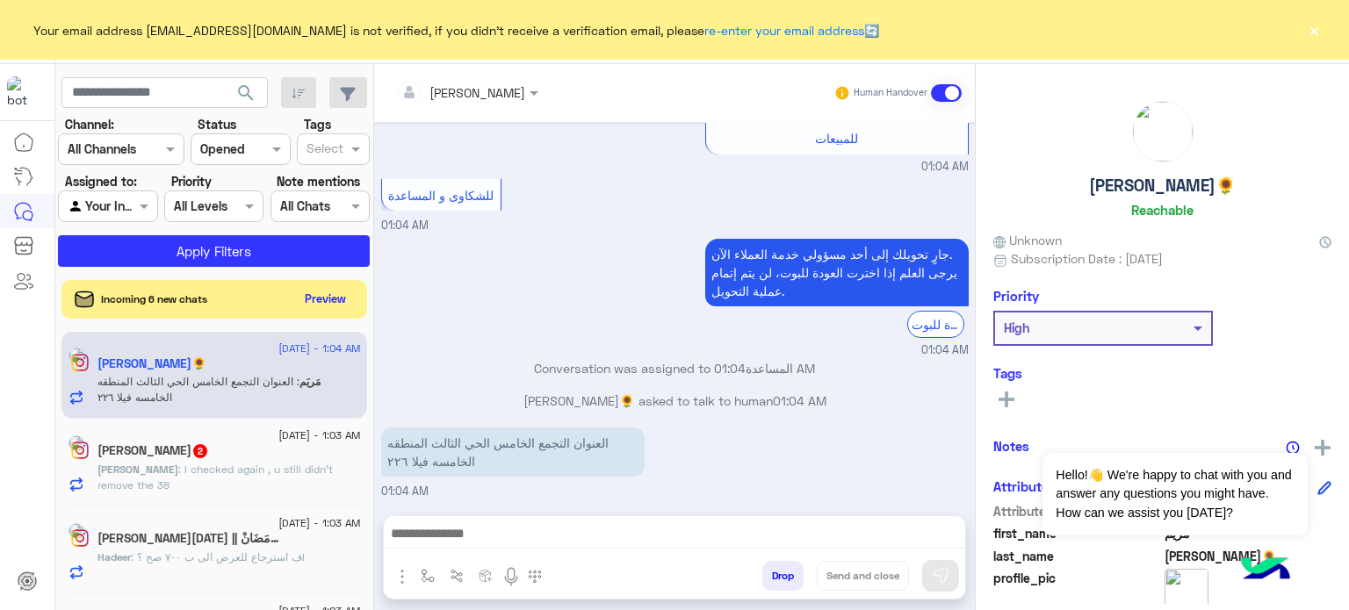
click at [953, 94] on span at bounding box center [946, 93] width 31 height 18
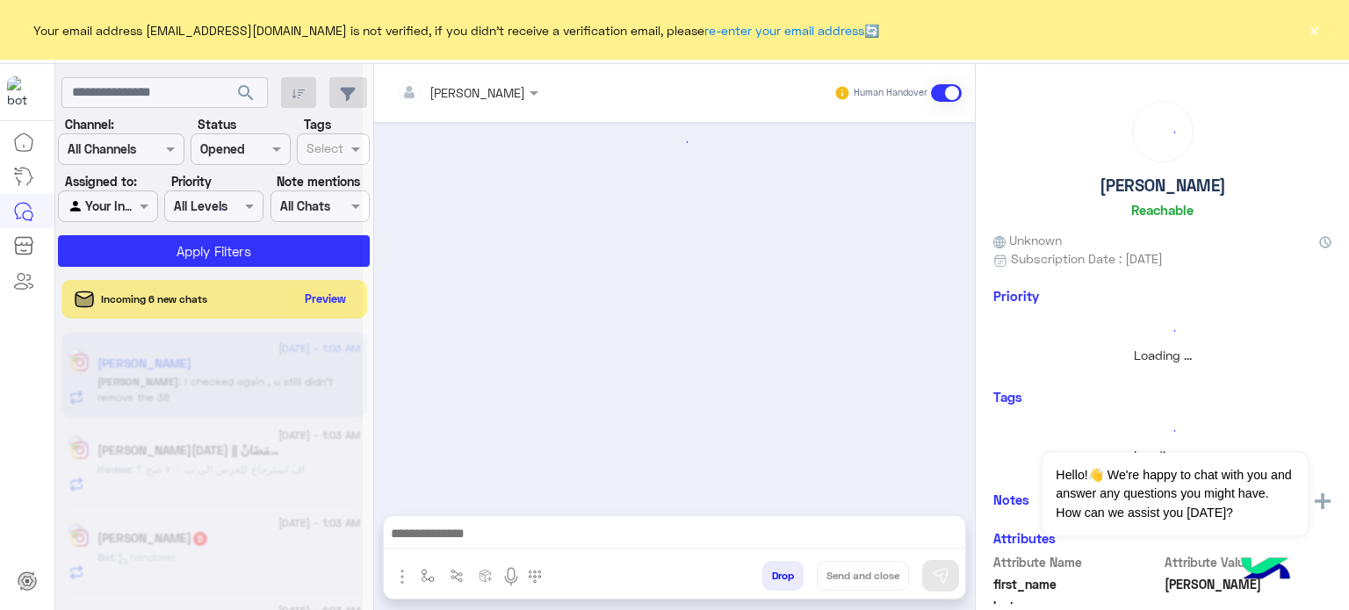
scroll to position [267, 0]
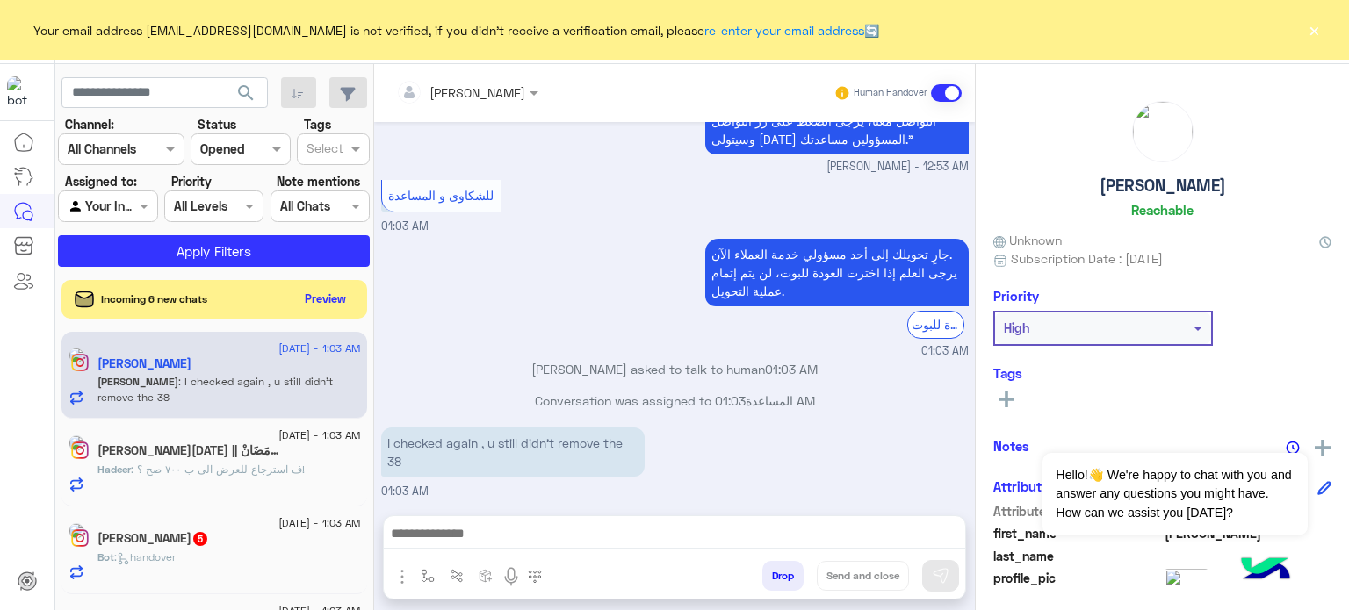
click at [953, 94] on span at bounding box center [946, 93] width 31 height 18
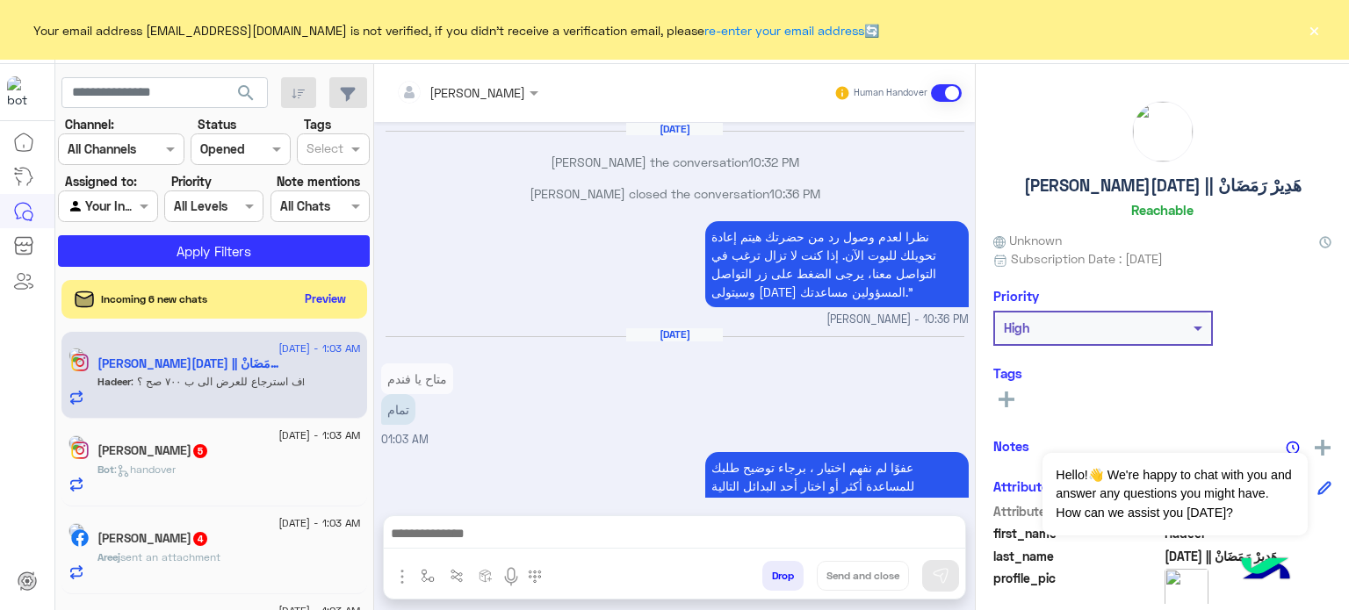
scroll to position [443, 0]
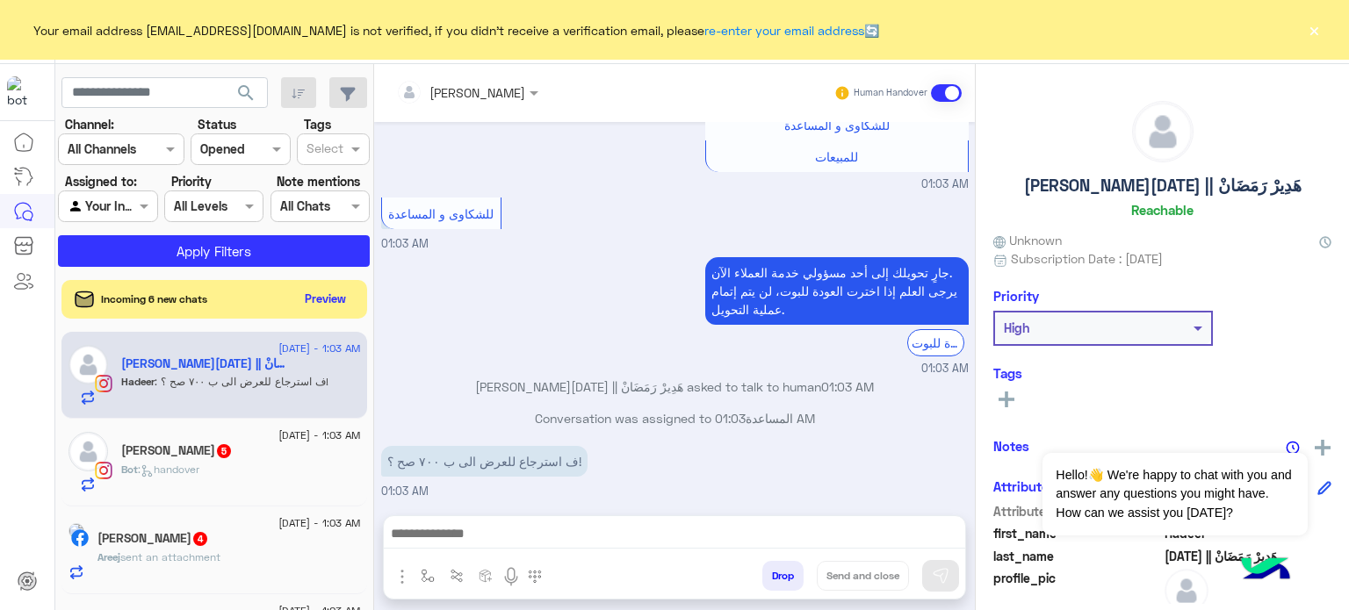
click at [953, 94] on span at bounding box center [946, 93] width 31 height 18
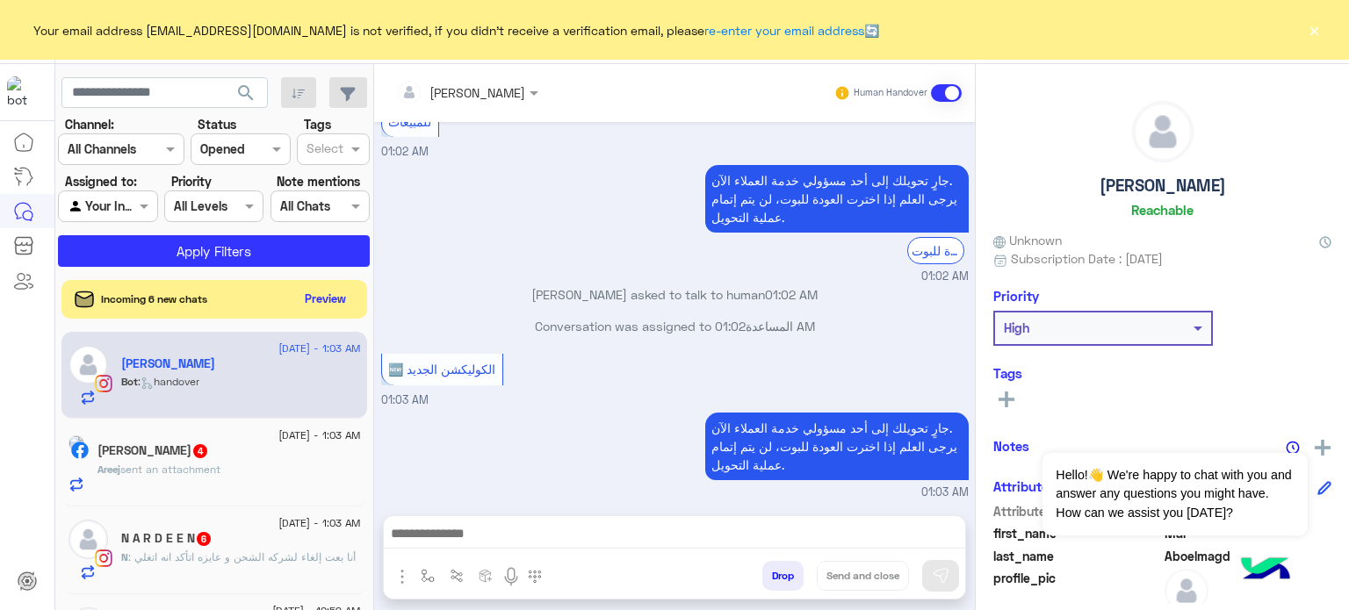
click at [953, 94] on span at bounding box center [946, 93] width 31 height 18
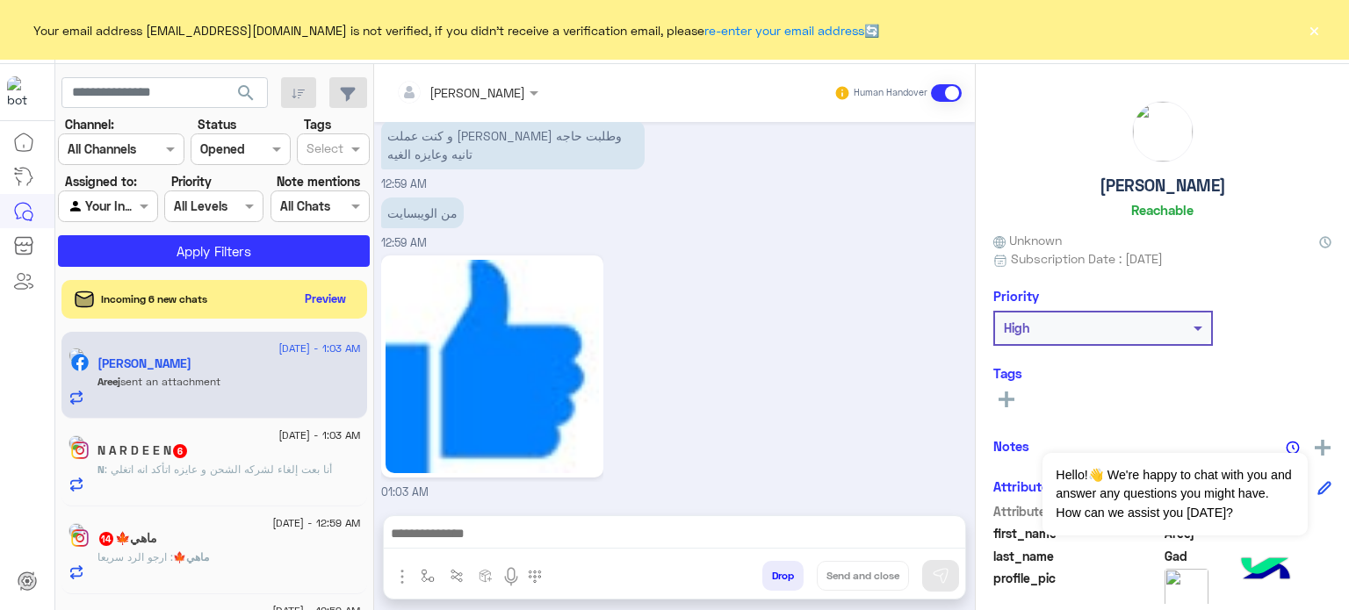
click at [953, 94] on span at bounding box center [946, 93] width 31 height 18
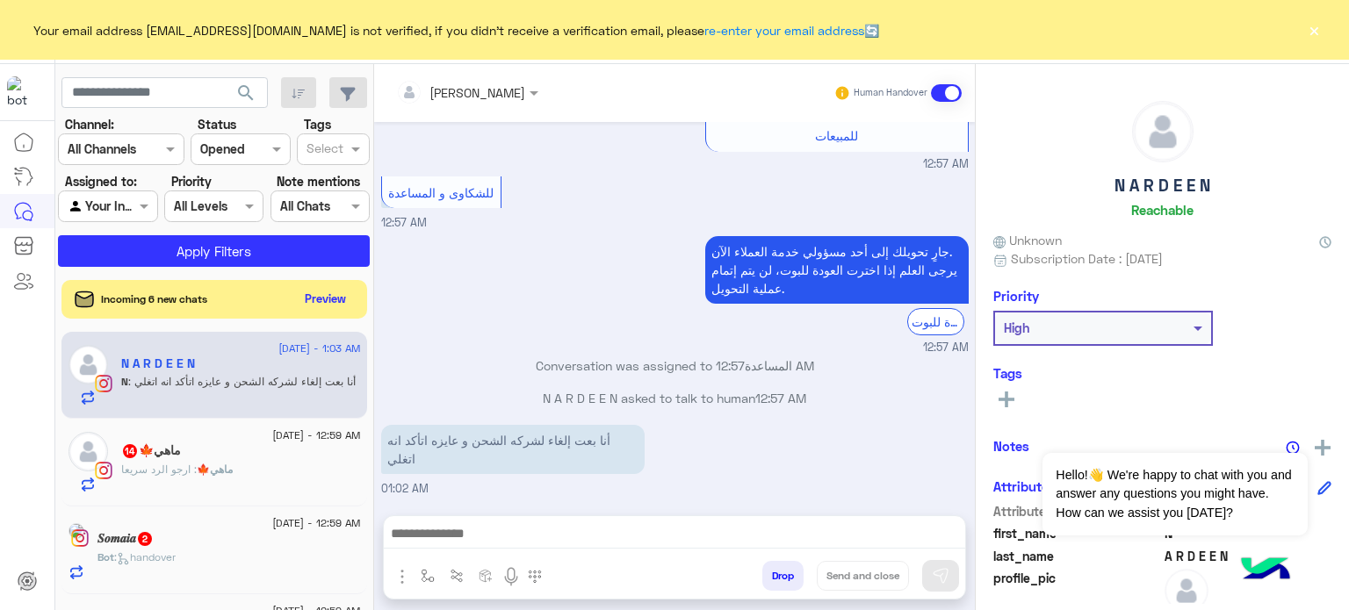
click at [953, 94] on span at bounding box center [946, 93] width 31 height 18
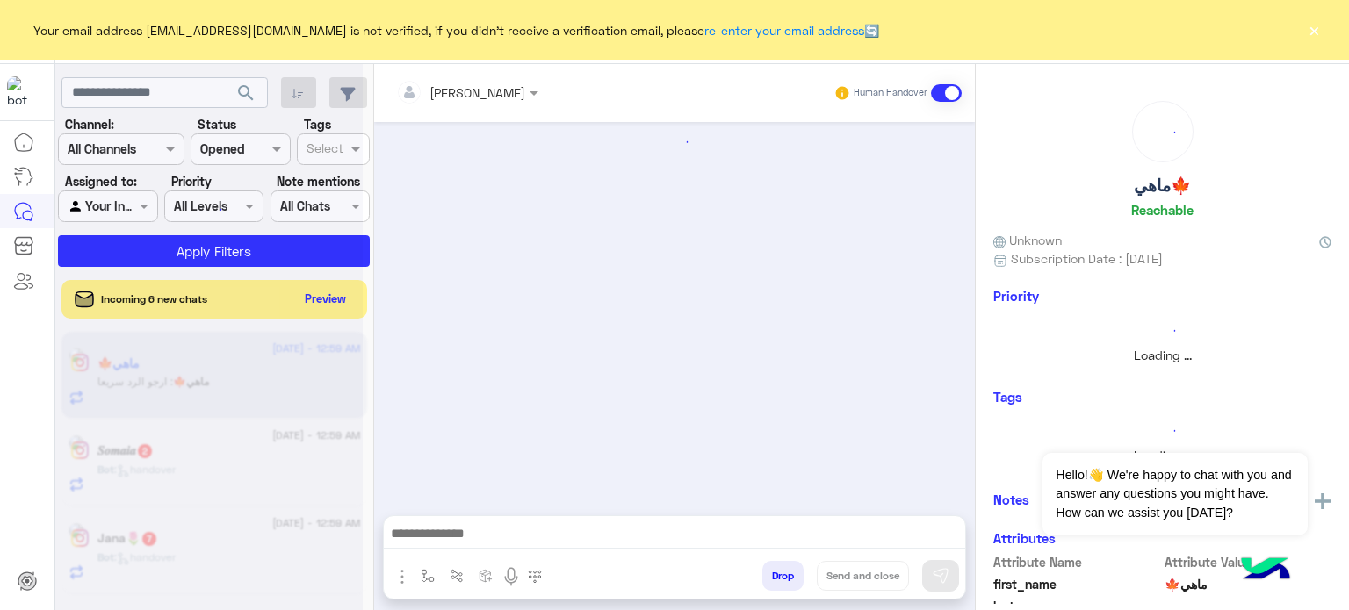
click at [953, 94] on span at bounding box center [946, 93] width 31 height 18
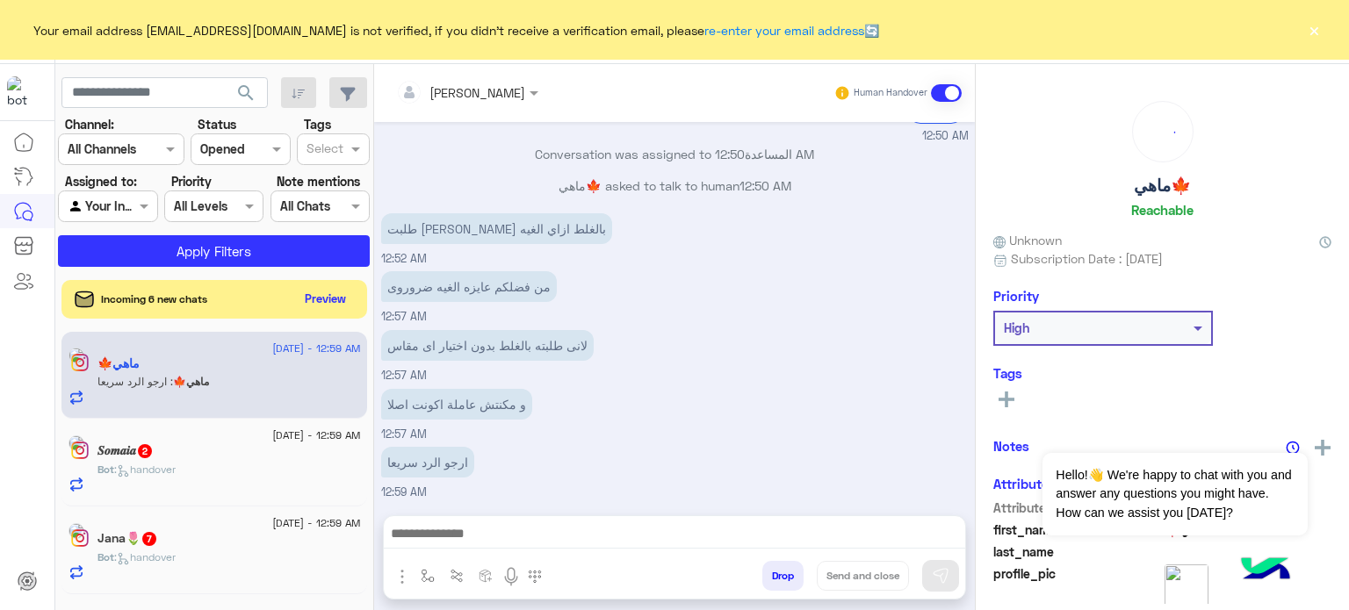
click at [953, 94] on span at bounding box center [946, 93] width 31 height 18
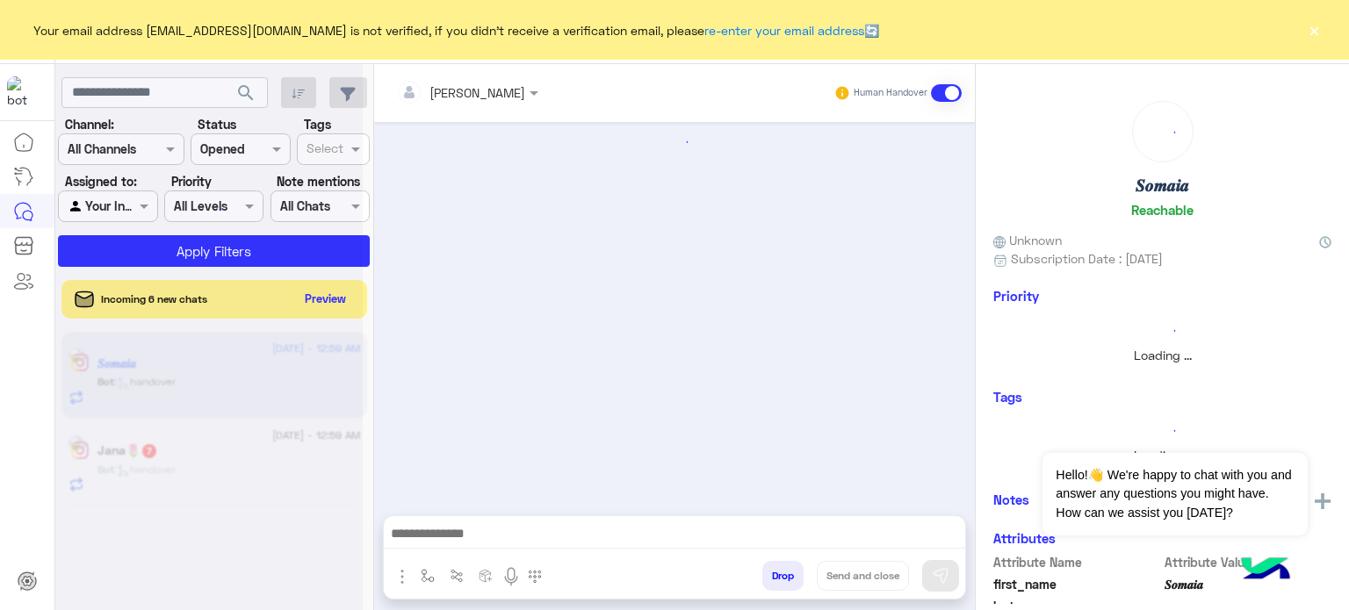
click at [953, 94] on span at bounding box center [946, 93] width 31 height 18
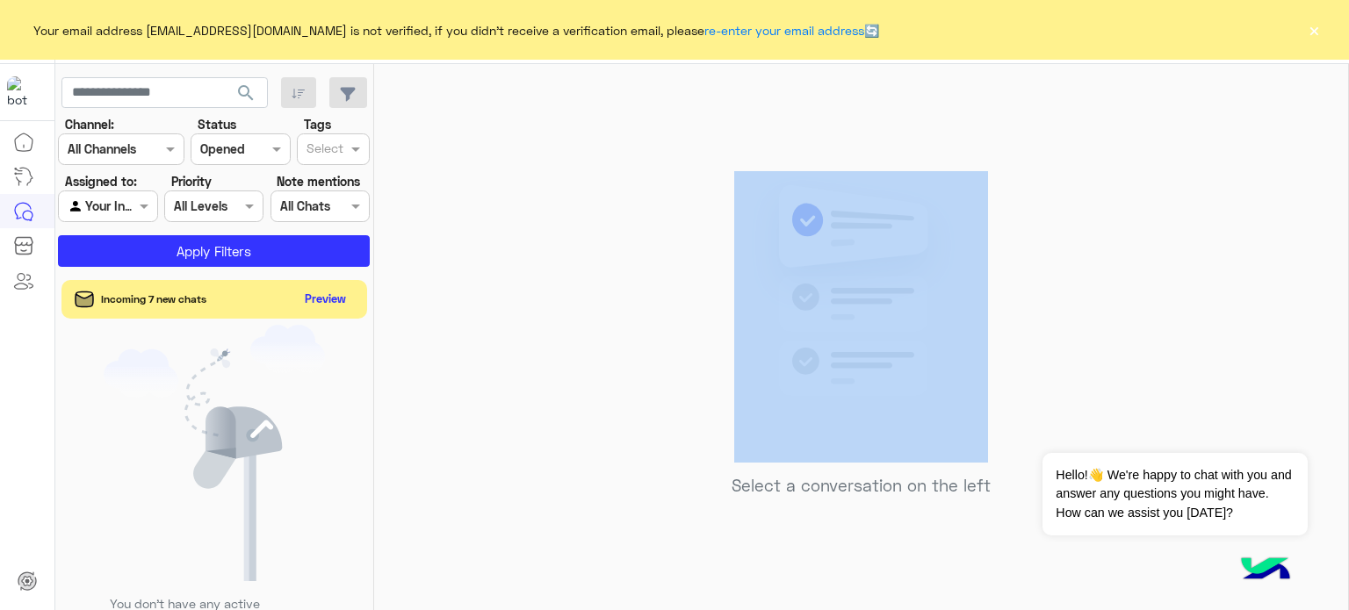
click at [953, 94] on div "Select a conversation on the left" at bounding box center [861, 340] width 974 height 553
click at [1317, 32] on button "×" at bounding box center [1314, 30] width 18 height 18
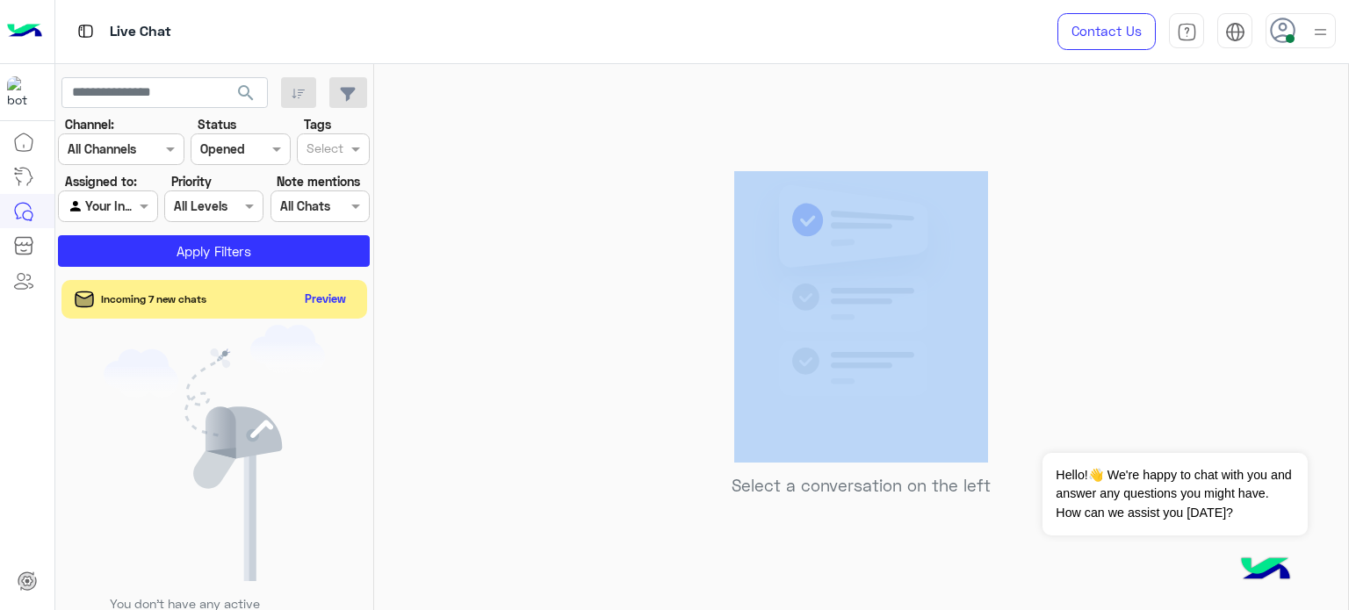
click at [1331, 32] on img at bounding box center [1320, 32] width 22 height 22
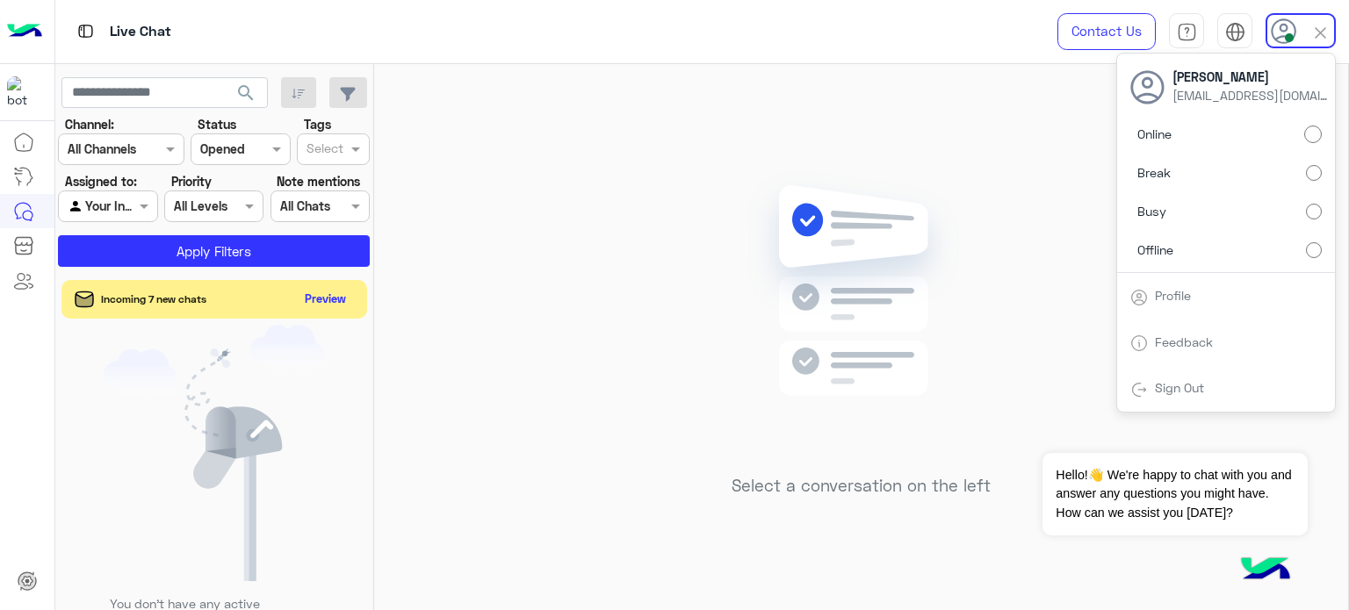
click at [1201, 251] on label "Offline" at bounding box center [1225, 250] width 191 height 32
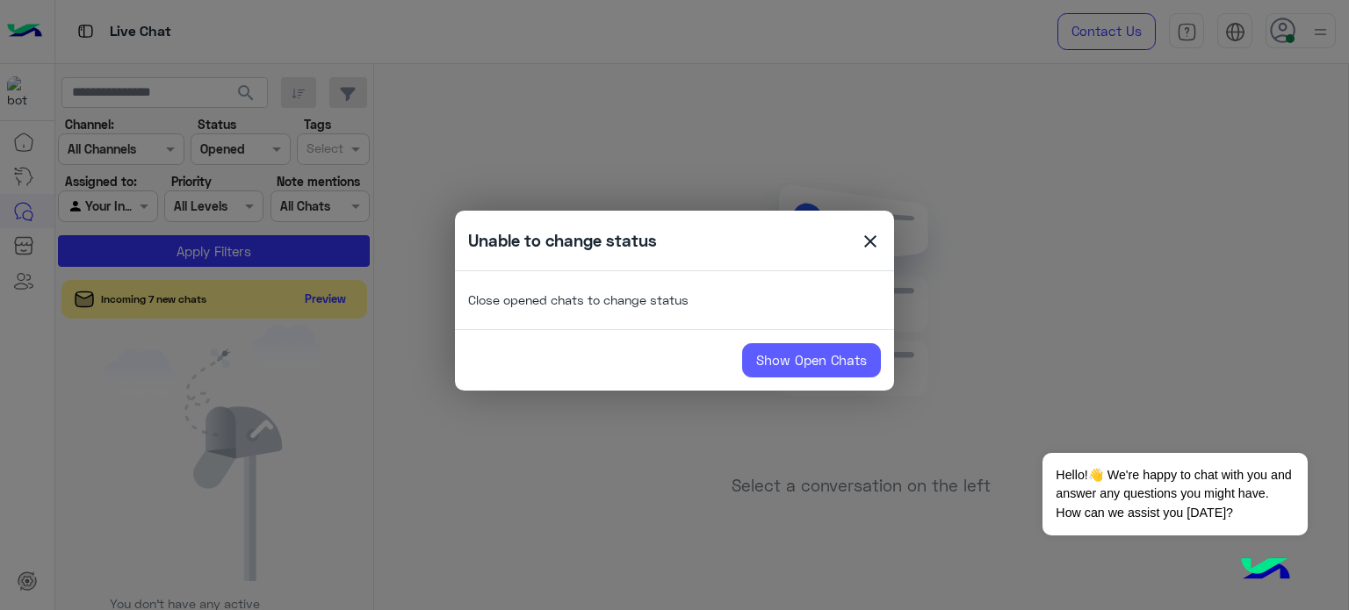
click at [826, 359] on link "Show Open Chats" at bounding box center [811, 360] width 139 height 35
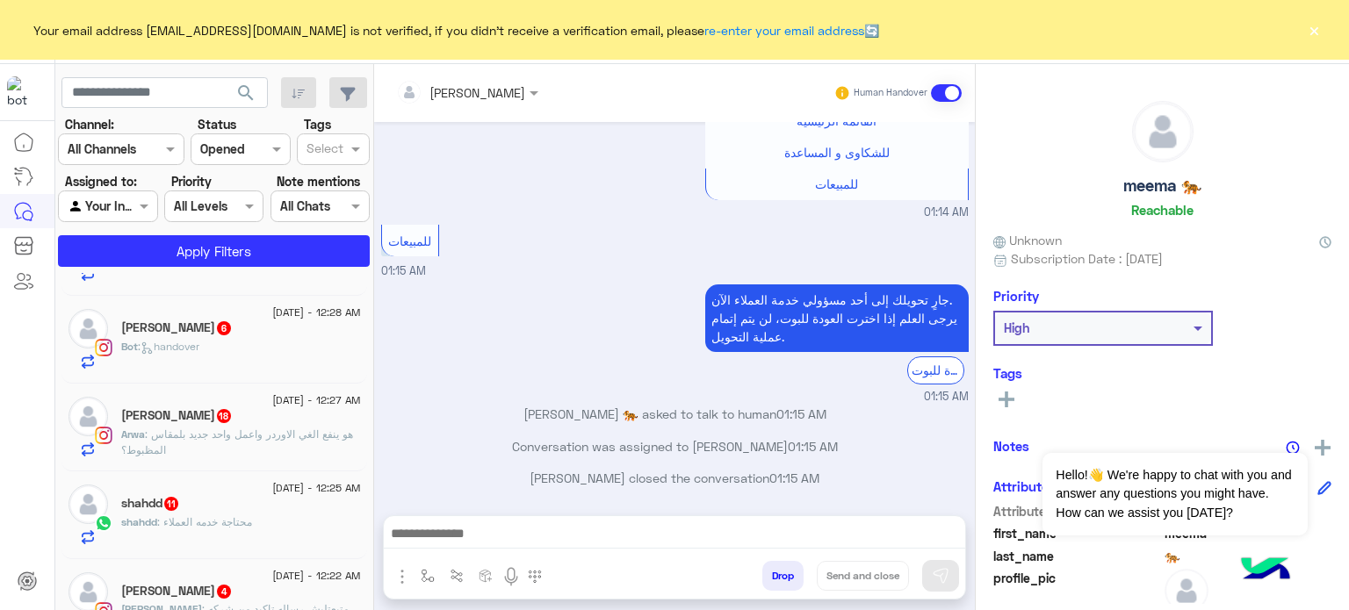
scroll to position [1955, 0]
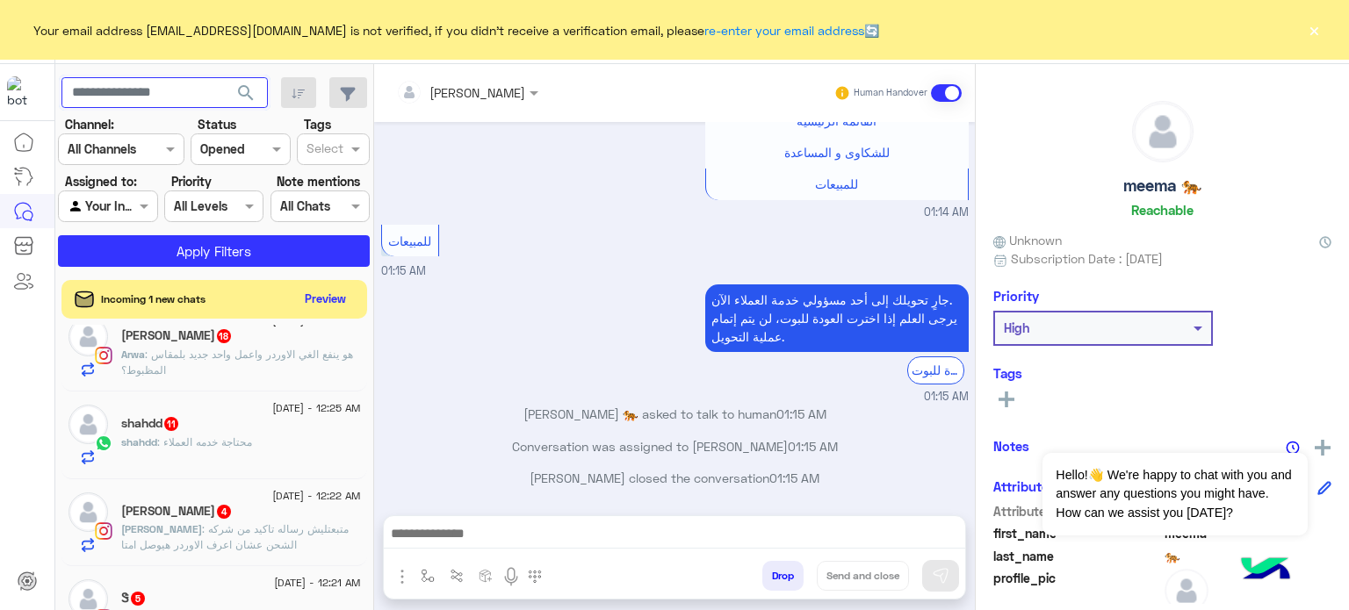
click at [178, 100] on input "text" at bounding box center [164, 93] width 206 height 32
type input "********"
click at [225, 77] on button "search" at bounding box center [246, 96] width 43 height 38
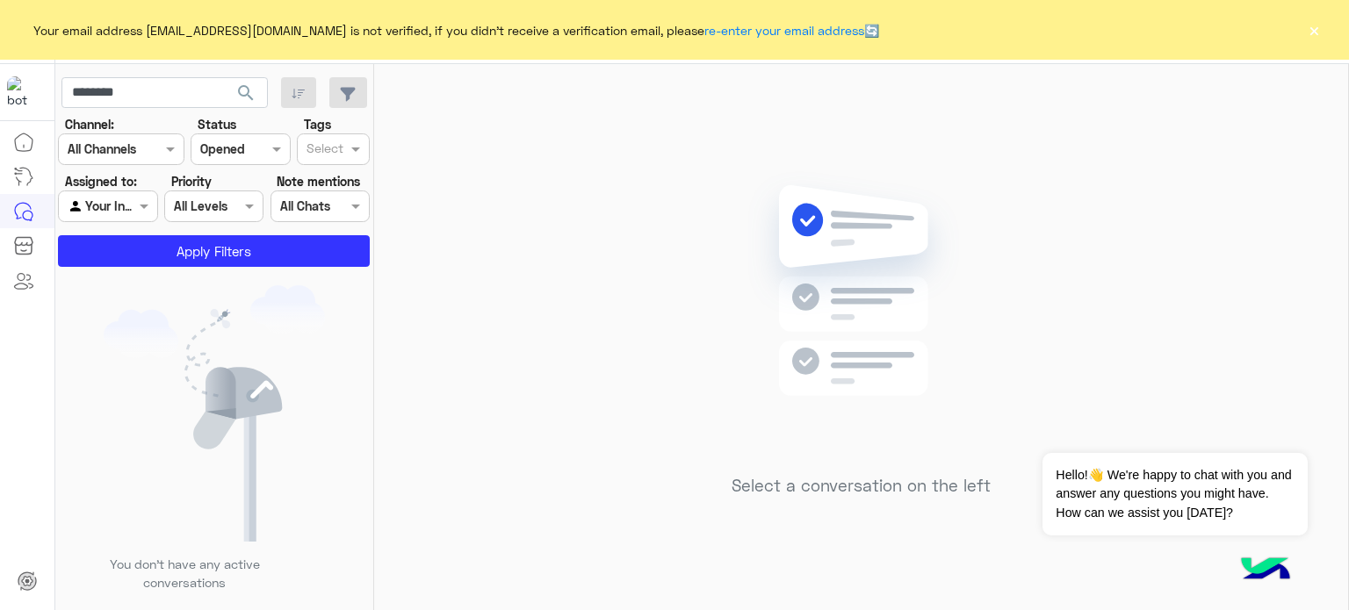
click at [1302, 18] on div "Your email address aminahamdy412@gmail.com is not verified, if you didn't recei…" at bounding box center [674, 30] width 1349 height 60
click at [1311, 34] on button "×" at bounding box center [1314, 30] width 18 height 18
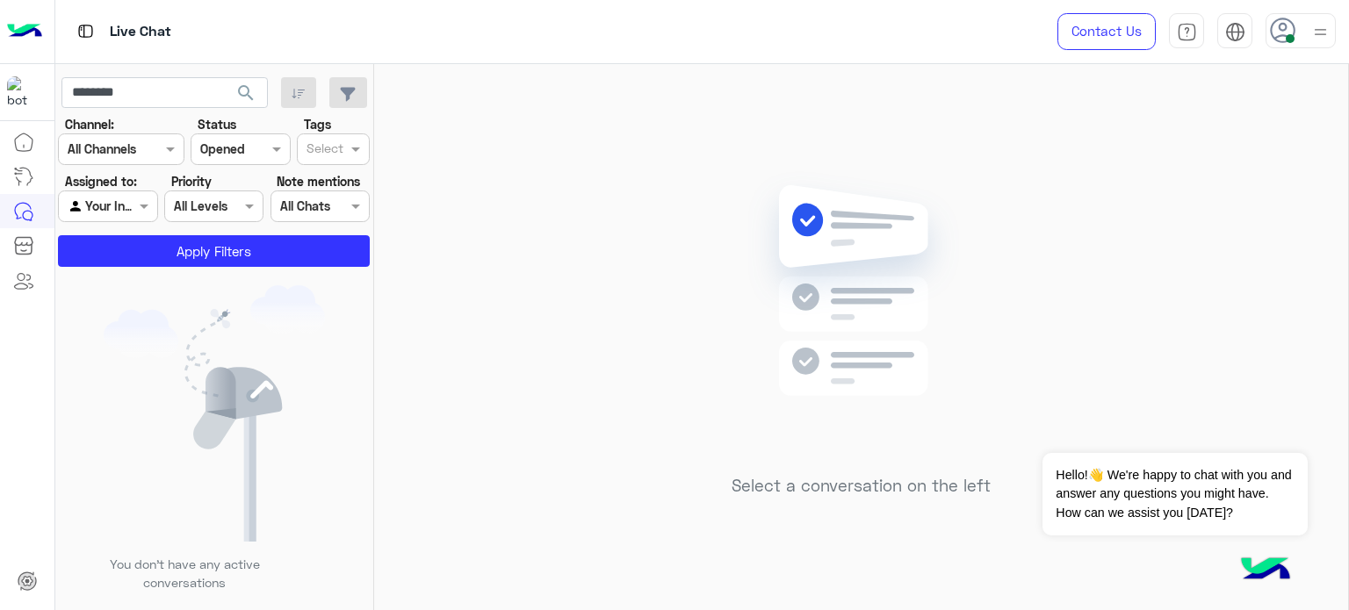
click at [1316, 38] on img at bounding box center [1320, 32] width 22 height 22
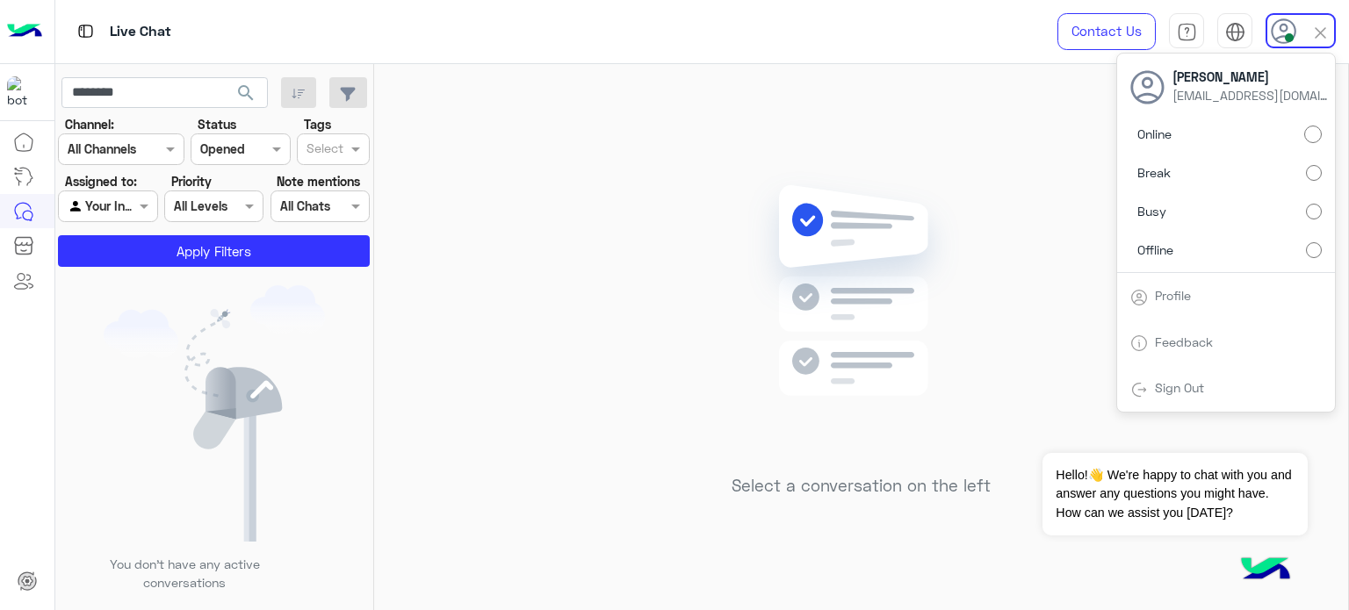
click at [1160, 243] on span "Offline" at bounding box center [1155, 250] width 36 height 18
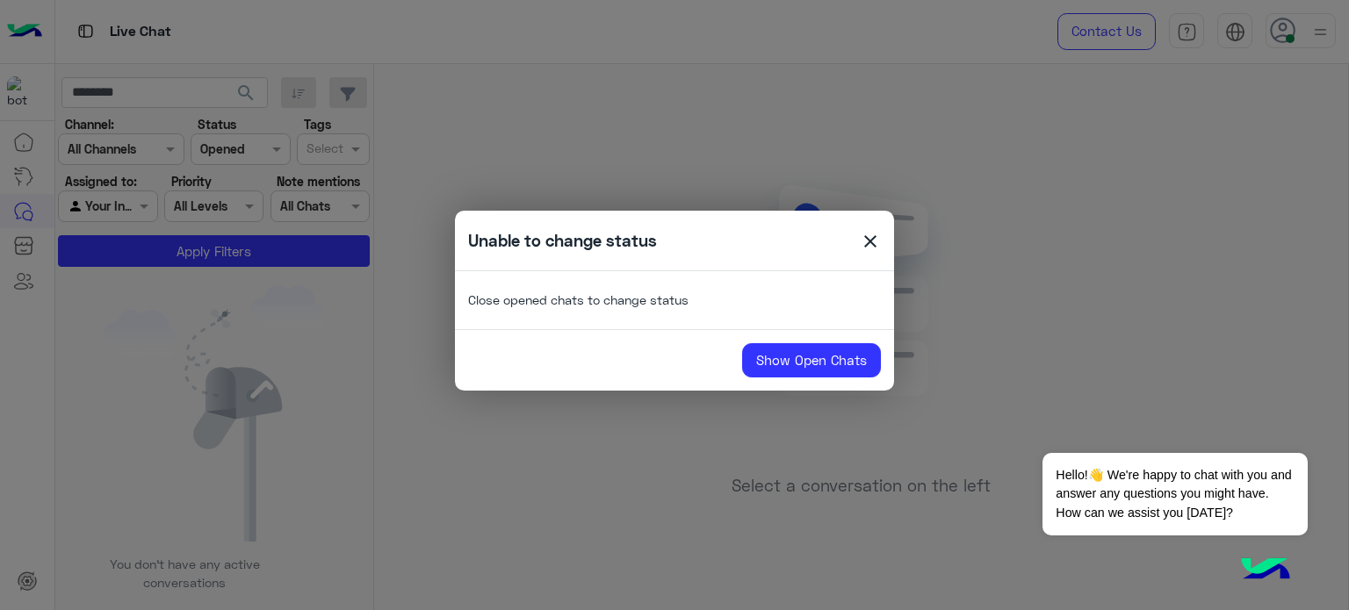
click at [862, 243] on span "close" at bounding box center [870, 244] width 21 height 26
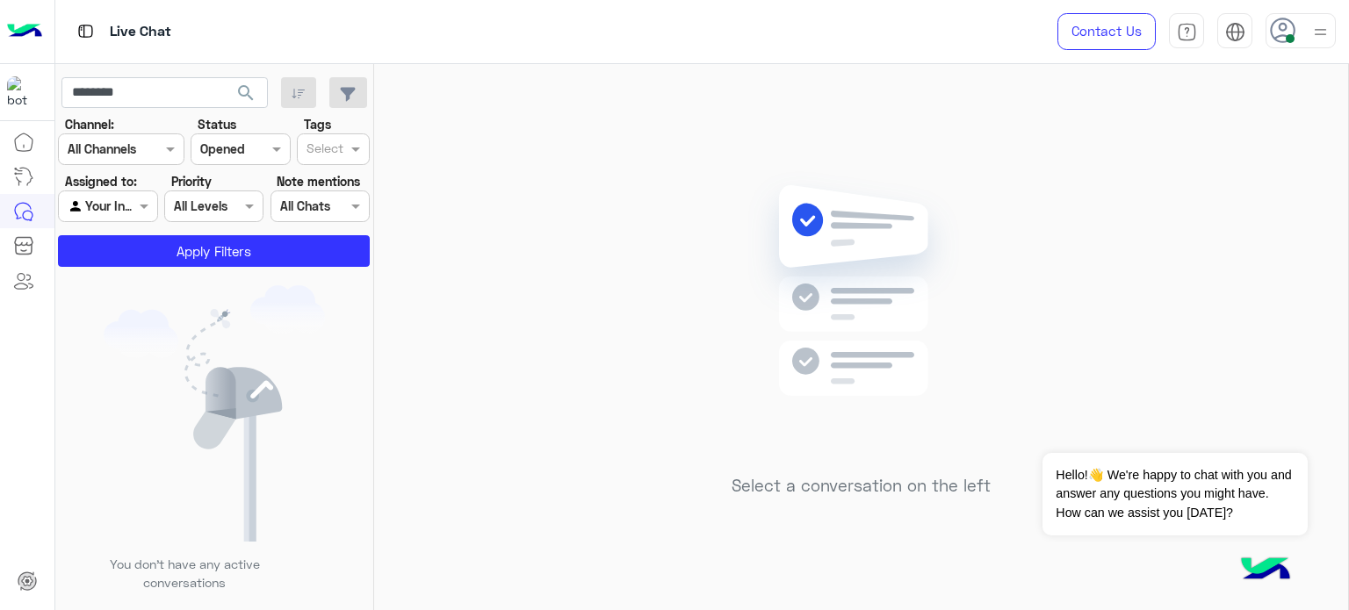
click at [232, 93] on button "search" at bounding box center [246, 96] width 43 height 38
click at [232, 93] on div at bounding box center [208, 312] width 307 height 610
click at [1325, 38] on img at bounding box center [1320, 32] width 22 height 22
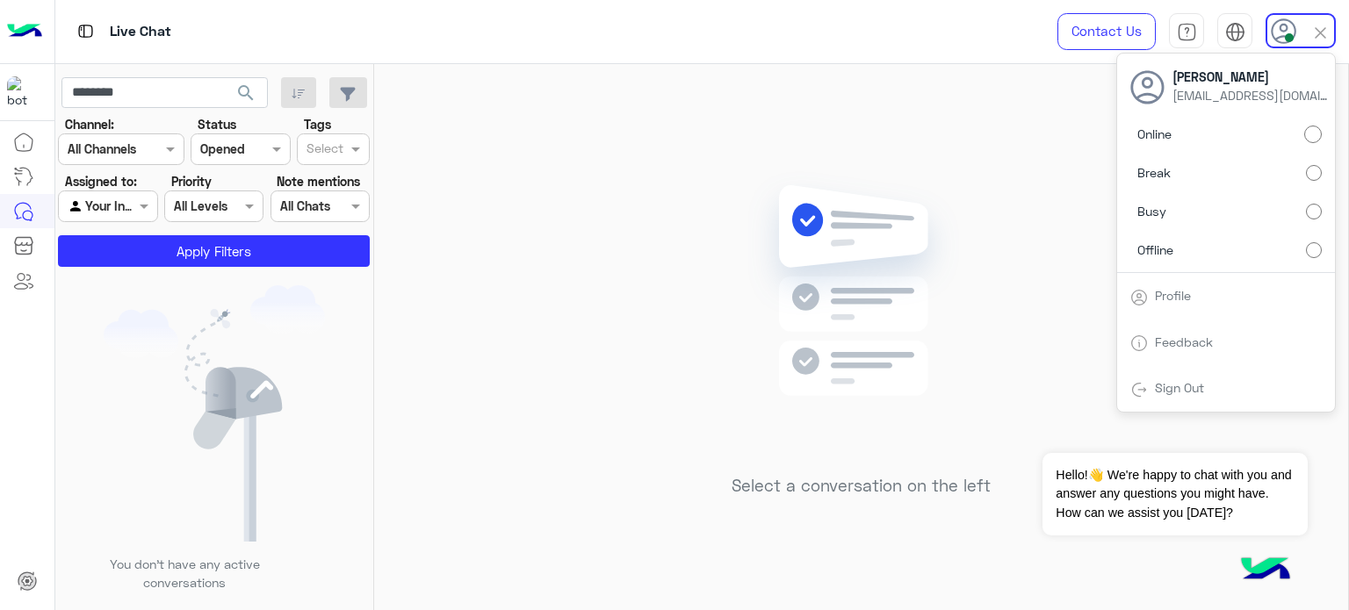
click at [1267, 256] on label "Offline" at bounding box center [1225, 250] width 191 height 32
